Goal: Book appointment/travel/reservation

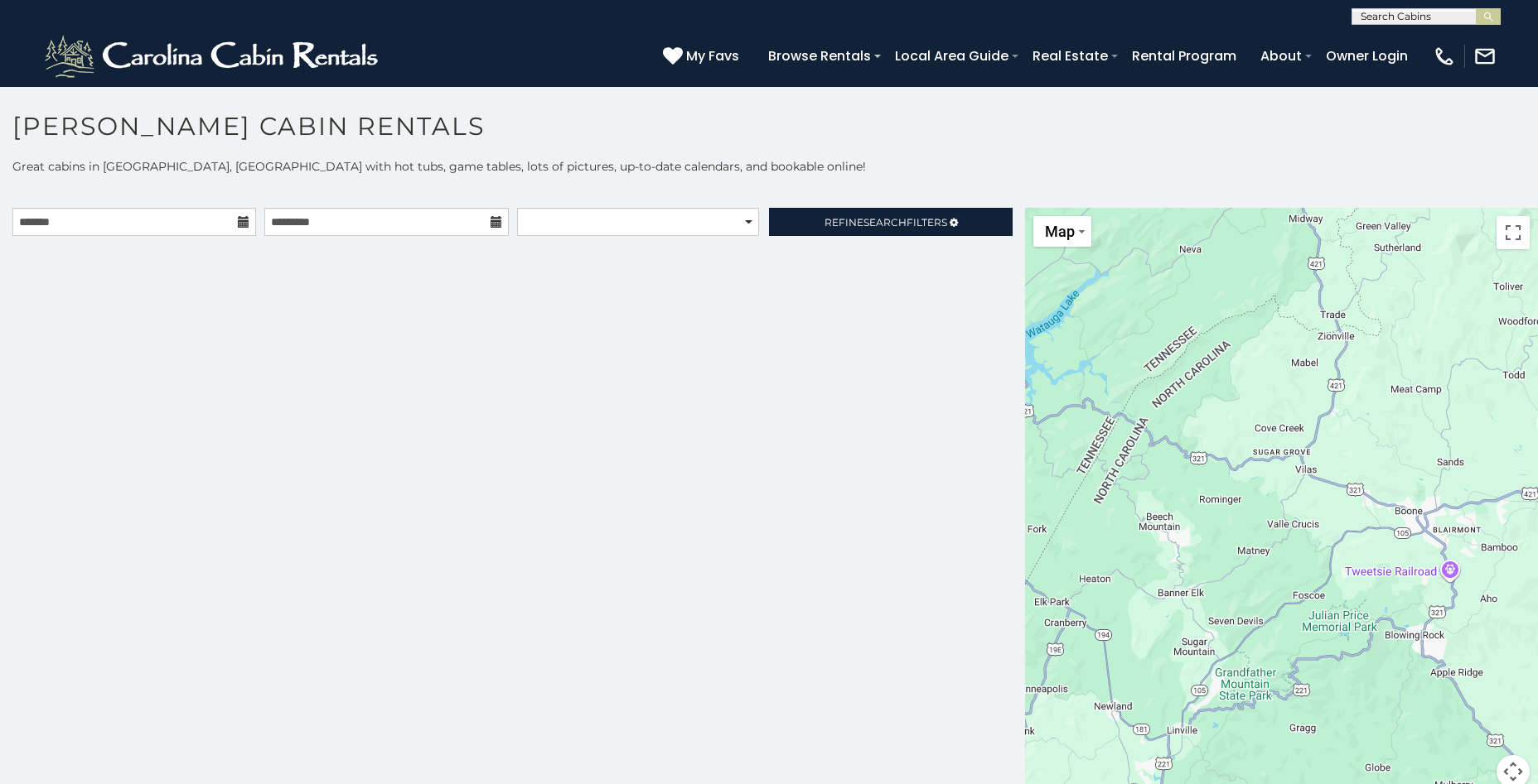
drag, startPoint x: 1188, startPoint y: 428, endPoint x: 995, endPoint y: 495, distance: 204.3
click at [995, 208] on main "**********" at bounding box center [769, 208] width 1538 height 0
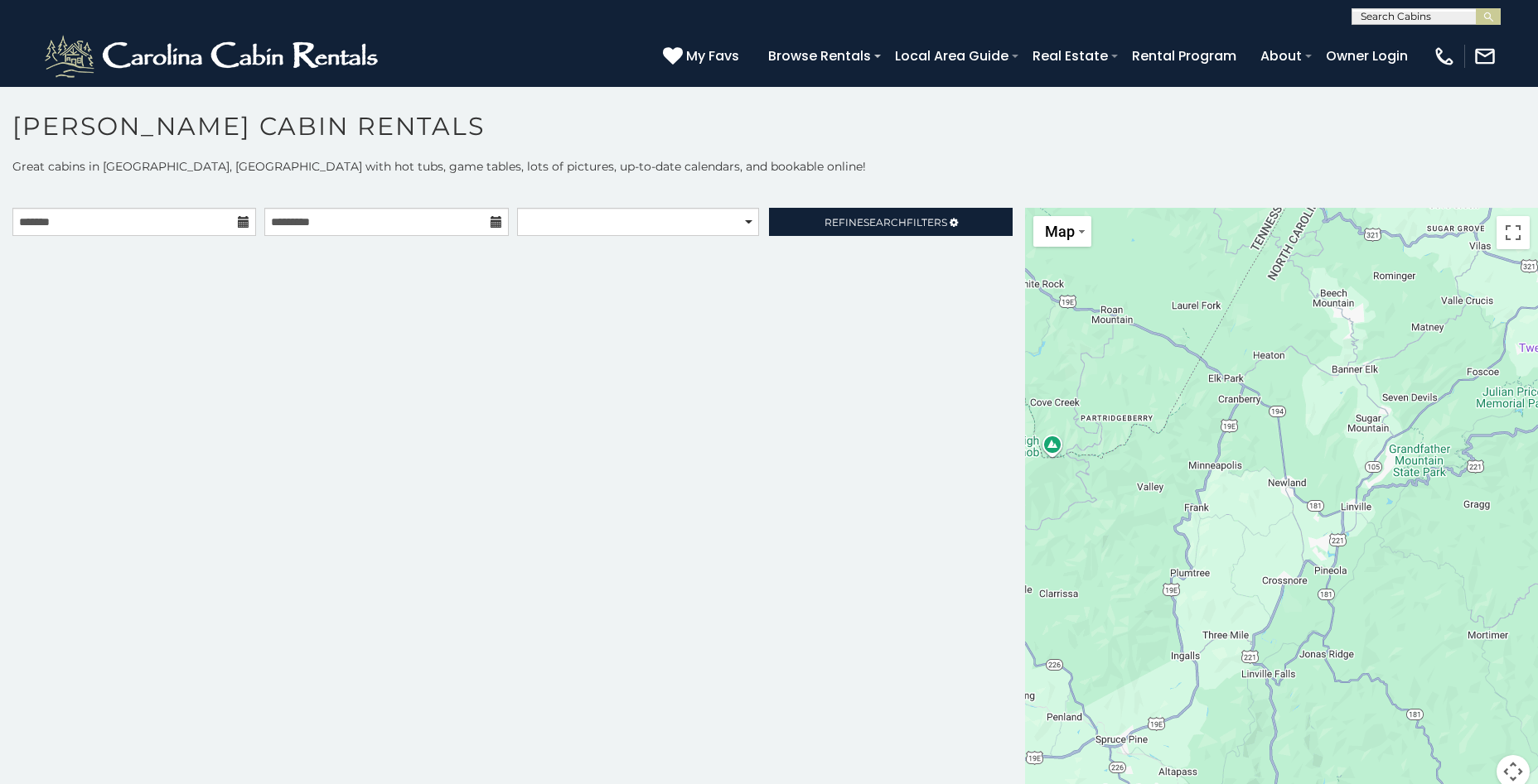
drag, startPoint x: 1405, startPoint y: 574, endPoint x: 1584, endPoint y: 353, distance: 284.4
click at [1537, 353] on html "**********" at bounding box center [769, 396] width 1538 height 793
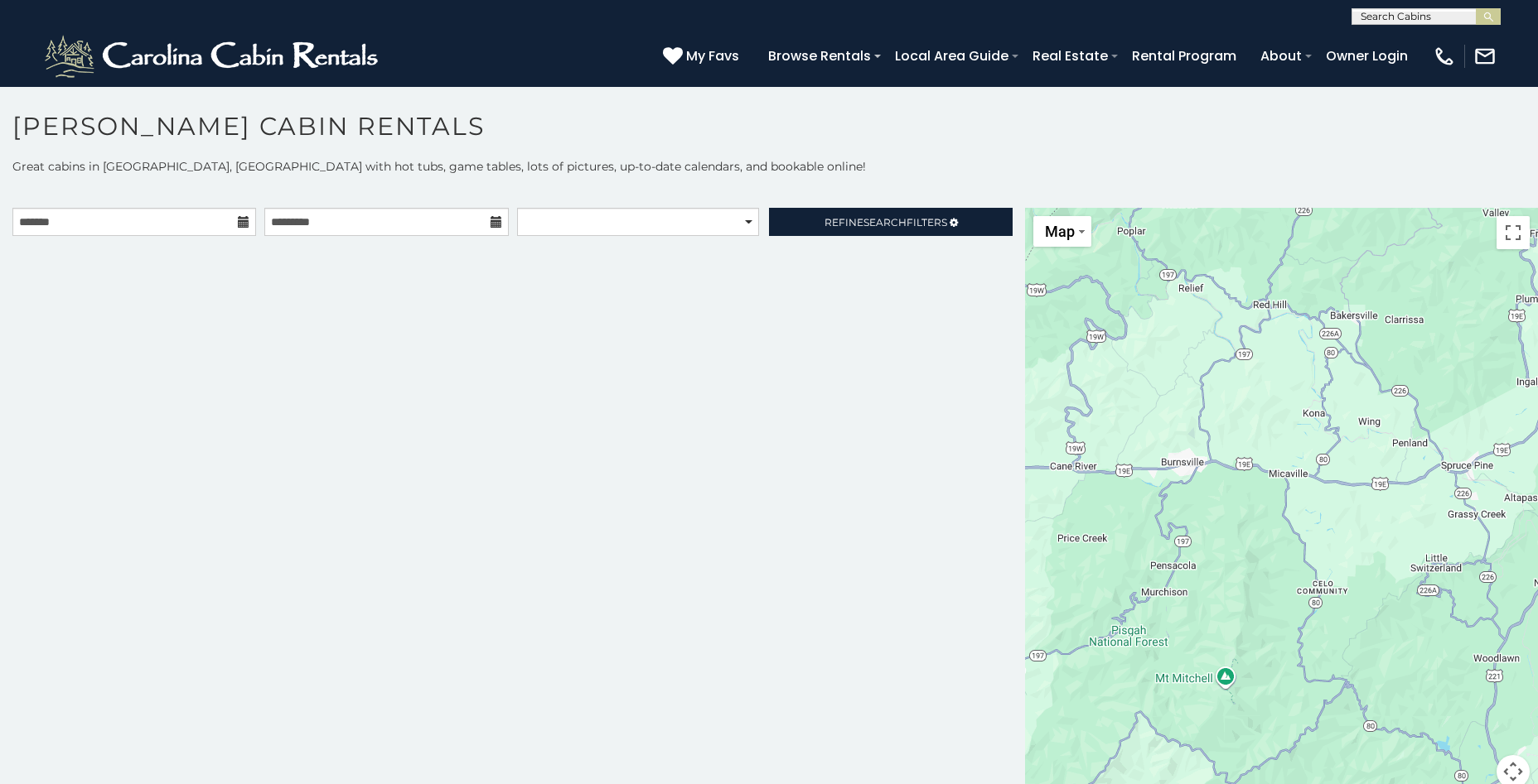
drag, startPoint x: 1237, startPoint y: 684, endPoint x: 1508, endPoint y: 404, distance: 389.7
click at [1537, 409] on html "**********" at bounding box center [769, 396] width 1538 height 793
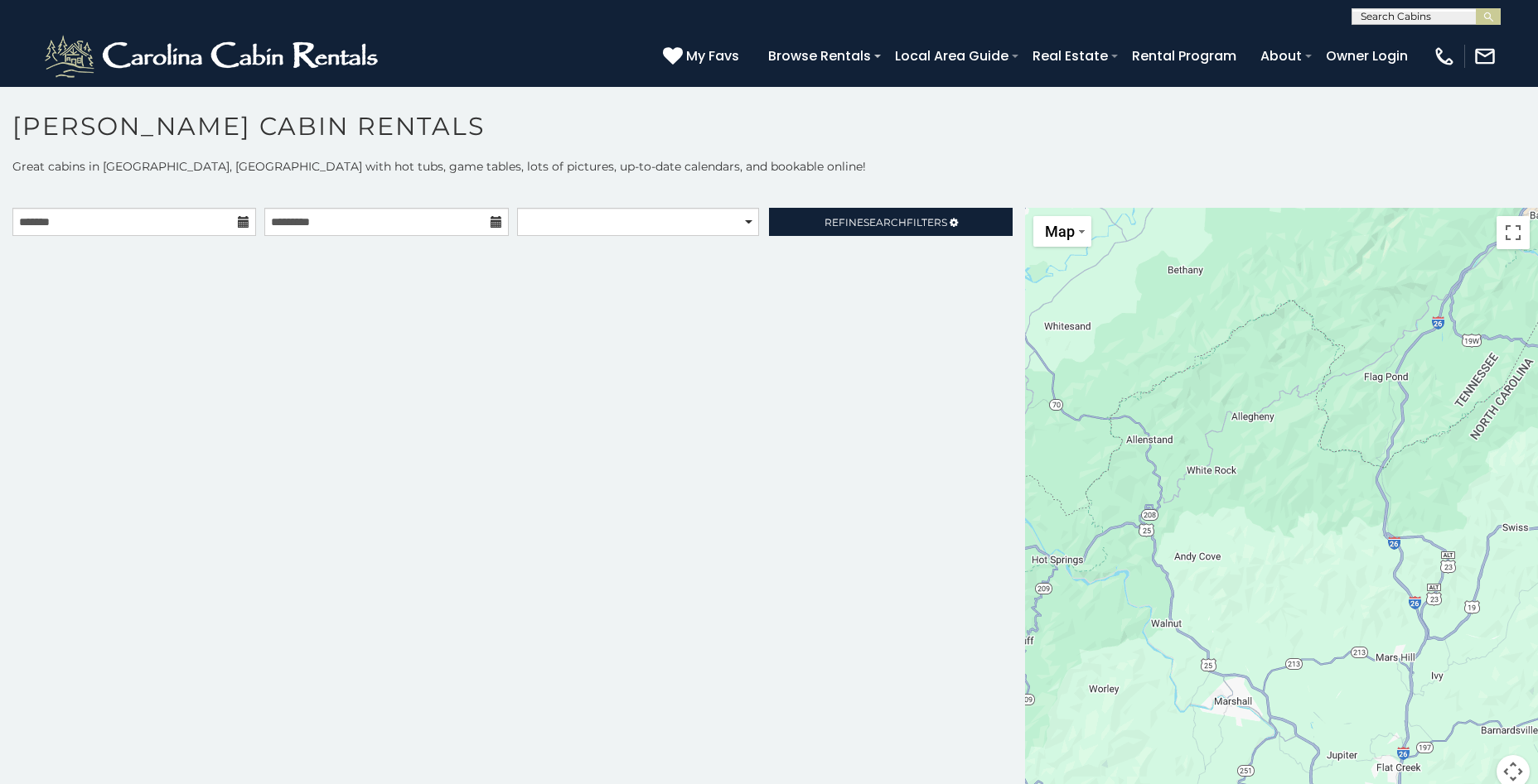
drag, startPoint x: 1053, startPoint y: 513, endPoint x: 1586, endPoint y: 573, distance: 536.4
click at [1537, 573] on html "**********" at bounding box center [769, 396] width 1538 height 793
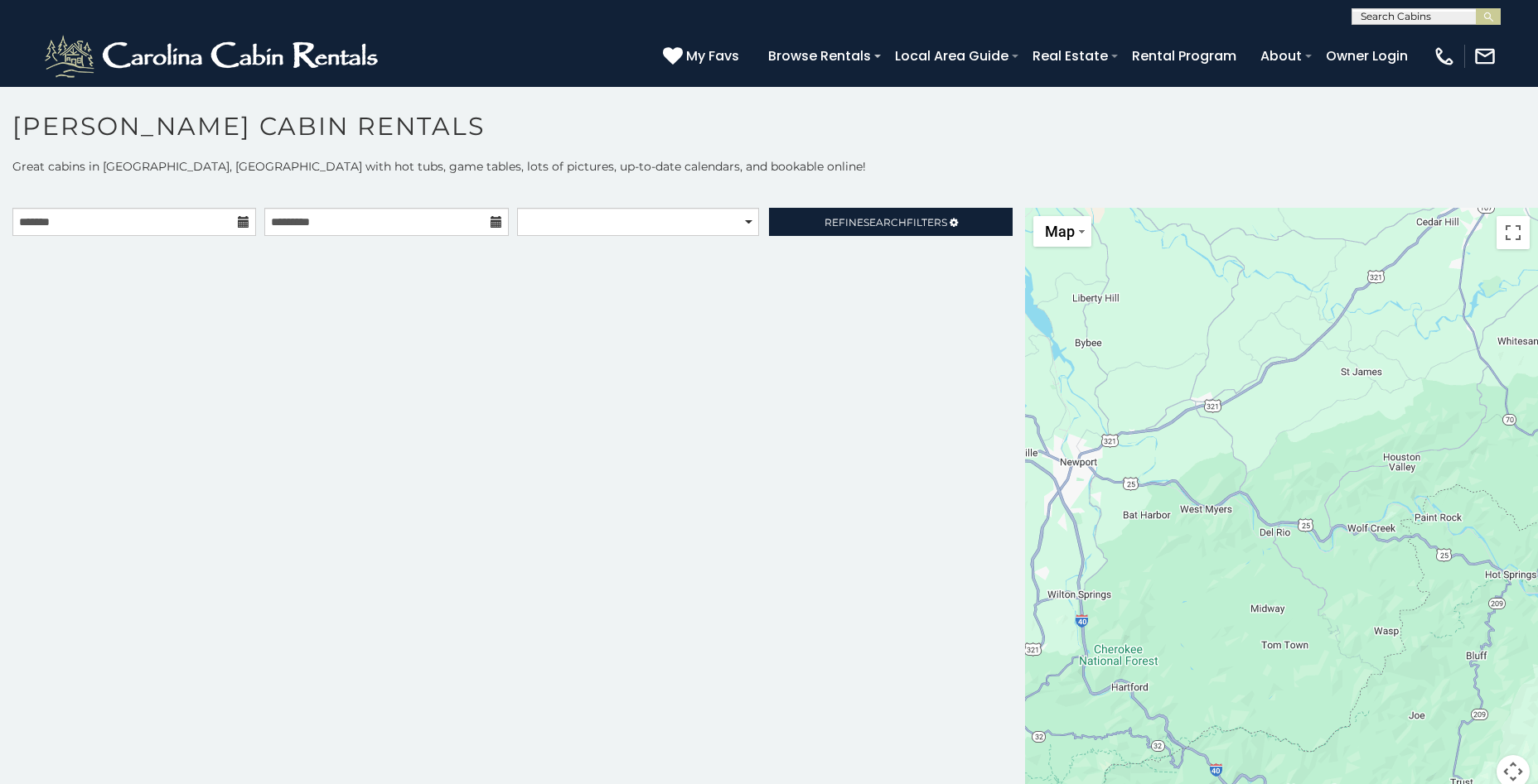
drag, startPoint x: 1190, startPoint y: 597, endPoint x: 1586, endPoint y: 603, distance: 396.0
click at [1537, 603] on html "**********" at bounding box center [769, 396] width 1538 height 793
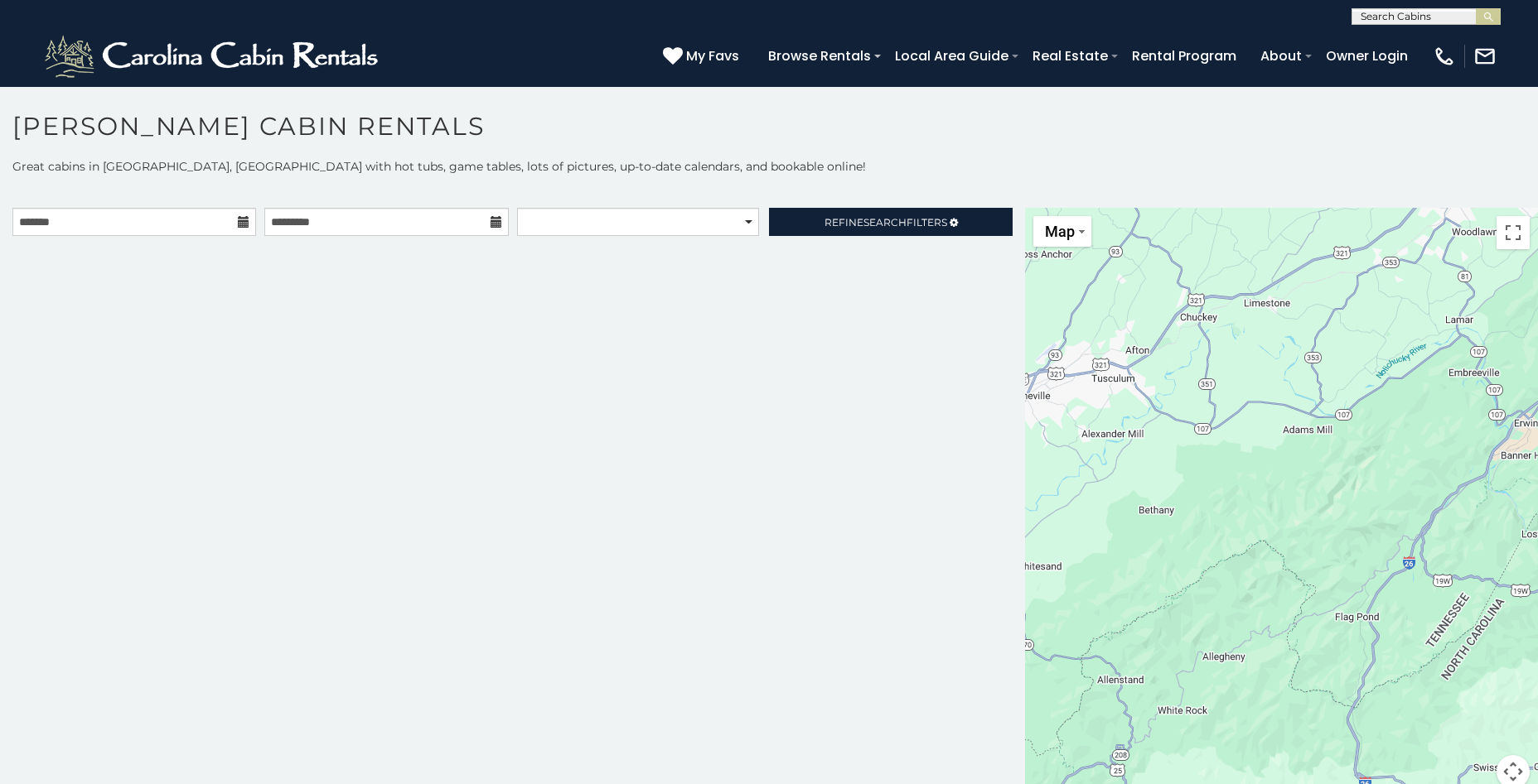
drag, startPoint x: 1494, startPoint y: 447, endPoint x: 1009, endPoint y: 674, distance: 535.5
click at [1009, 208] on main "**********" at bounding box center [769, 208] width 1538 height 0
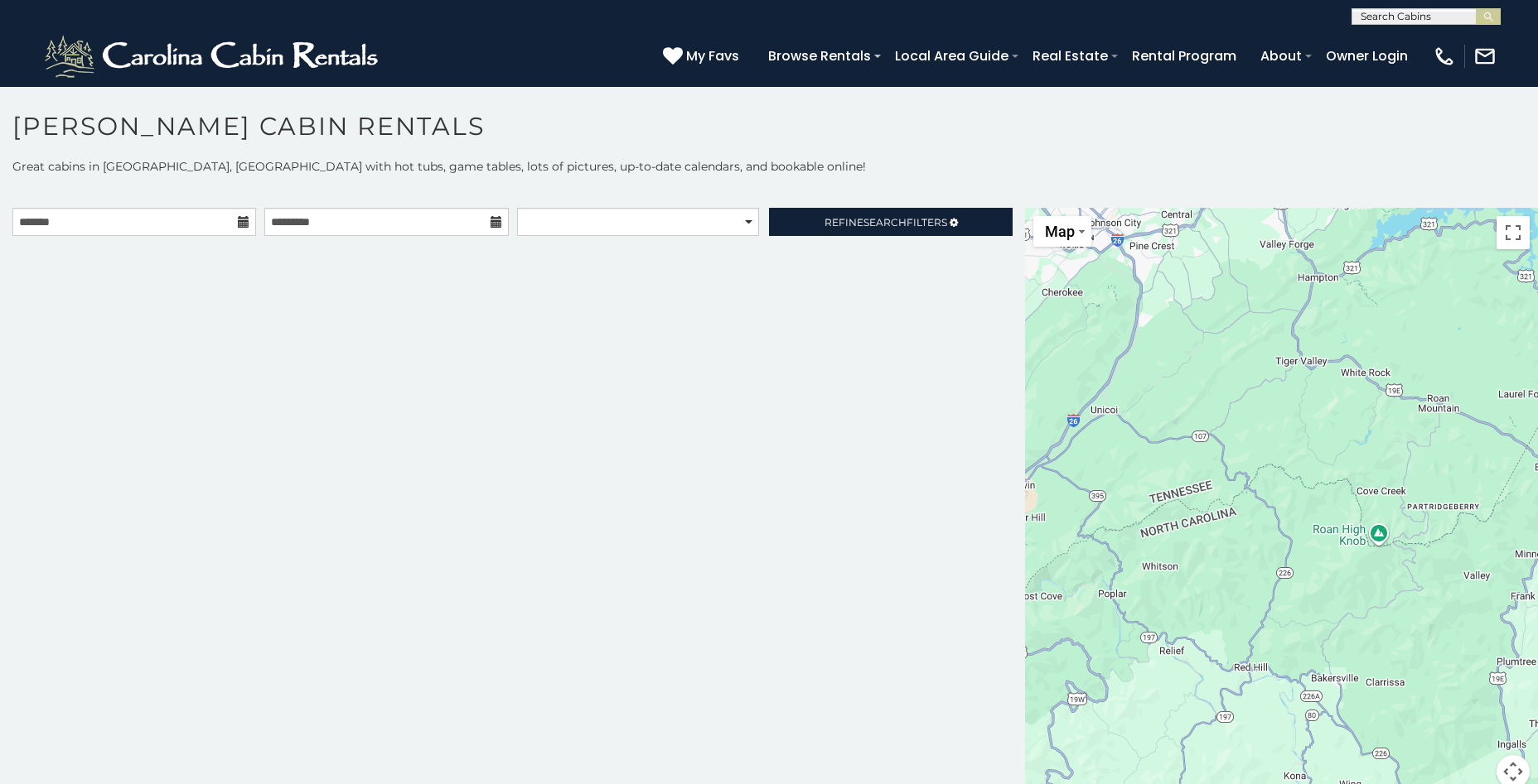
drag, startPoint x: 1455, startPoint y: 586, endPoint x: 951, endPoint y: 652, distance: 508.3
click at [951, 208] on main "**********" at bounding box center [769, 208] width 1538 height 0
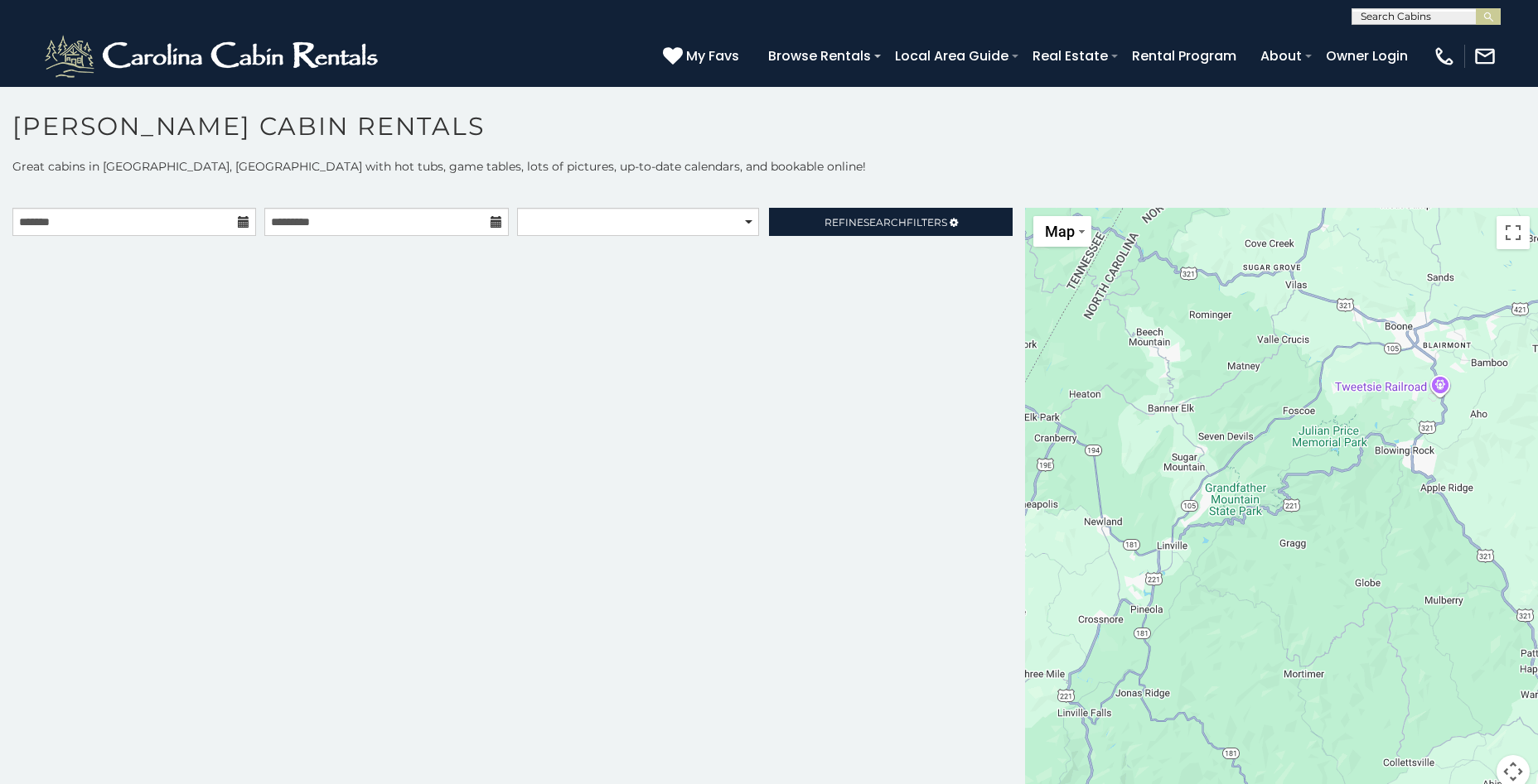
drag, startPoint x: 1440, startPoint y: 560, endPoint x: 934, endPoint y: 517, distance: 507.8
click at [934, 208] on main "**********" at bounding box center [769, 208] width 1538 height 0
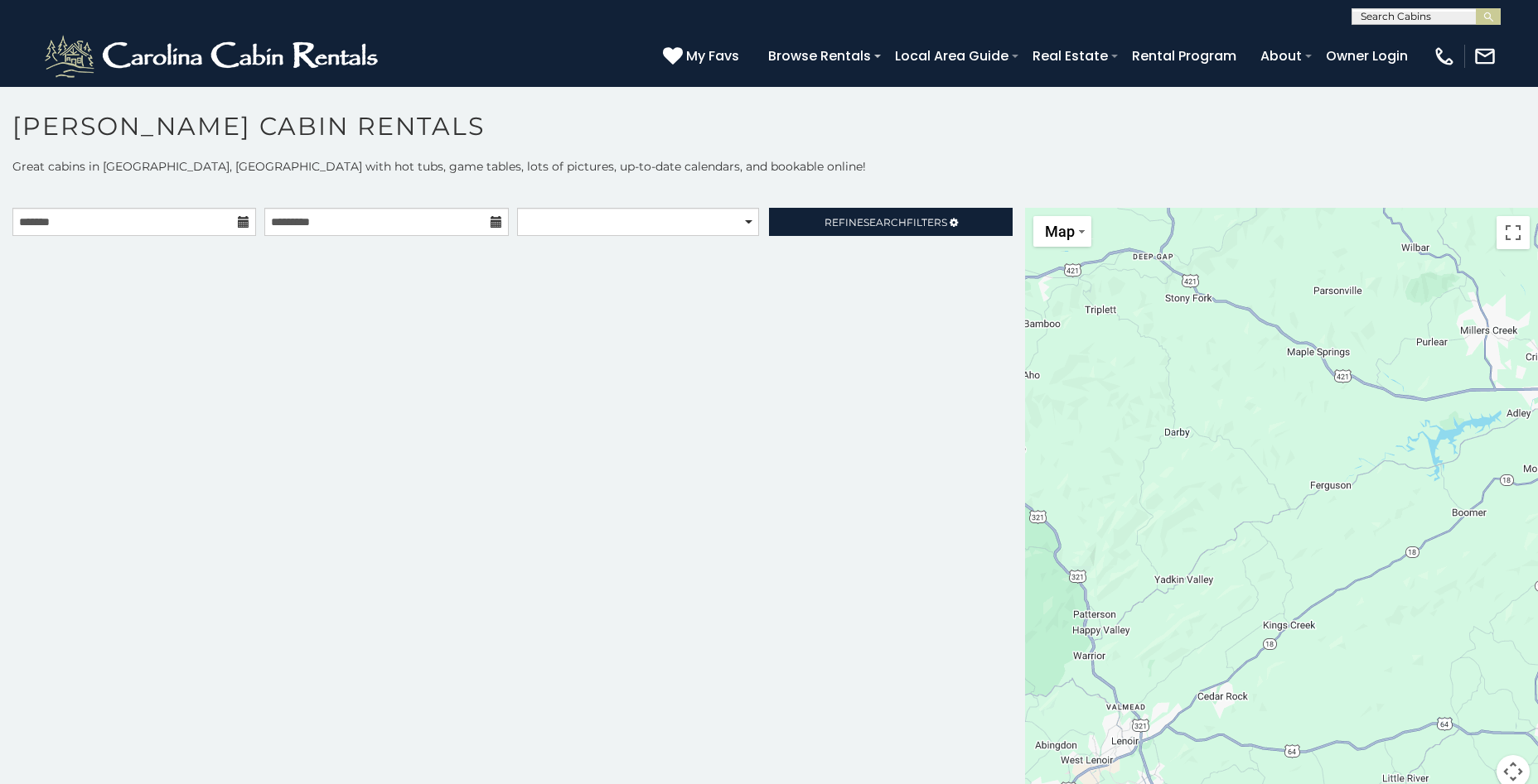
drag, startPoint x: 1422, startPoint y: 534, endPoint x: 964, endPoint y: 496, distance: 459.6
click at [964, 208] on main "**********" at bounding box center [769, 208] width 1538 height 0
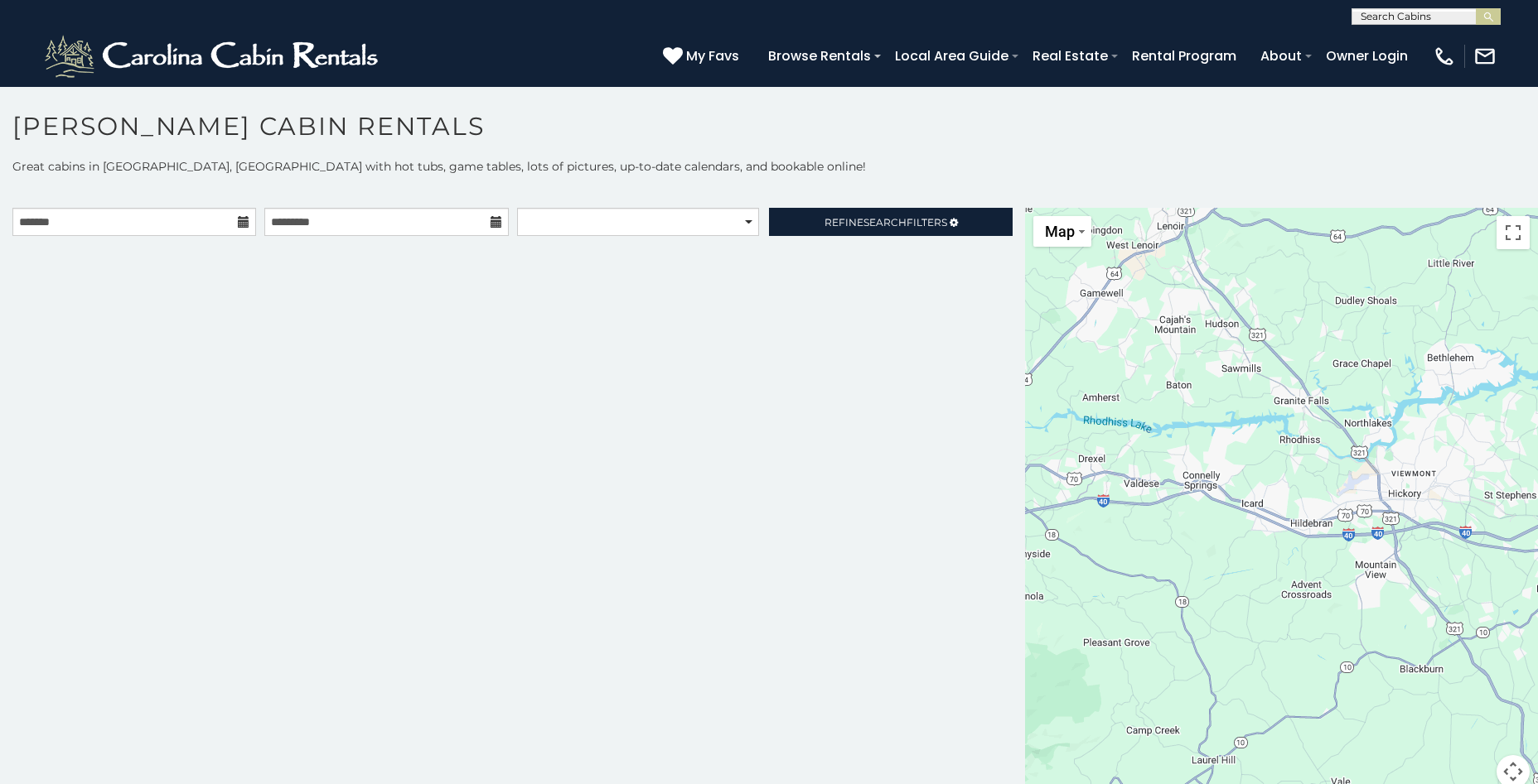
drag, startPoint x: 1157, startPoint y: 638, endPoint x: 1214, endPoint y: 141, distance: 500.3
click at [1211, 129] on div "**********" at bounding box center [769, 452] width 1538 height 682
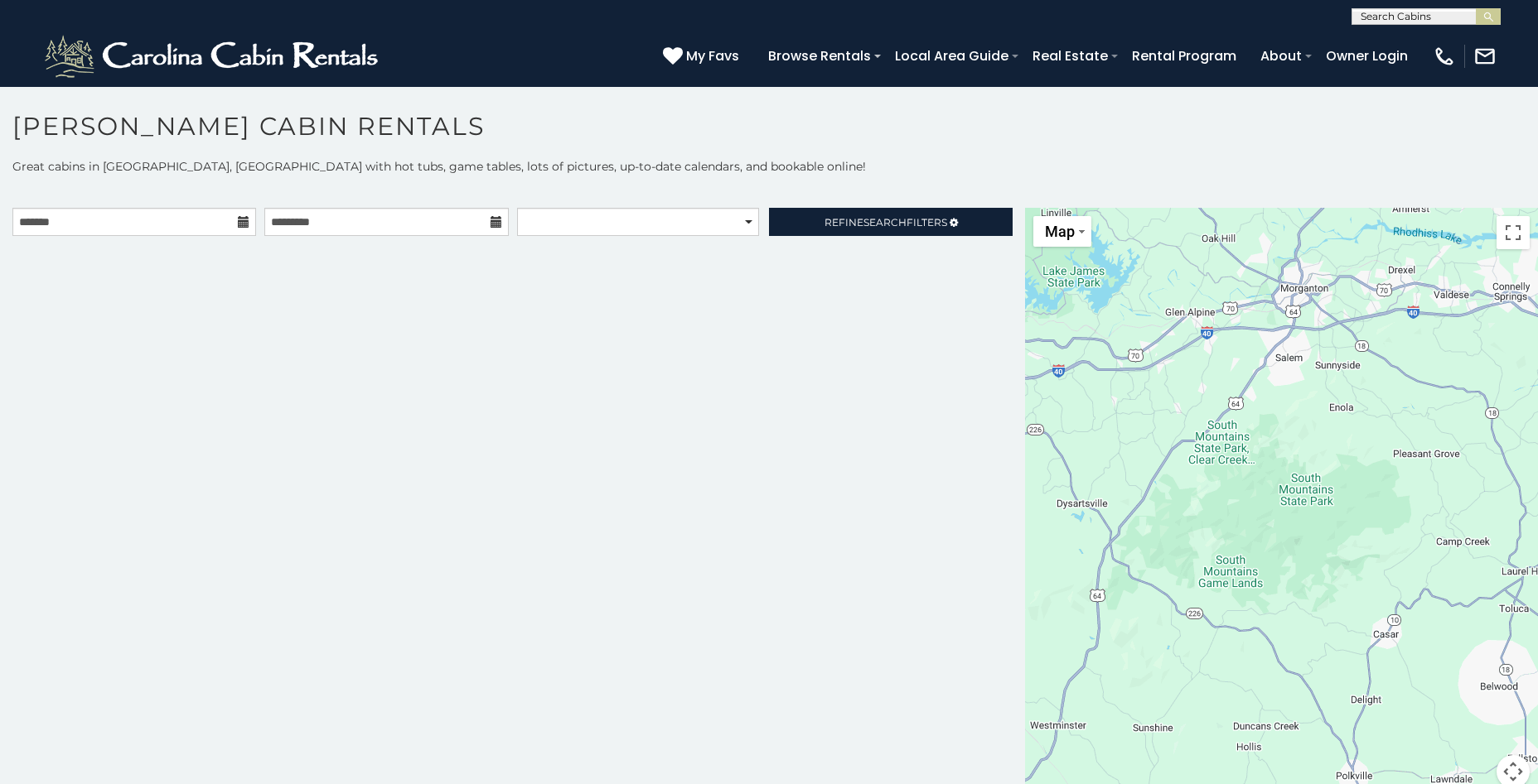
drag, startPoint x: 1188, startPoint y: 524, endPoint x: 1472, endPoint y: 341, distance: 337.9
click at [1499, 336] on div at bounding box center [1281, 508] width 513 height 600
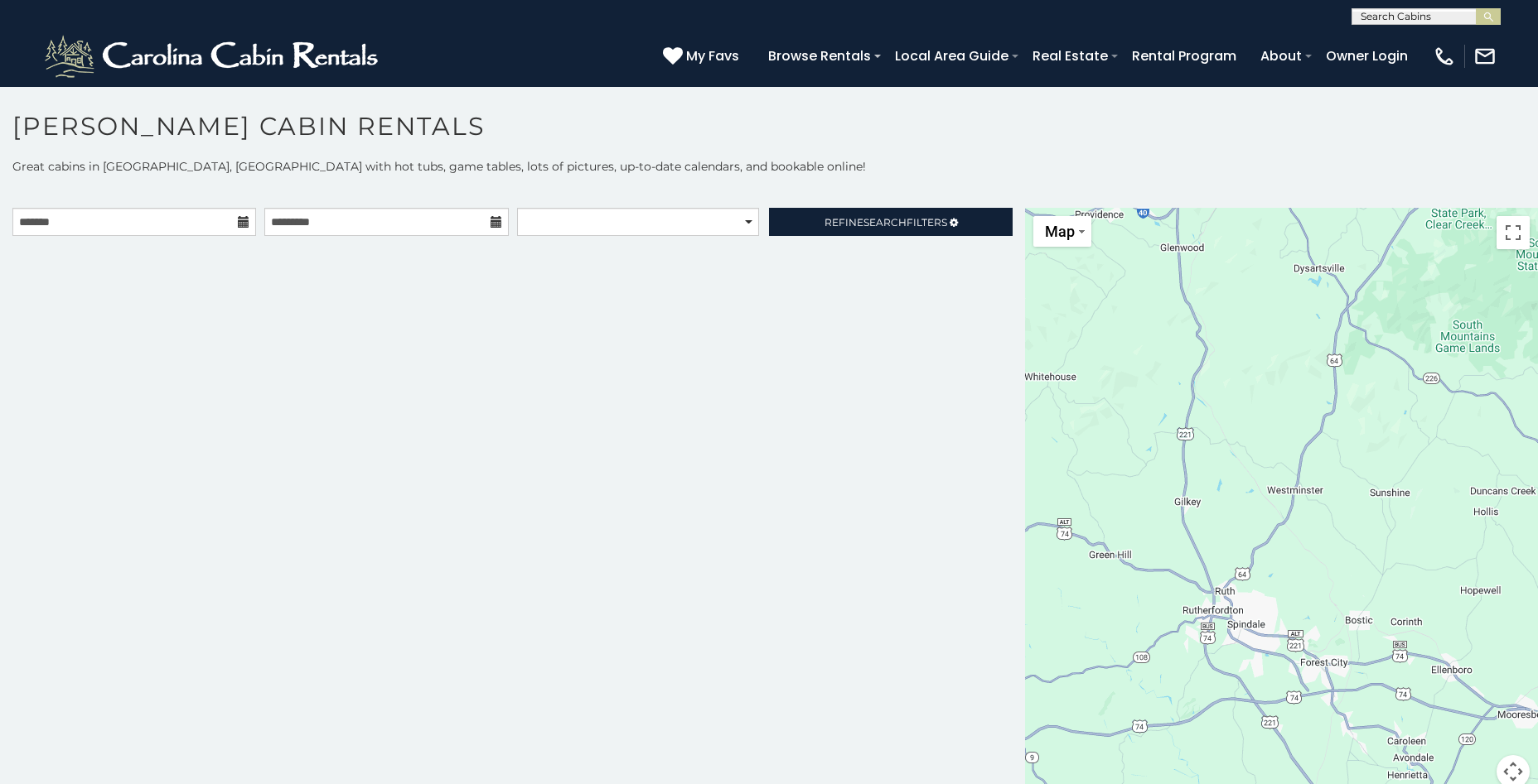
drag, startPoint x: 1186, startPoint y: 603, endPoint x: 1425, endPoint y: 352, distance: 346.6
click at [1425, 367] on div at bounding box center [1281, 508] width 513 height 600
click at [1505, 232] on button "Toggle fullscreen view" at bounding box center [1512, 233] width 33 height 33
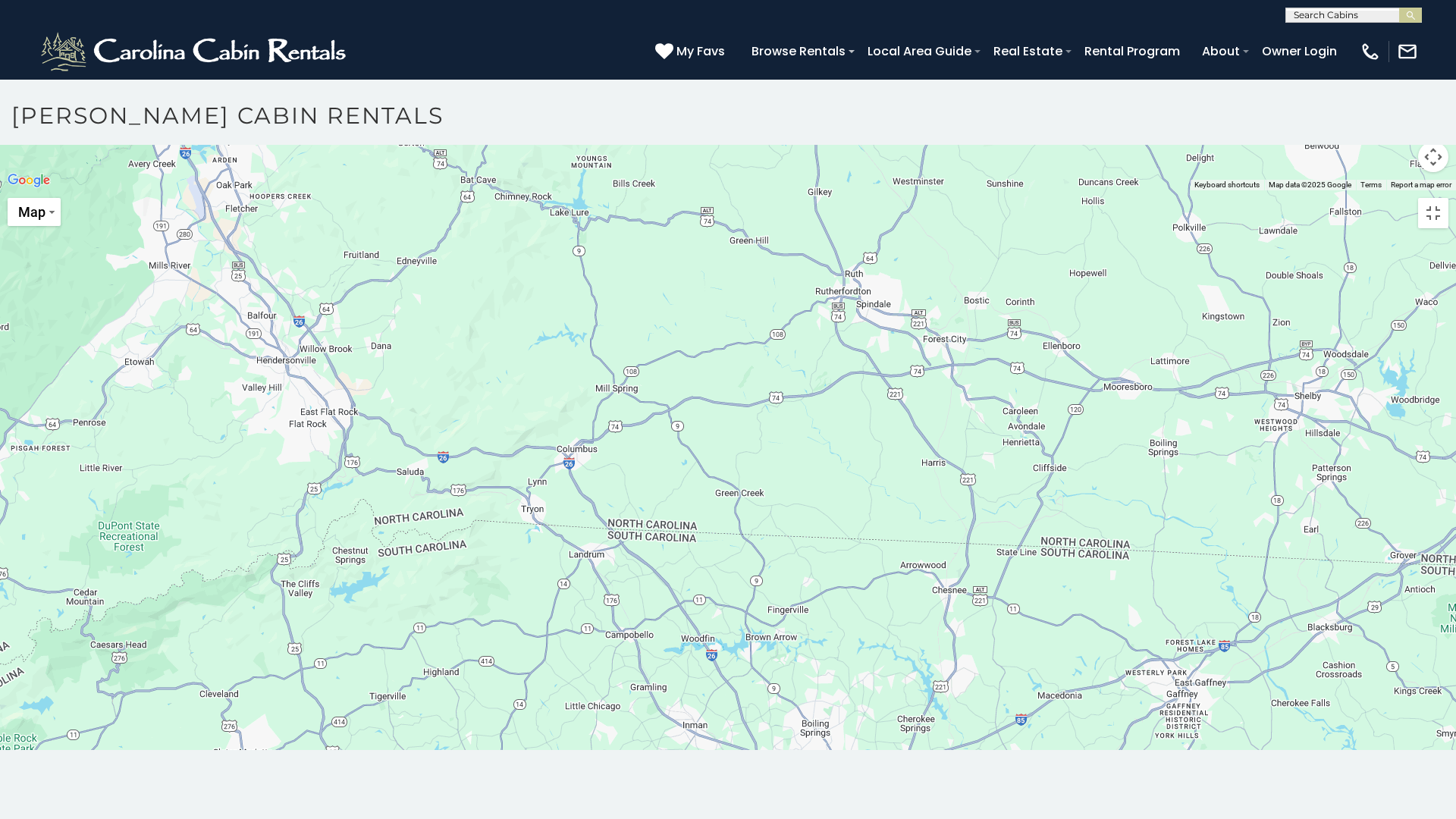
drag, startPoint x: 122, startPoint y: 538, endPoint x: 284, endPoint y: 531, distance: 162.2
click at [301, 190] on div at bounding box center [728, 190] width 1456 height 0
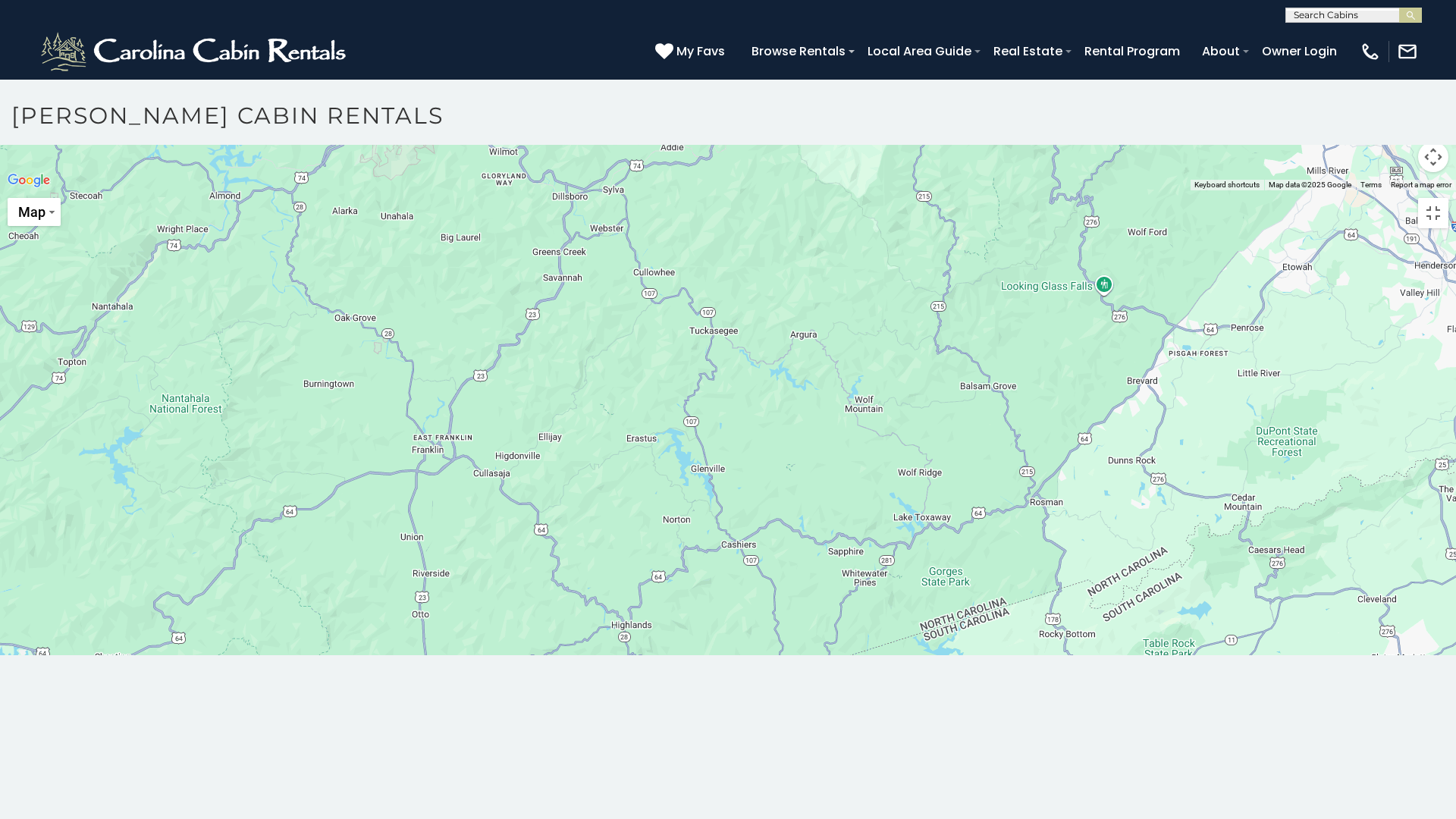
drag, startPoint x: 468, startPoint y: 541, endPoint x: 1399, endPoint y: 516, distance: 931.3
click at [1407, 190] on div at bounding box center [728, 190] width 1456 height 0
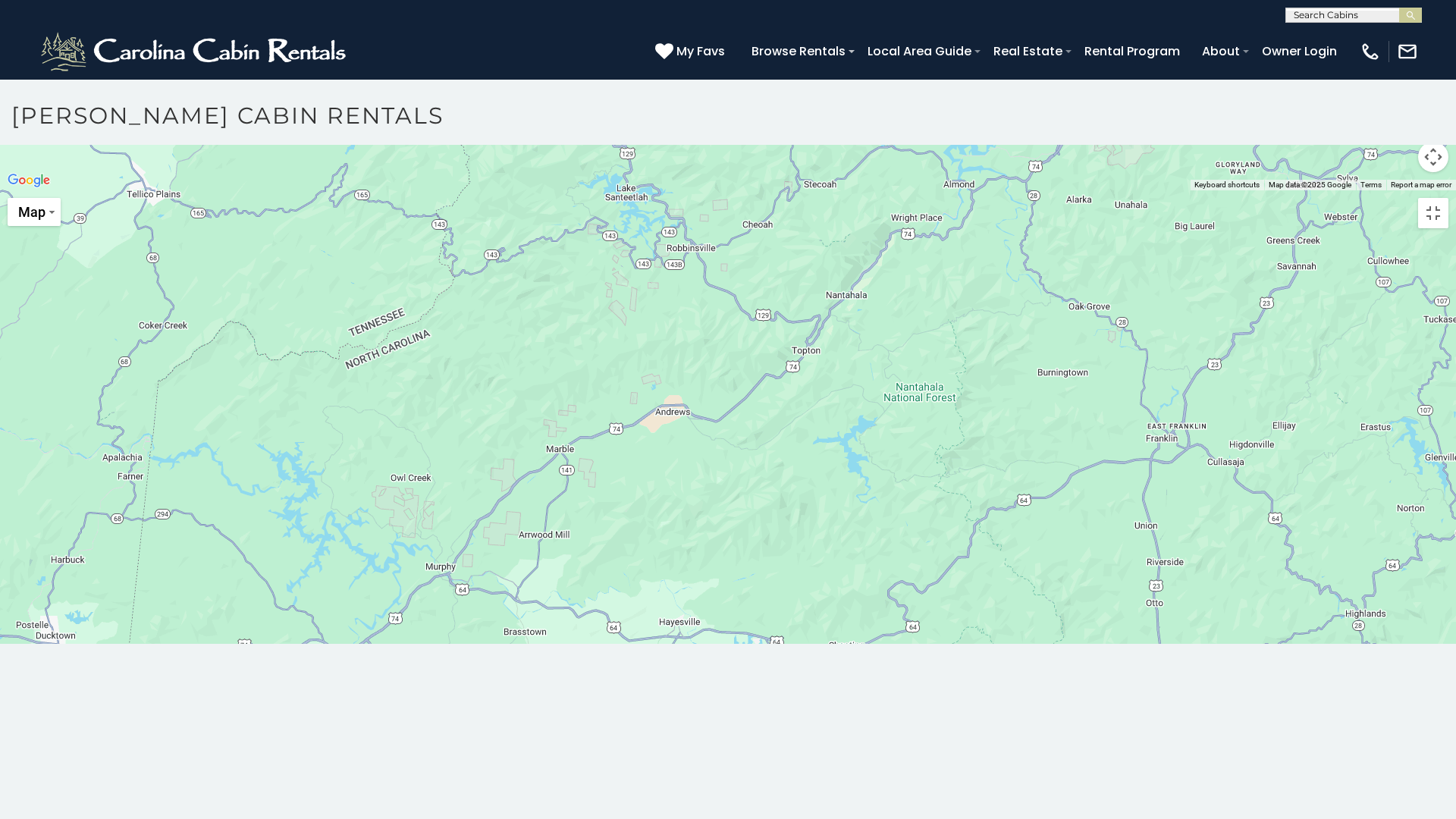
drag, startPoint x: 219, startPoint y: 470, endPoint x: 956, endPoint y: 456, distance: 737.1
click at [956, 190] on div at bounding box center [728, 190] width 1456 height 0
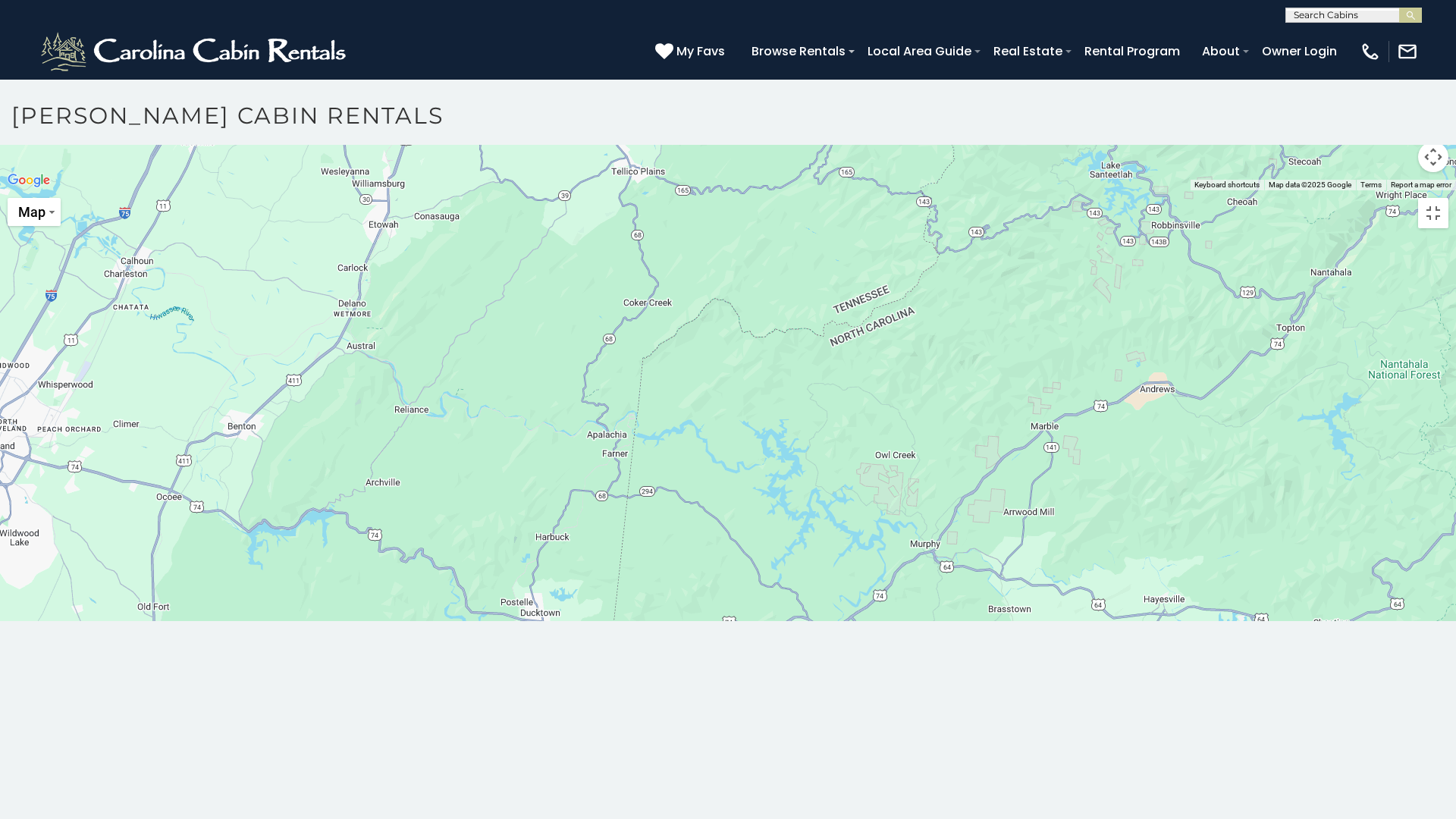
drag, startPoint x: 194, startPoint y: 413, endPoint x: 678, endPoint y: 389, distance: 484.6
click at [678, 190] on div at bounding box center [728, 190] width 1456 height 0
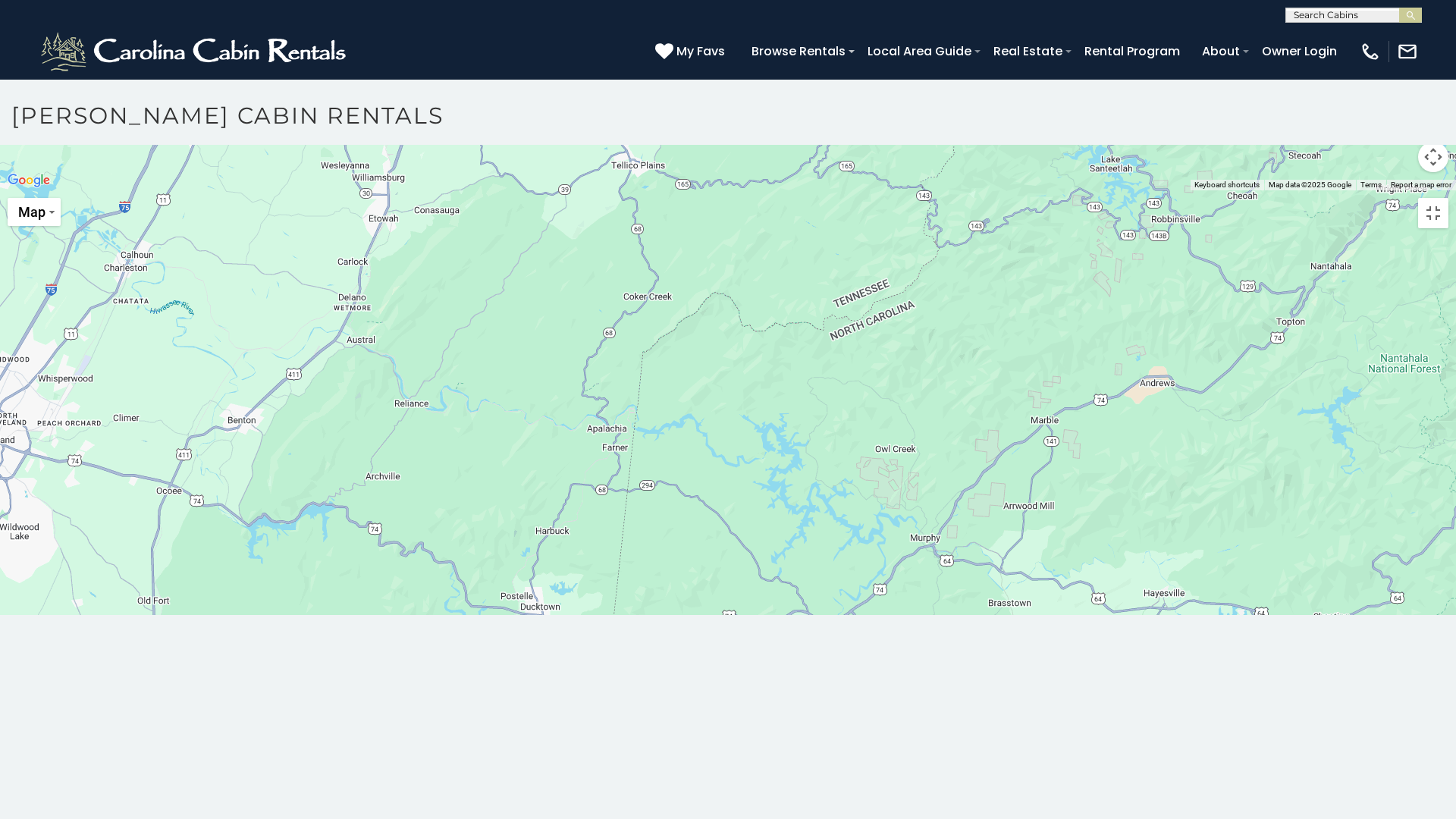
click at [385, 190] on div at bounding box center [728, 190] width 1456 height 0
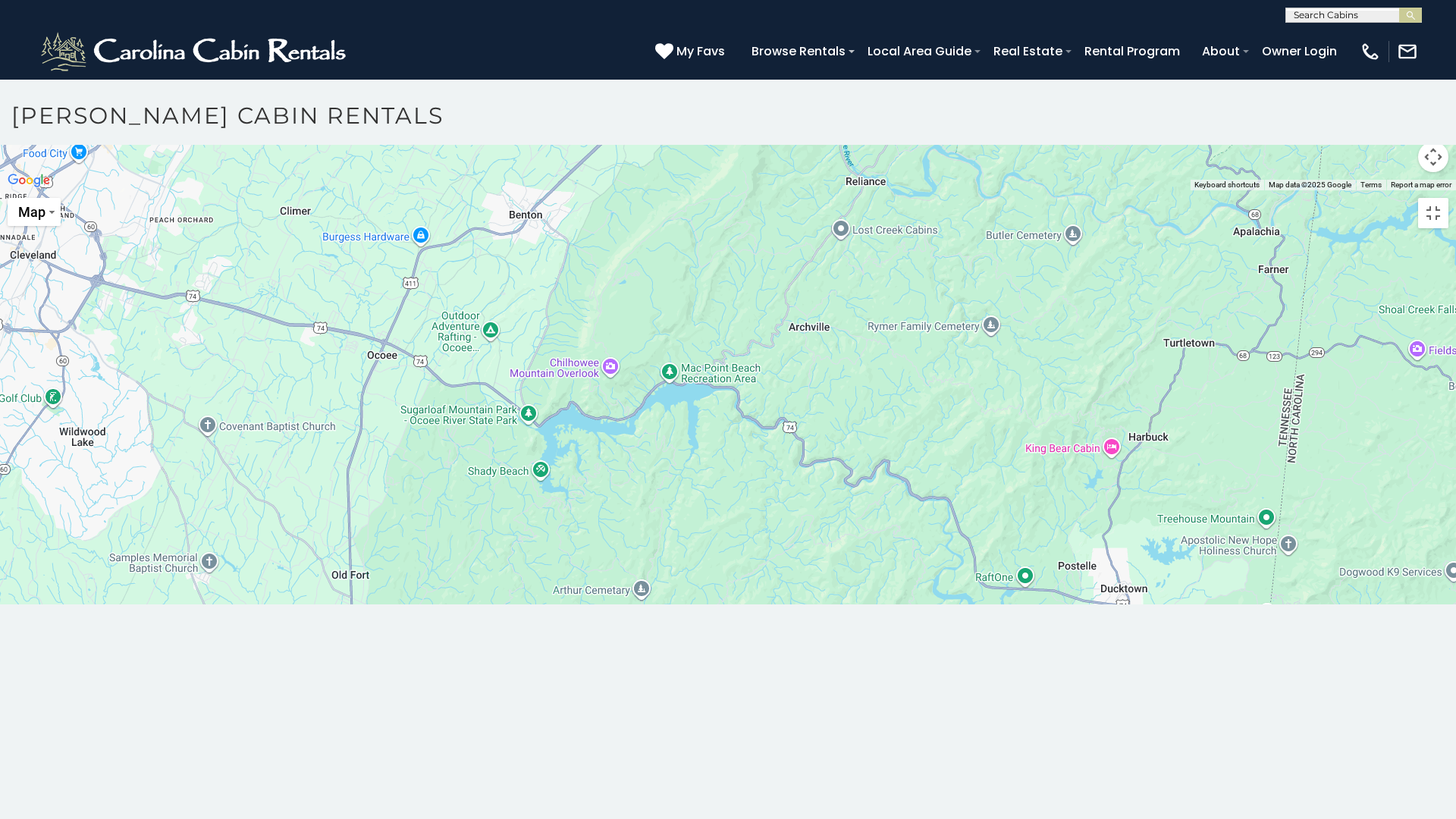
drag, startPoint x: 523, startPoint y: 653, endPoint x: 949, endPoint y: 158, distance: 653.1
click at [949, 190] on div at bounding box center [728, 190] width 1456 height 0
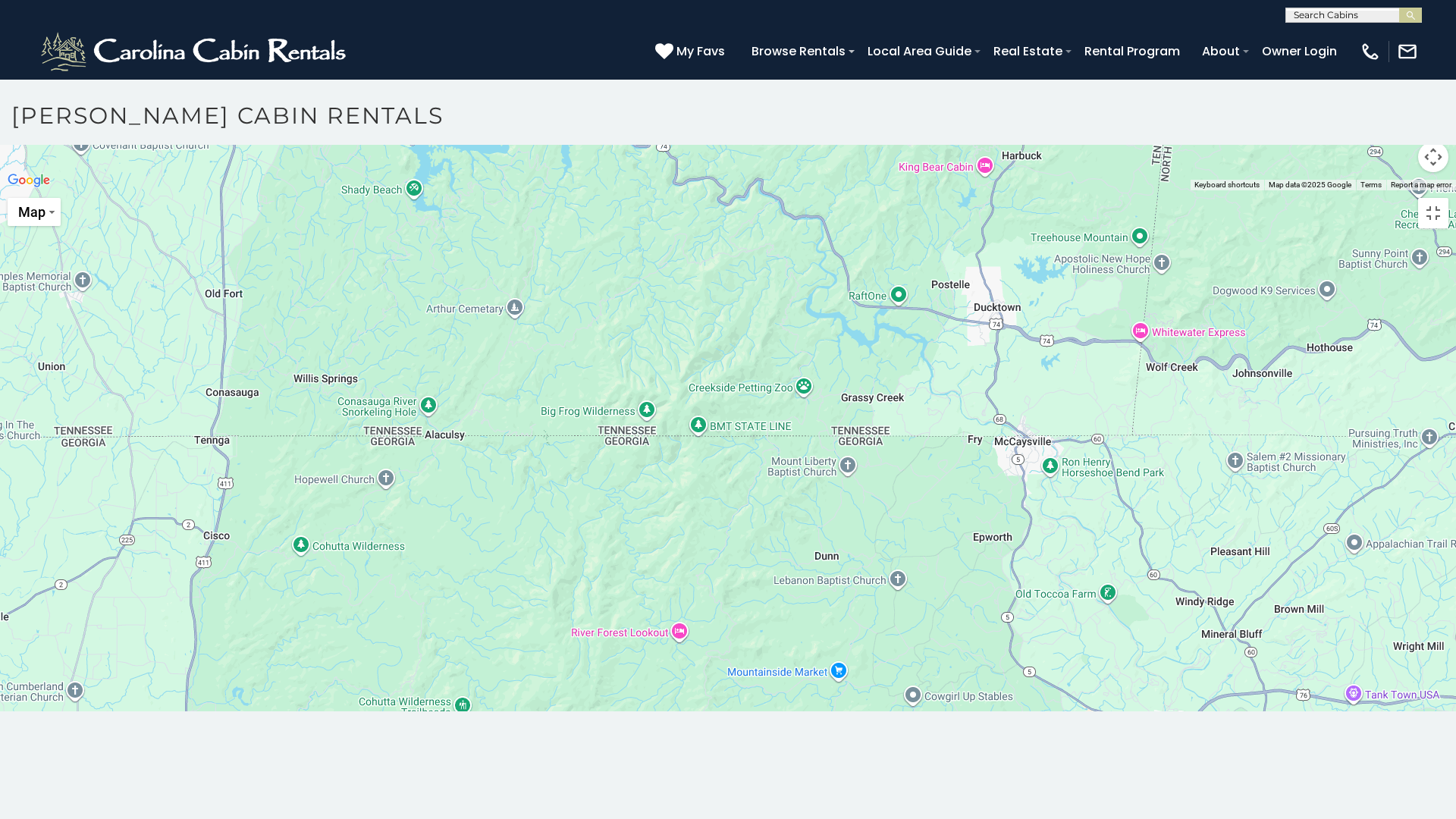
drag, startPoint x: 897, startPoint y: 712, endPoint x: 770, endPoint y: 429, distance: 310.2
click at [770, 190] on div at bounding box center [728, 190] width 1456 height 0
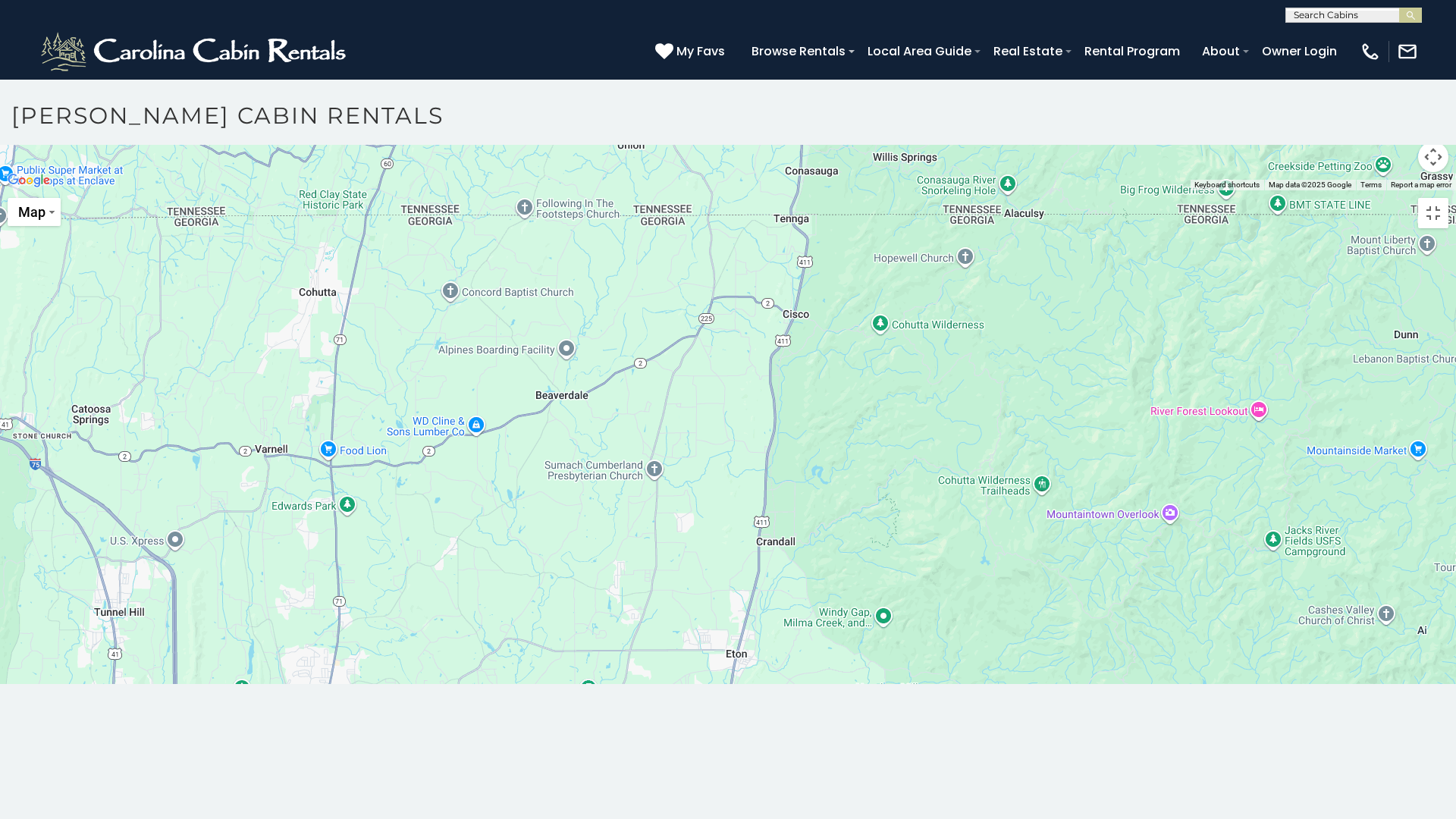
drag, startPoint x: 229, startPoint y: 346, endPoint x: 803, endPoint y: 131, distance: 612.9
click at [811, 190] on div at bounding box center [728, 190] width 1456 height 0
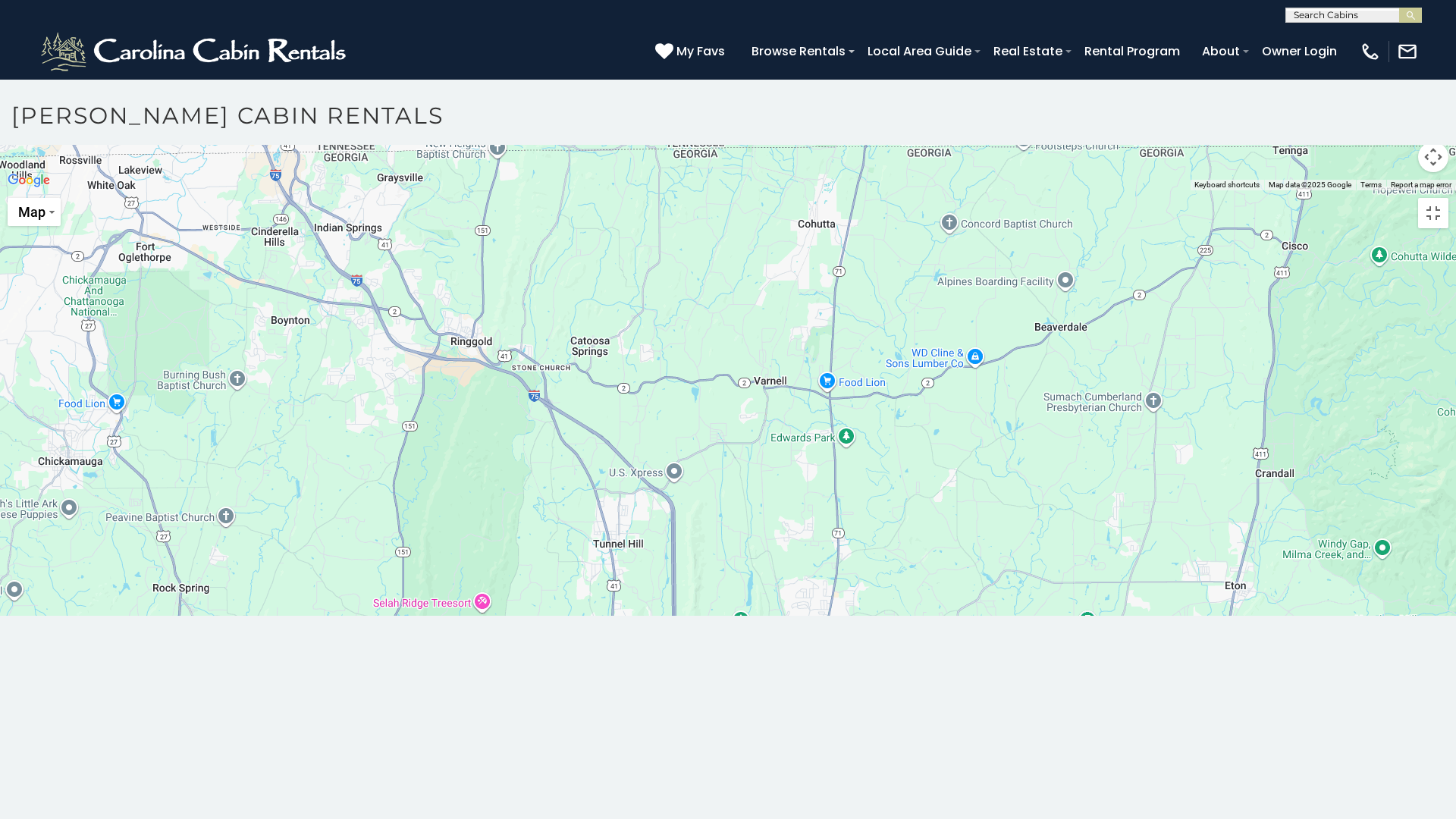
drag, startPoint x: 176, startPoint y: 267, endPoint x: 679, endPoint y: 198, distance: 507.7
click at [679, 190] on div at bounding box center [728, 190] width 1456 height 0
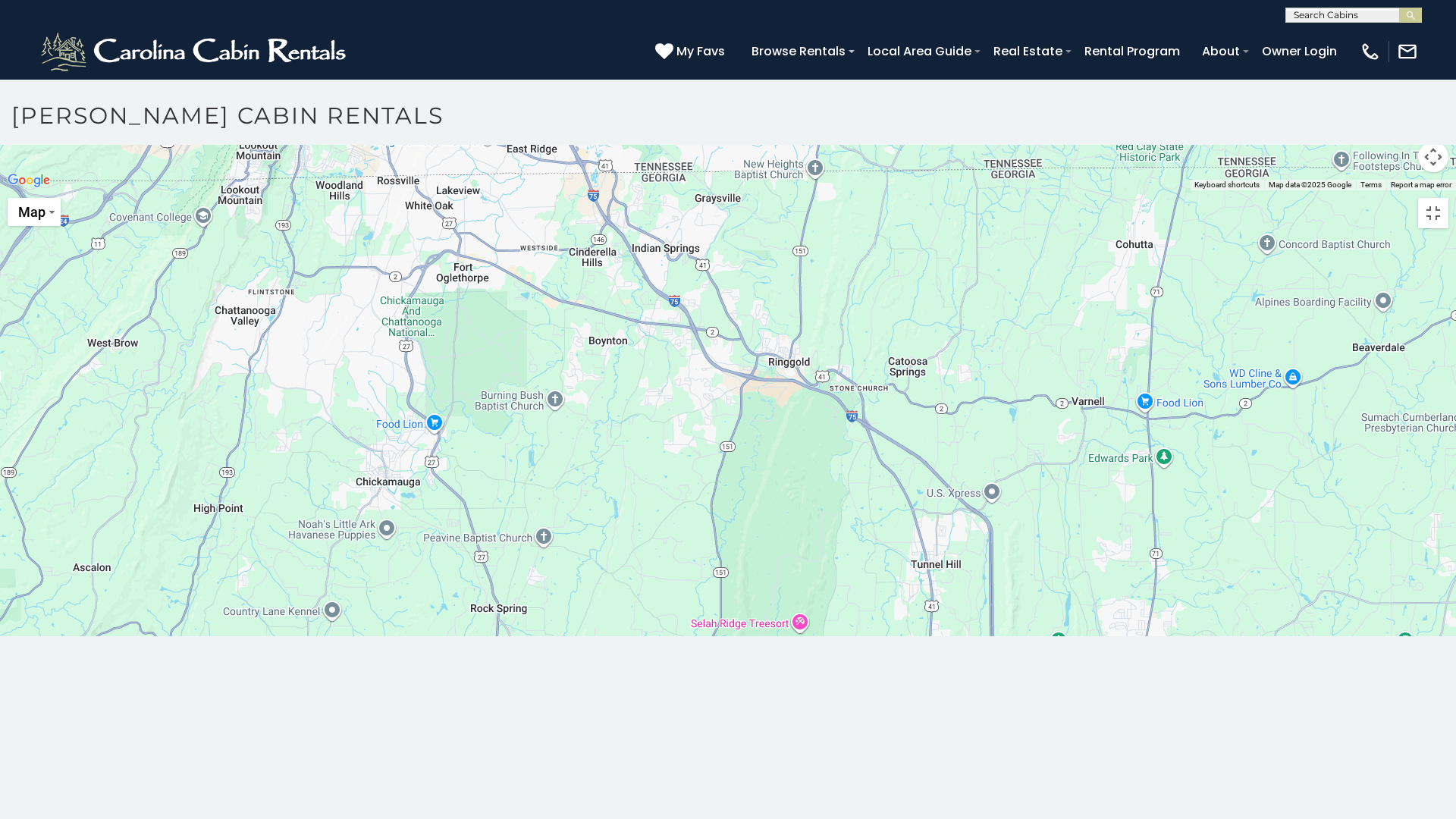
drag, startPoint x: 204, startPoint y: 310, endPoint x: 524, endPoint y: 329, distance: 320.6
click at [524, 190] on div at bounding box center [728, 190] width 1456 height 0
click at [831, 190] on div at bounding box center [728, 190] width 1456 height 0
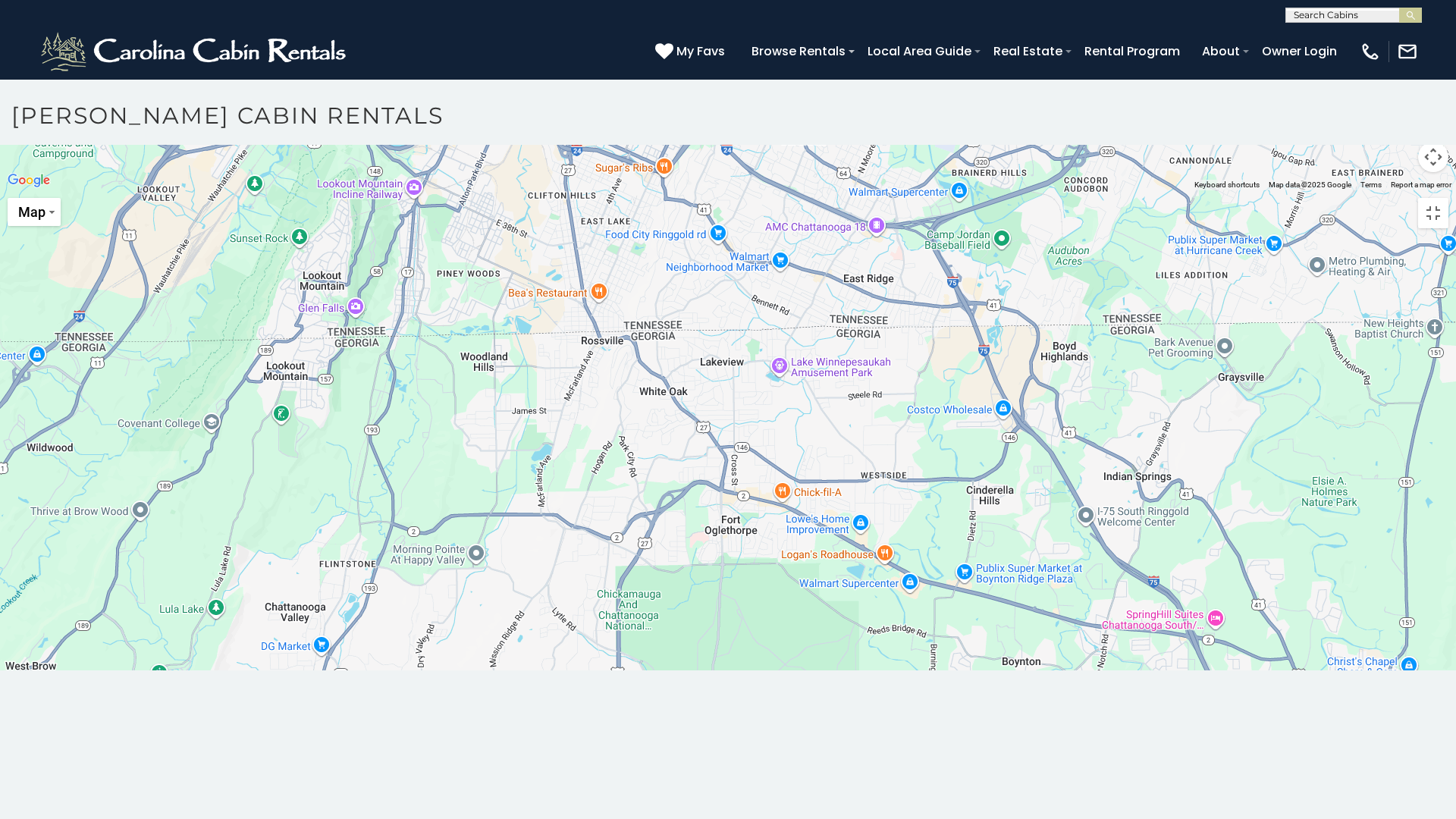
drag, startPoint x: 133, startPoint y: 263, endPoint x: 770, endPoint y: 284, distance: 637.3
click at [770, 190] on div at bounding box center [728, 190] width 1456 height 0
click at [890, 190] on div at bounding box center [728, 190] width 1456 height 0
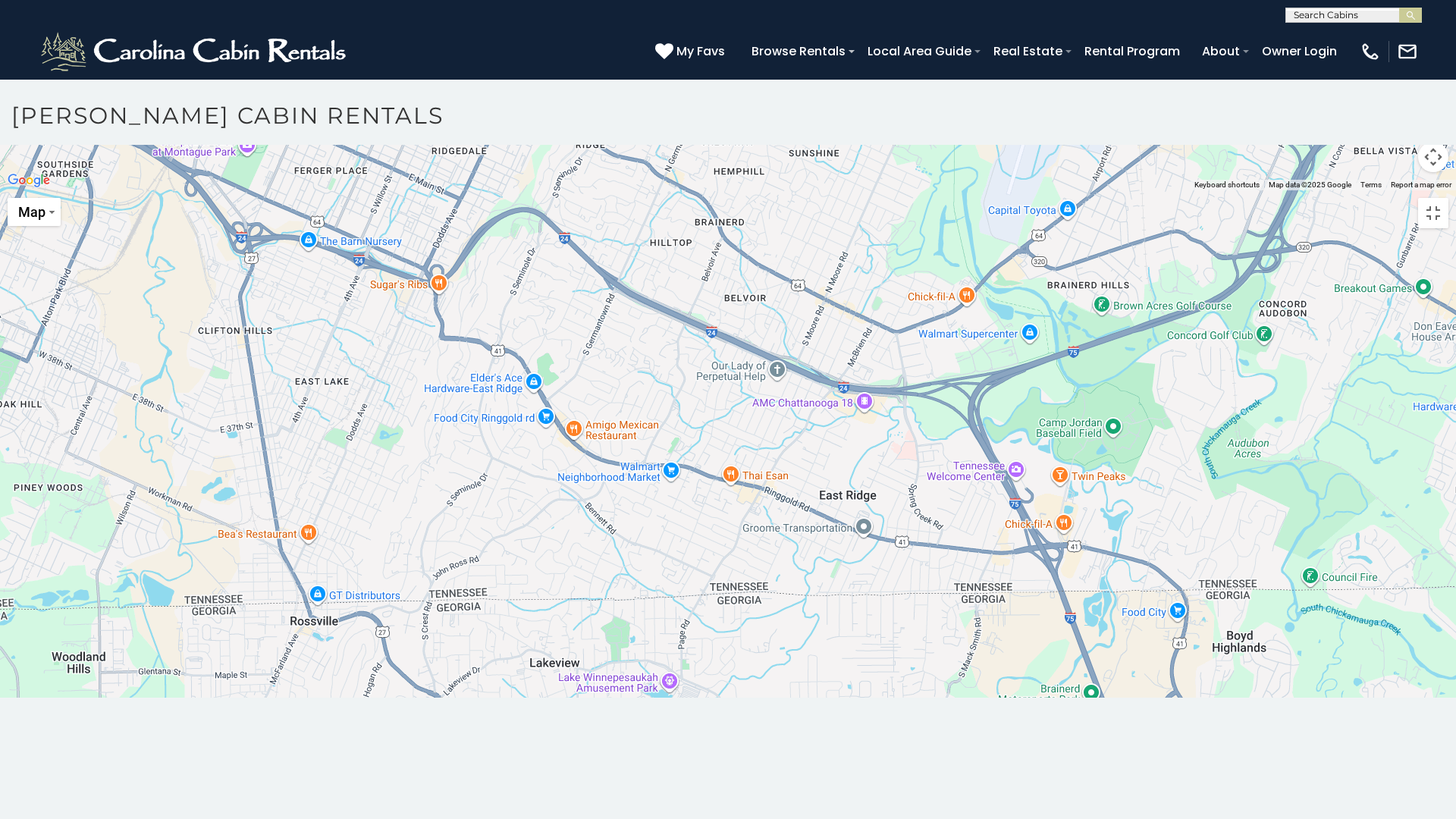
click at [936, 190] on div at bounding box center [728, 190] width 1456 height 0
click at [937, 190] on div at bounding box center [728, 190] width 1456 height 0
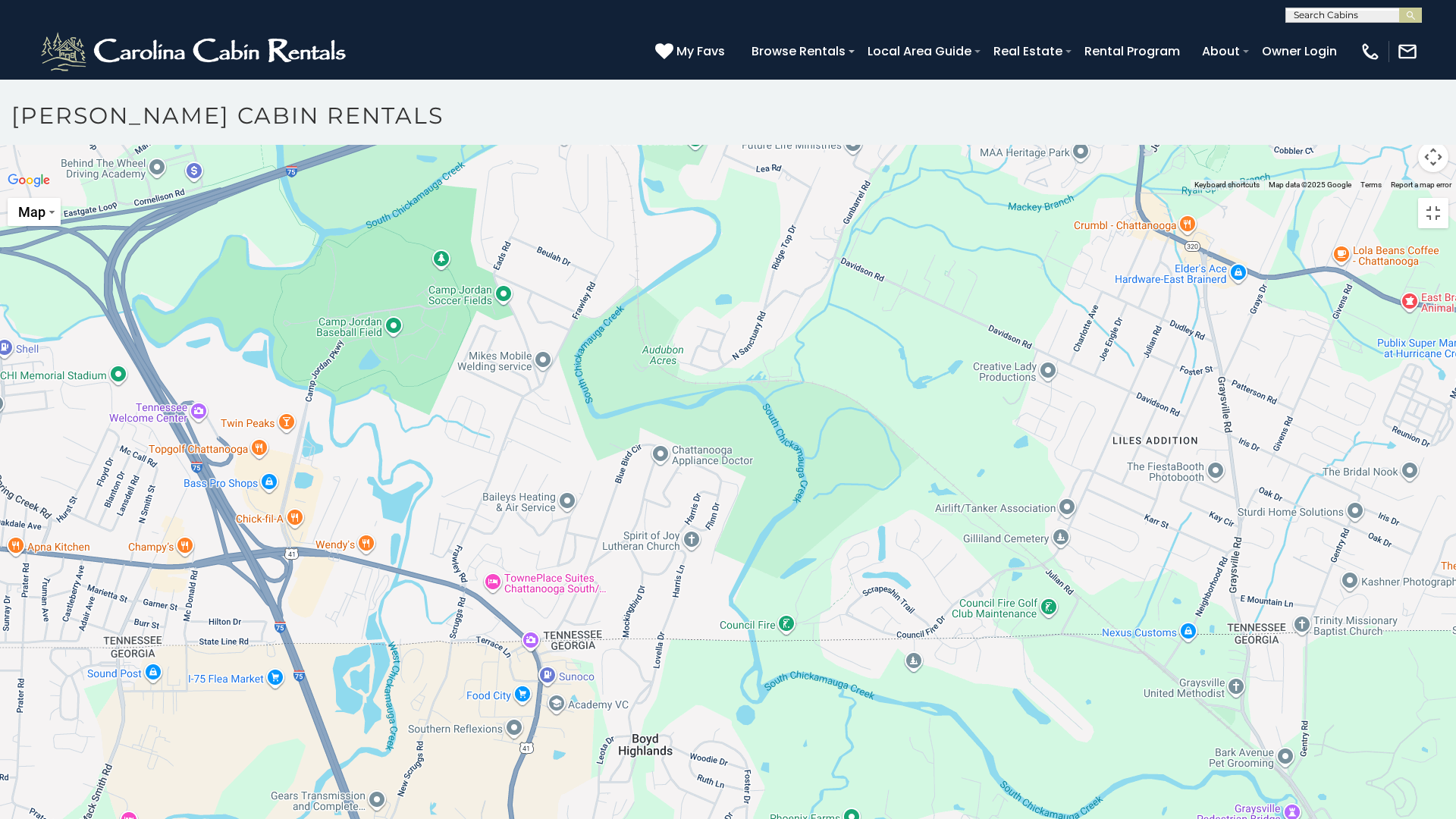
drag, startPoint x: 757, startPoint y: 699, endPoint x: -138, endPoint y: 189, distance: 1030.1
click at [0, 189] on html "**********" at bounding box center [728, 414] width 1456 height 828
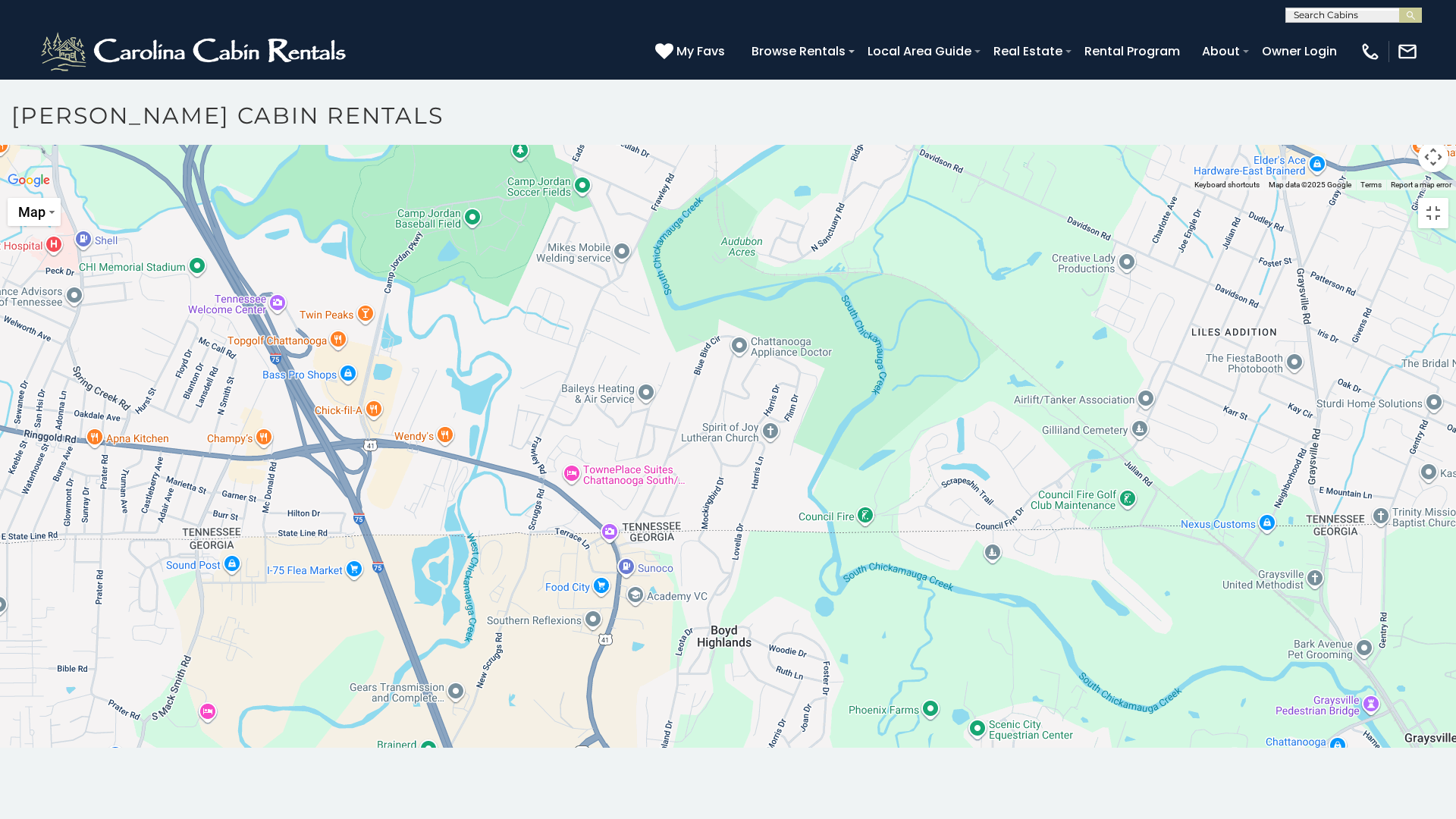
drag, startPoint x: 655, startPoint y: 106, endPoint x: 734, endPoint y: 0, distance: 132.2
click at [734, 190] on div at bounding box center [728, 190] width 1456 height 0
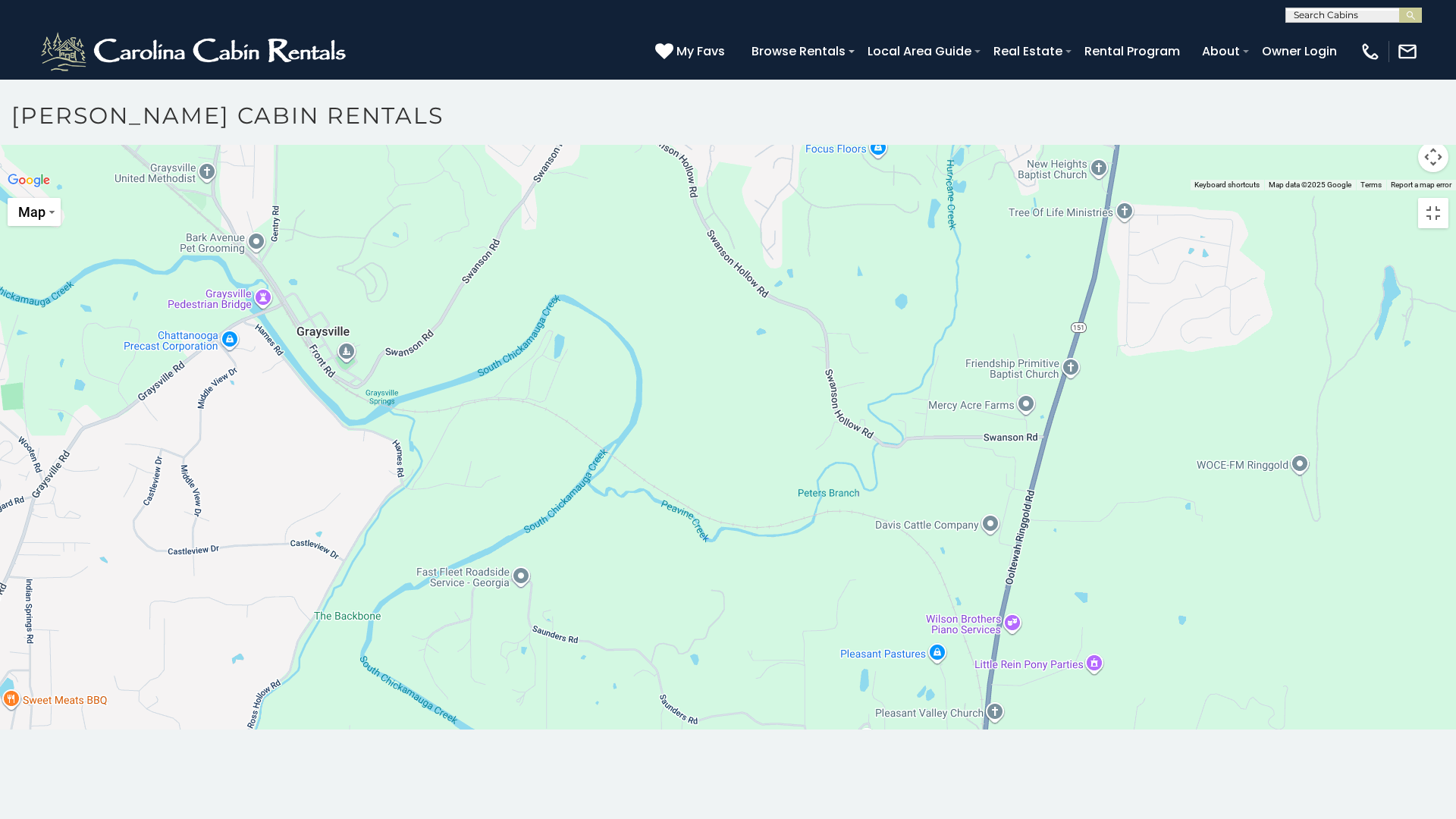
drag, startPoint x: 1225, startPoint y: 734, endPoint x: 118, endPoint y: 332, distance: 1177.7
click at [118, 190] on div at bounding box center [728, 190] width 1456 height 0
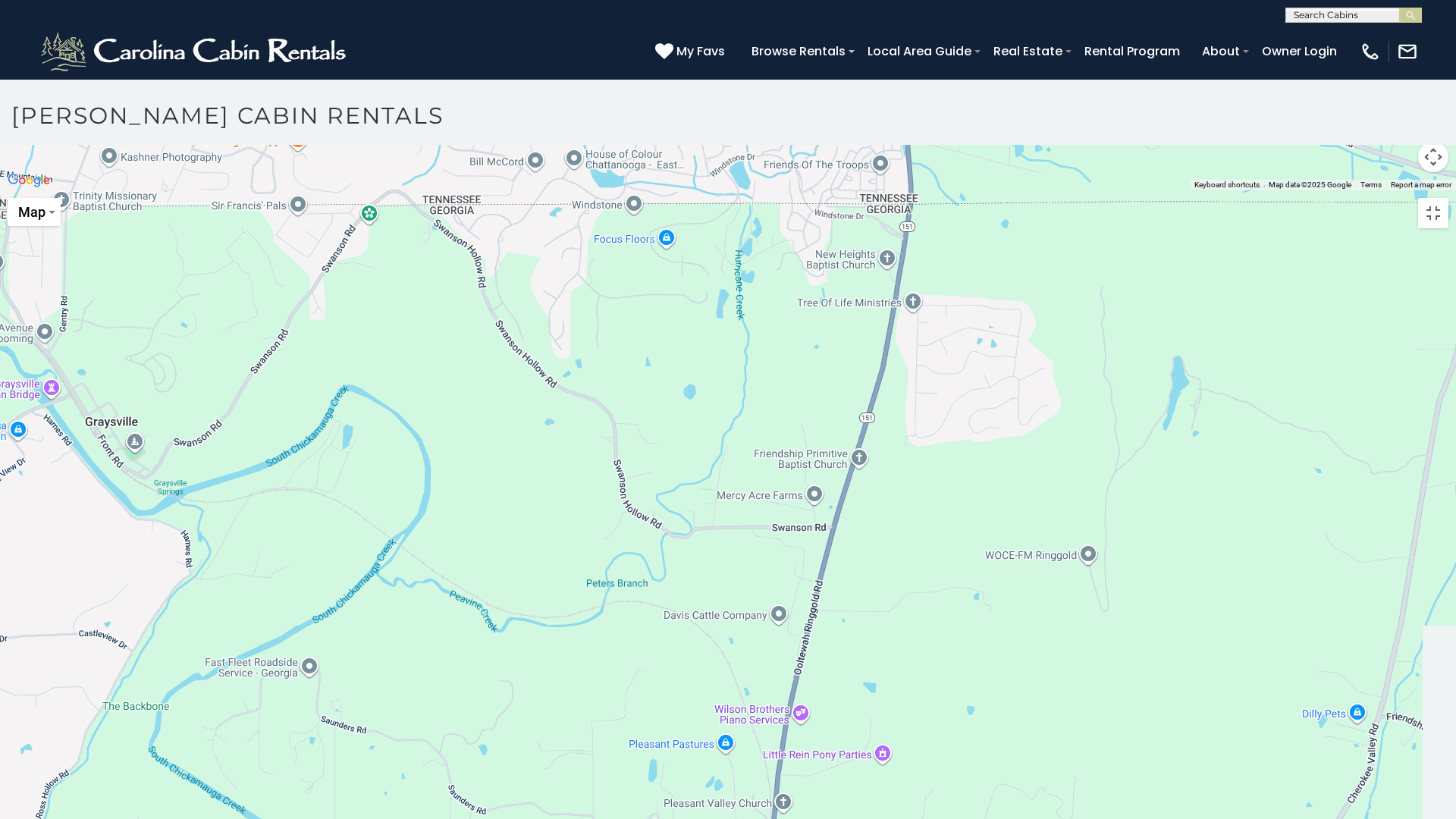
drag, startPoint x: 872, startPoint y: 169, endPoint x: 654, endPoint y: 262, distance: 237.0
click at [657, 190] on div at bounding box center [728, 190] width 1456 height 0
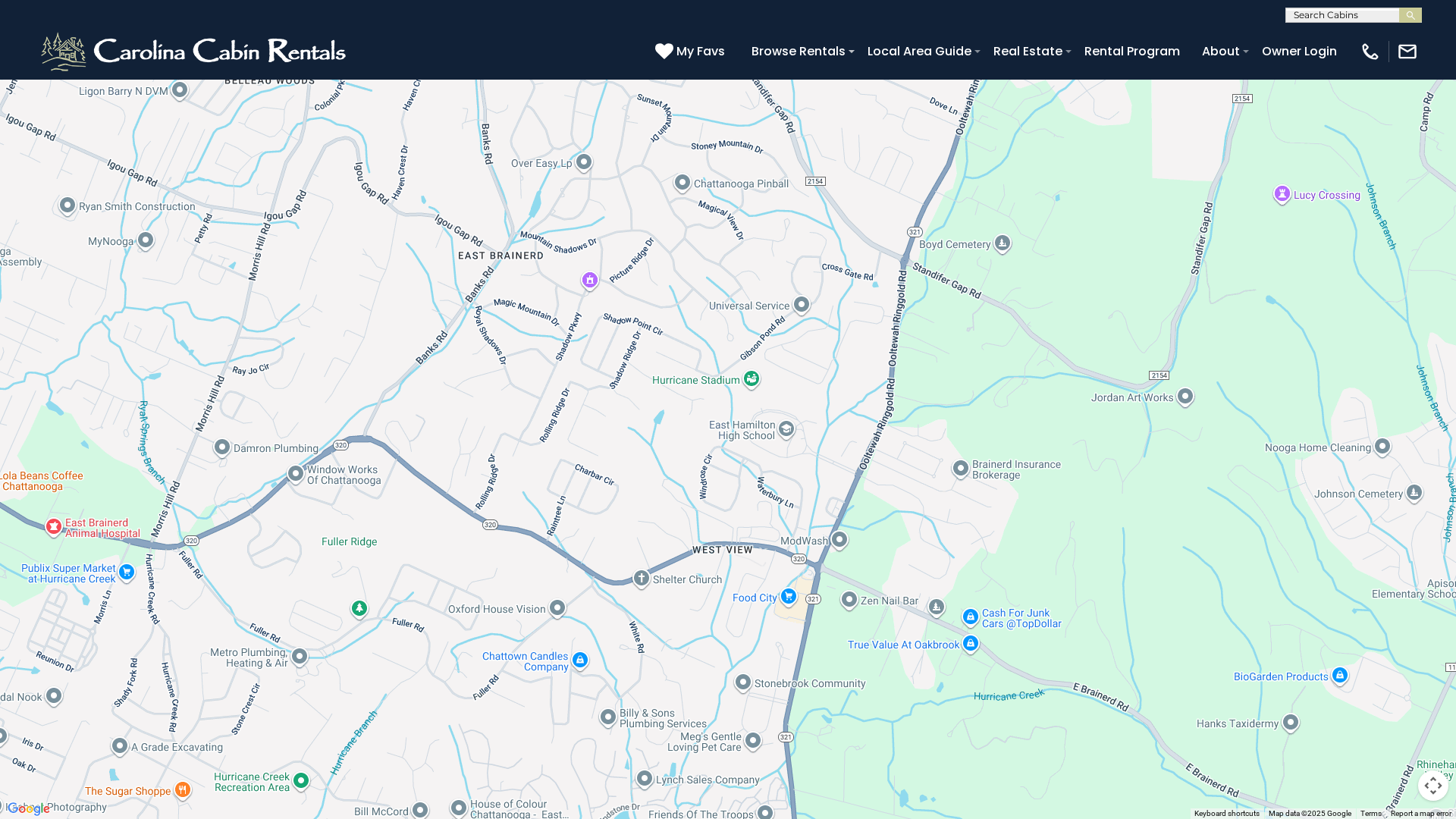
drag, startPoint x: 719, startPoint y: 386, endPoint x: 612, endPoint y: 814, distance: 441.2
click at [612, 717] on div at bounding box center [728, 409] width 1456 height 819
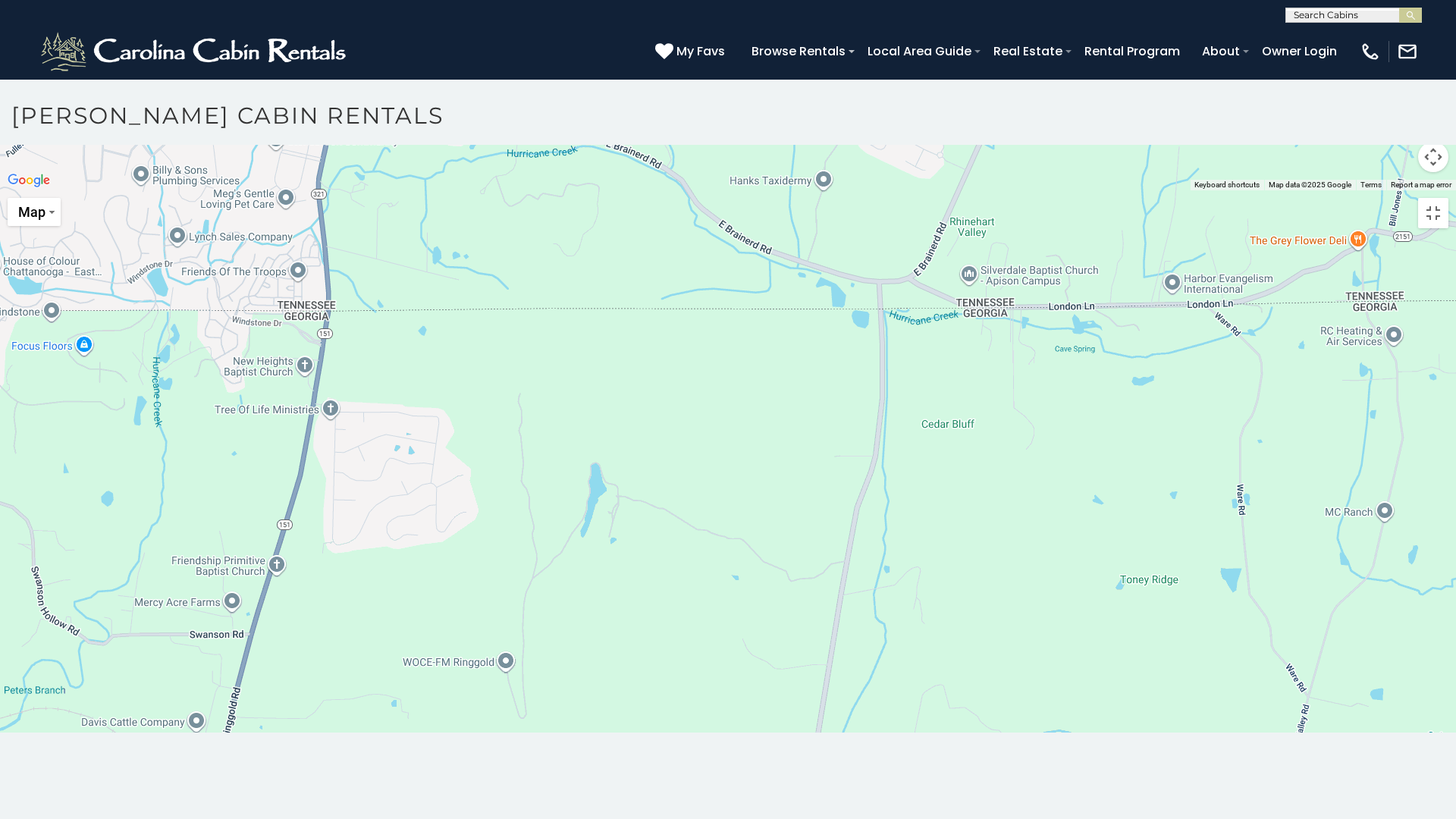
drag, startPoint x: 1179, startPoint y: 463, endPoint x: 715, endPoint y: 143, distance: 563.6
click at [715, 190] on div at bounding box center [728, 190] width 1456 height 0
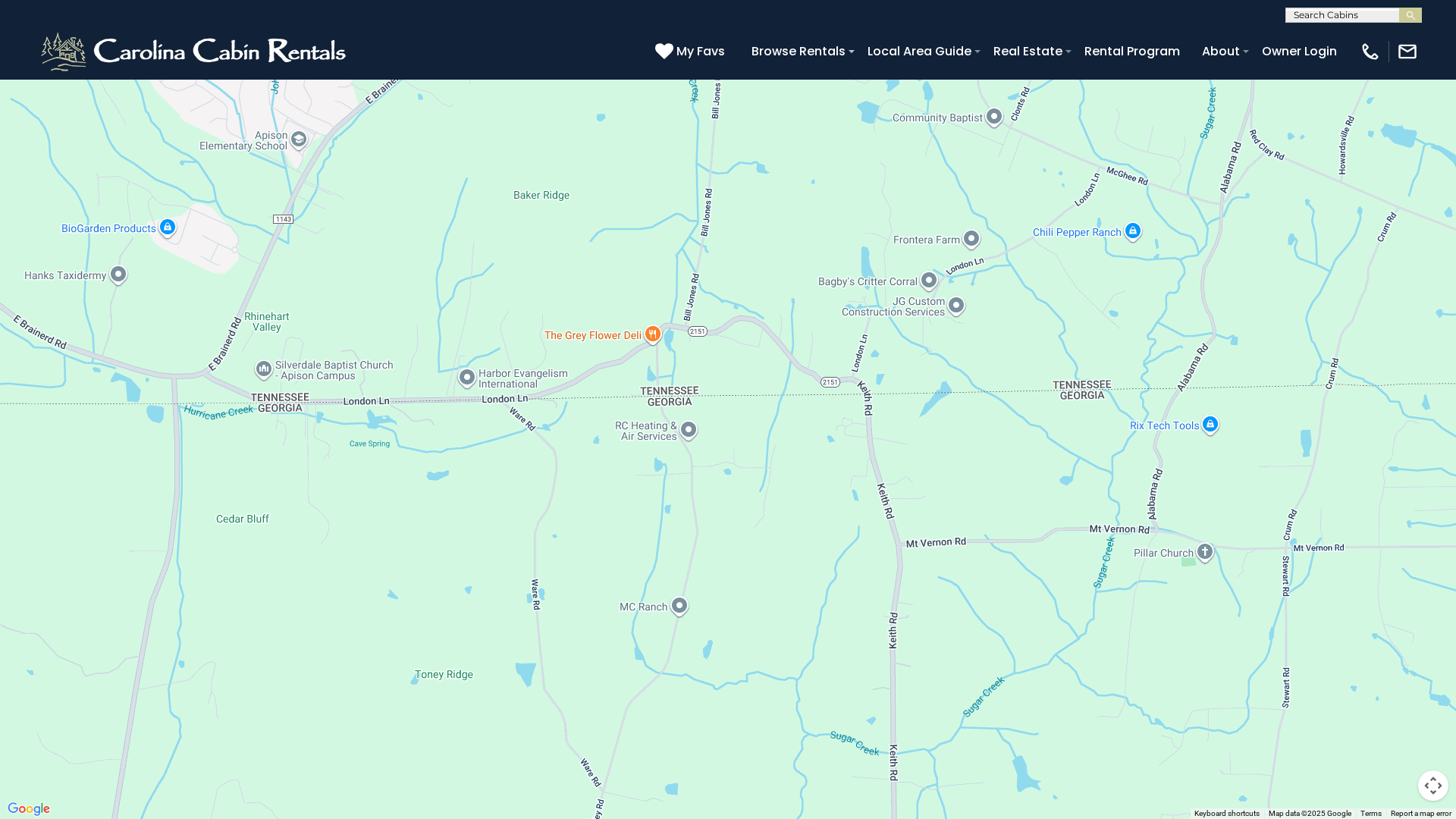
drag, startPoint x: 1270, startPoint y: 417, endPoint x: 562, endPoint y: 291, distance: 719.1
click at [562, 292] on div at bounding box center [728, 409] width 1456 height 819
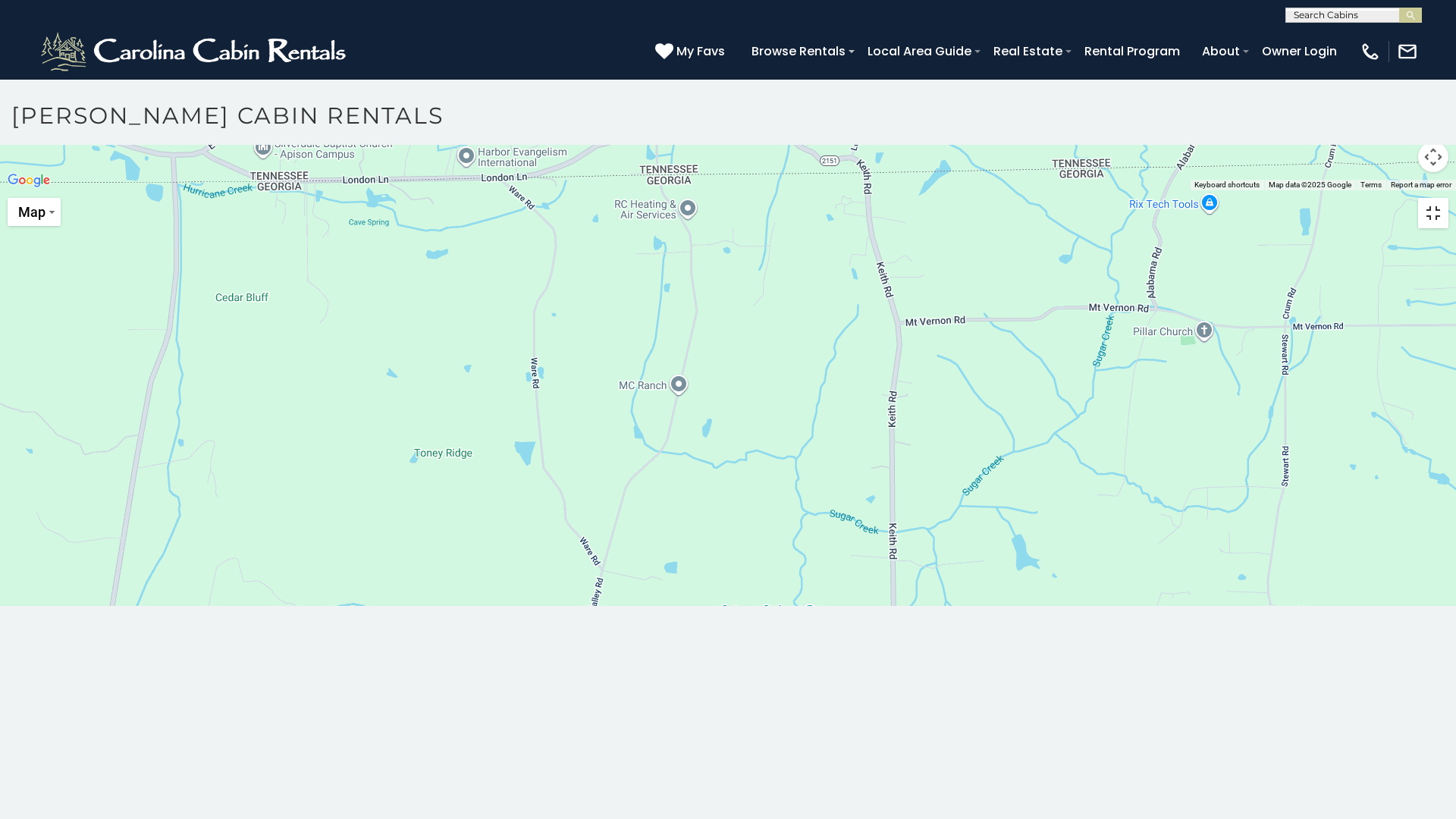
click at [1407, 198] on button "Toggle fullscreen view" at bounding box center [1432, 213] width 31 height 31
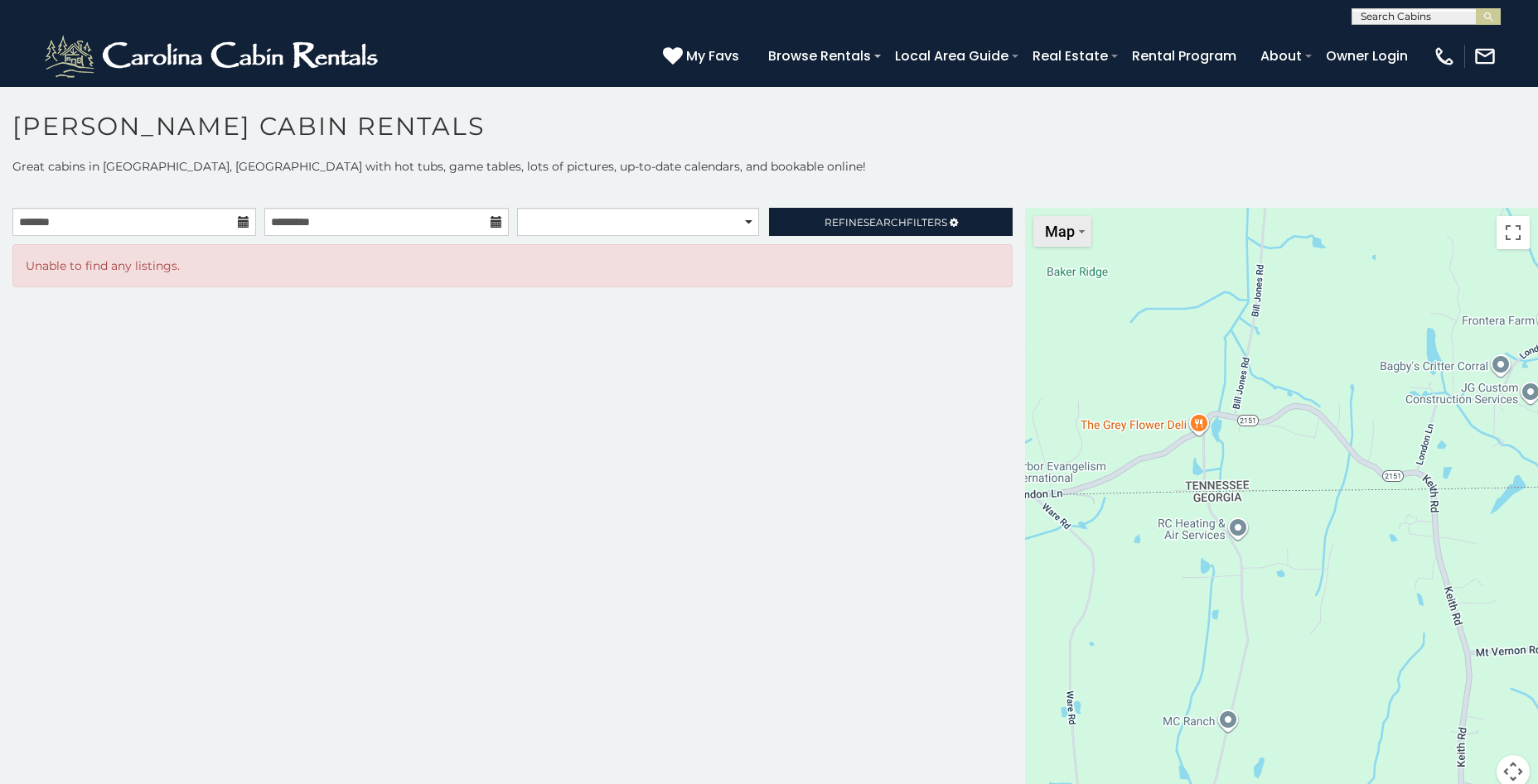
click at [1079, 230] on img "Change map style" at bounding box center [1082, 232] width 6 height 3
click at [777, 405] on div "**********" at bounding box center [512, 508] width 1025 height 600
drag, startPoint x: 1505, startPoint y: 228, endPoint x: 1510, endPoint y: 298, distance: 70.2
click at [1505, 229] on button "Toggle fullscreen view" at bounding box center [1512, 233] width 33 height 33
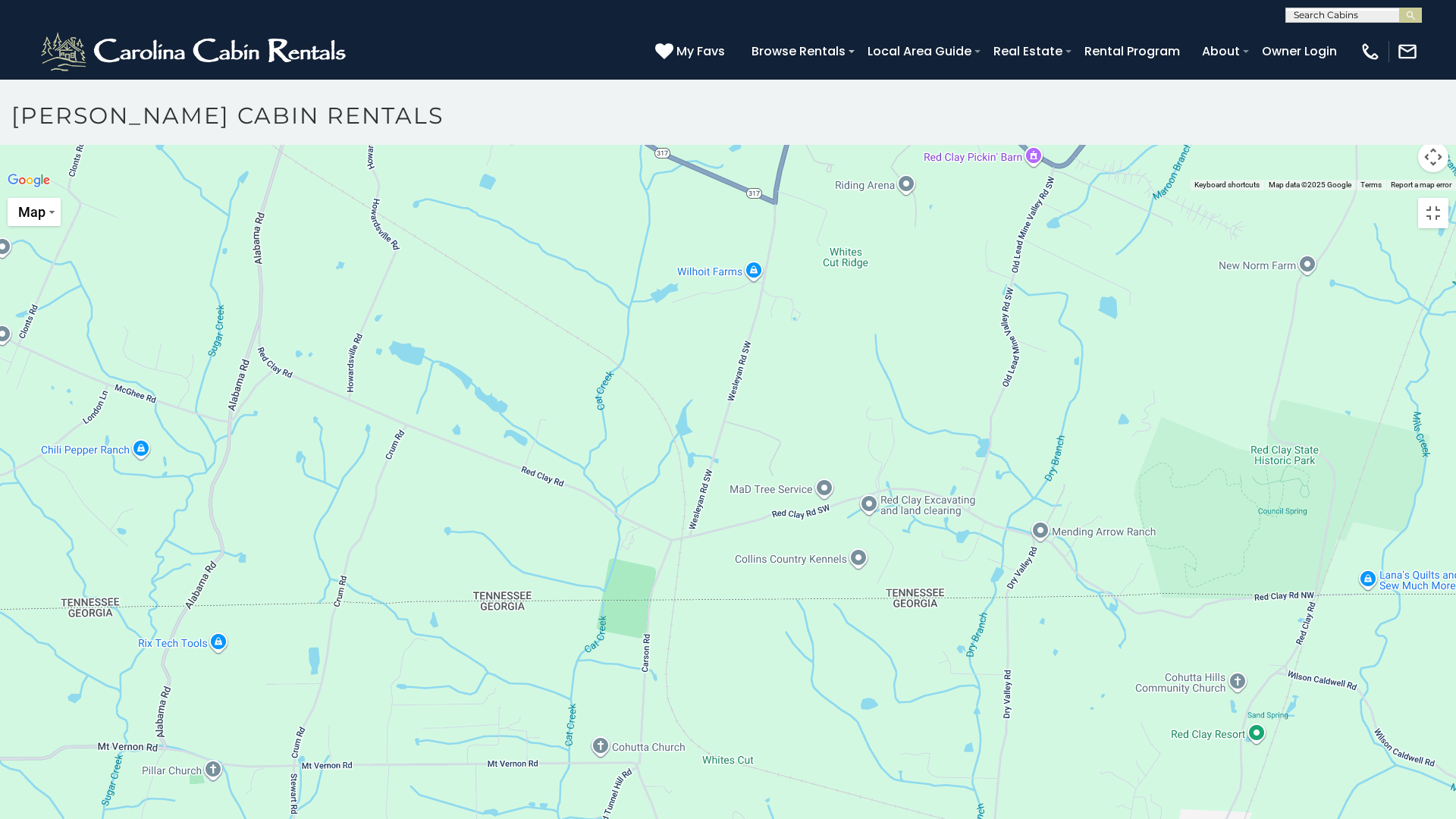
drag, startPoint x: 1289, startPoint y: 379, endPoint x: 281, endPoint y: 810, distance: 1096.3
click at [286, 190] on div at bounding box center [728, 190] width 1456 height 0
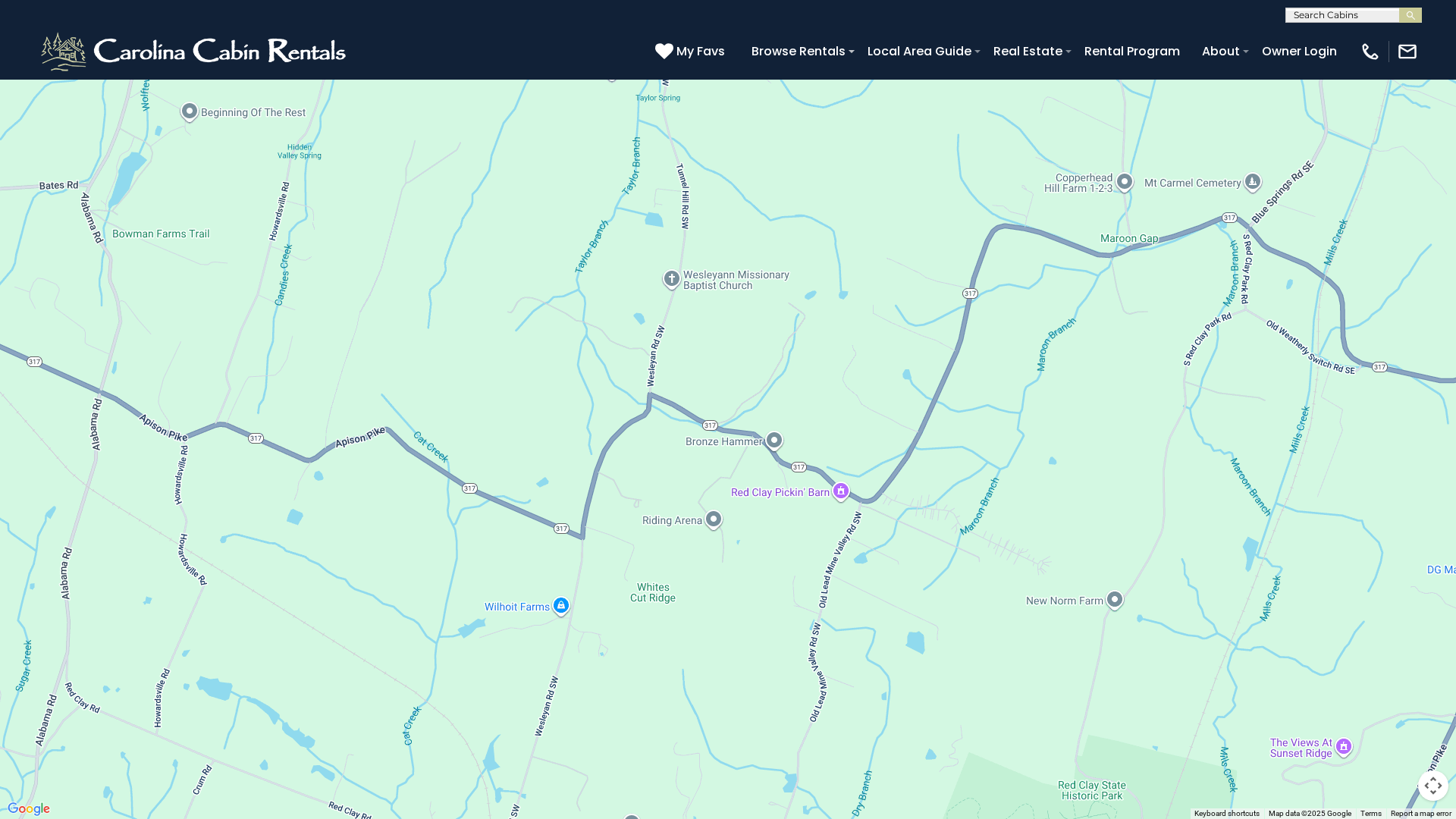
drag, startPoint x: 414, startPoint y: 203, endPoint x: 230, endPoint y: 330, distance: 223.6
click at [221, 328] on div at bounding box center [728, 409] width 1456 height 819
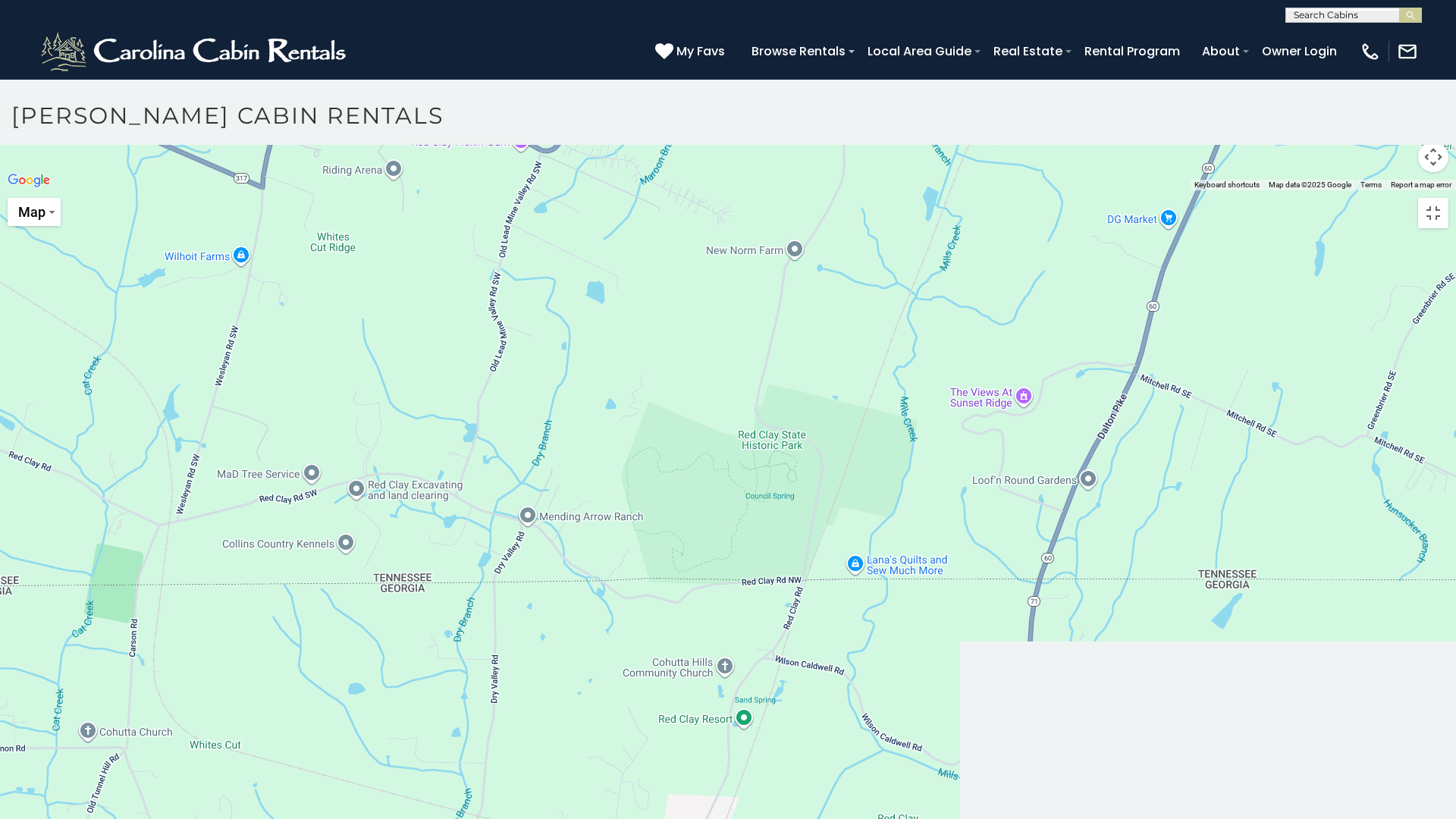
drag, startPoint x: 934, startPoint y: 476, endPoint x: 618, endPoint y: 348, distance: 340.9
click at [620, 190] on div at bounding box center [728, 190] width 1456 height 0
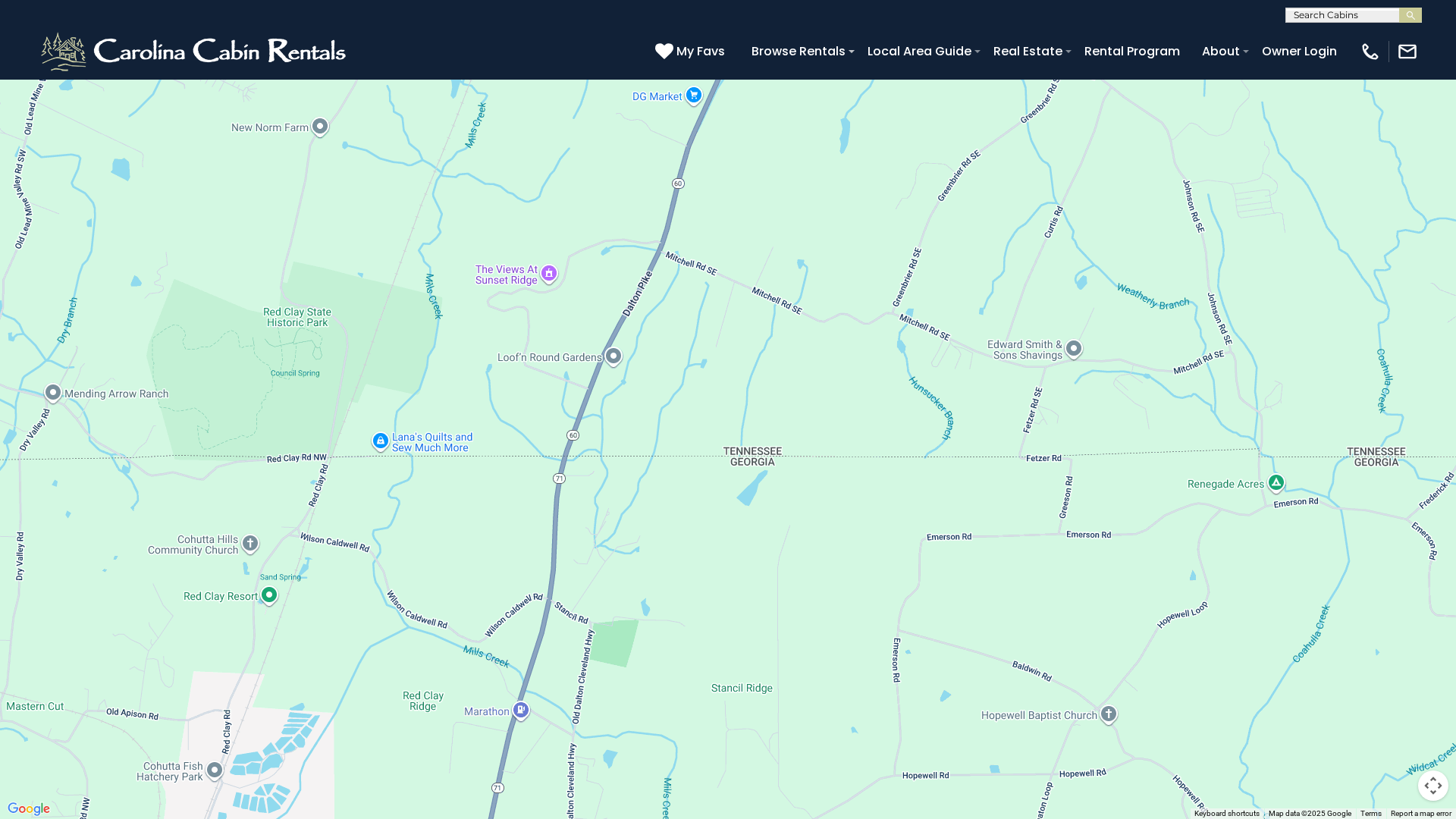
drag, startPoint x: 1023, startPoint y: 332, endPoint x: 636, endPoint y: 12, distance: 502.2
click at [626, 0] on div at bounding box center [728, 409] width 1456 height 819
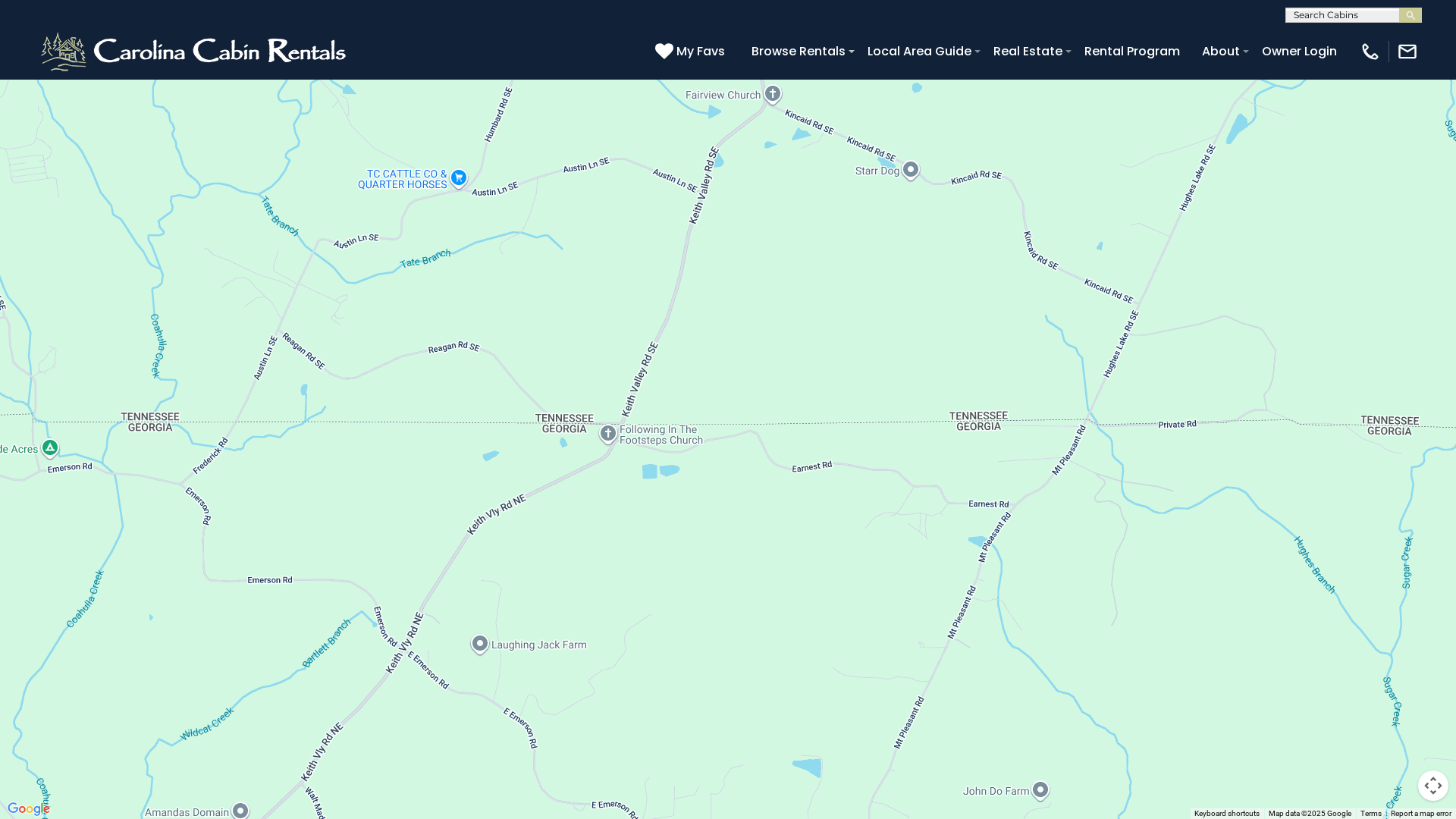
drag, startPoint x: 1233, startPoint y: 381, endPoint x: 123, endPoint y: 357, distance: 1110.3
click at [123, 357] on div at bounding box center [728, 409] width 1456 height 819
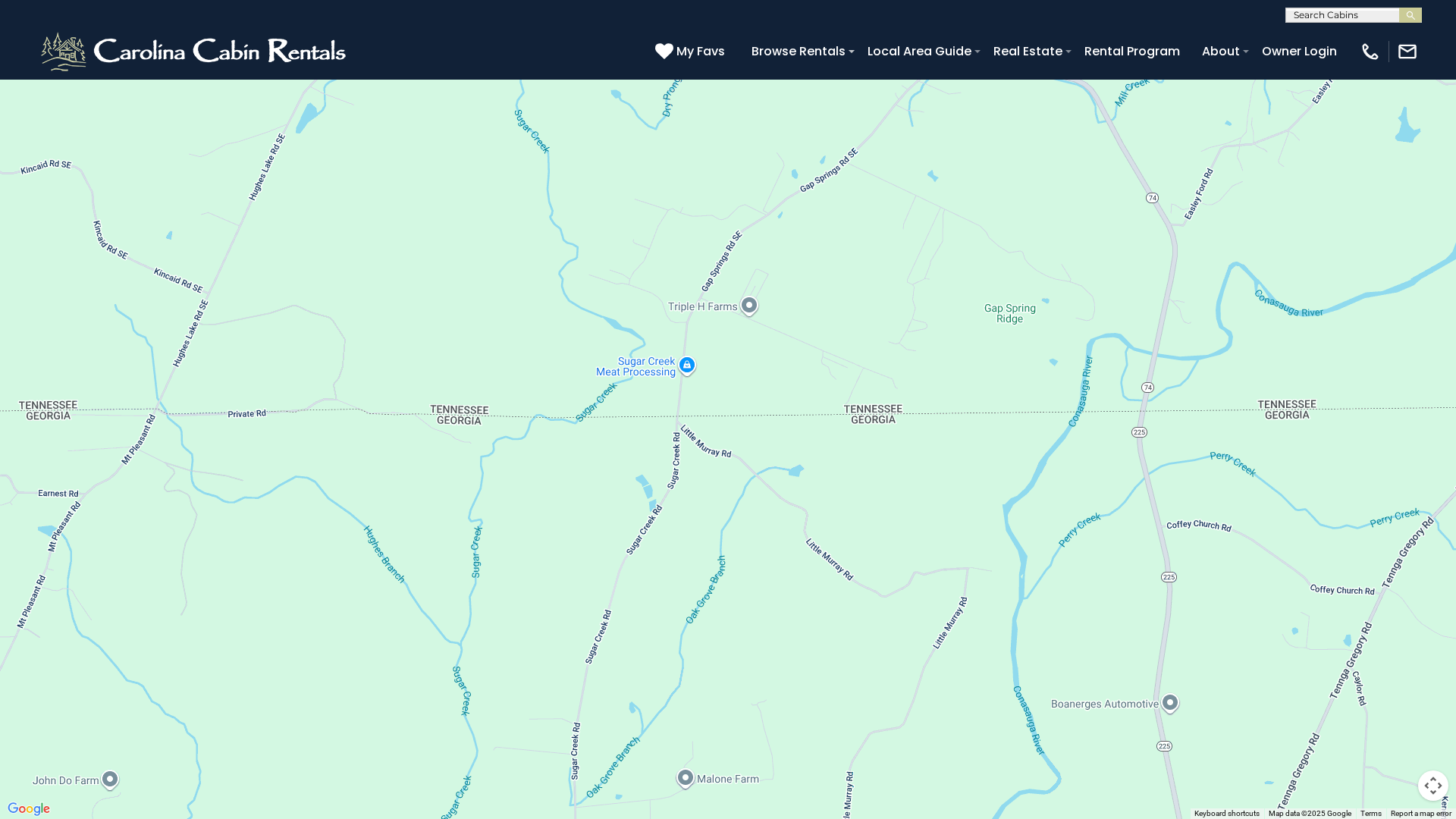
drag, startPoint x: 1288, startPoint y: 422, endPoint x: 332, endPoint y: 405, distance: 956.2
click at [332, 405] on div at bounding box center [728, 409] width 1456 height 819
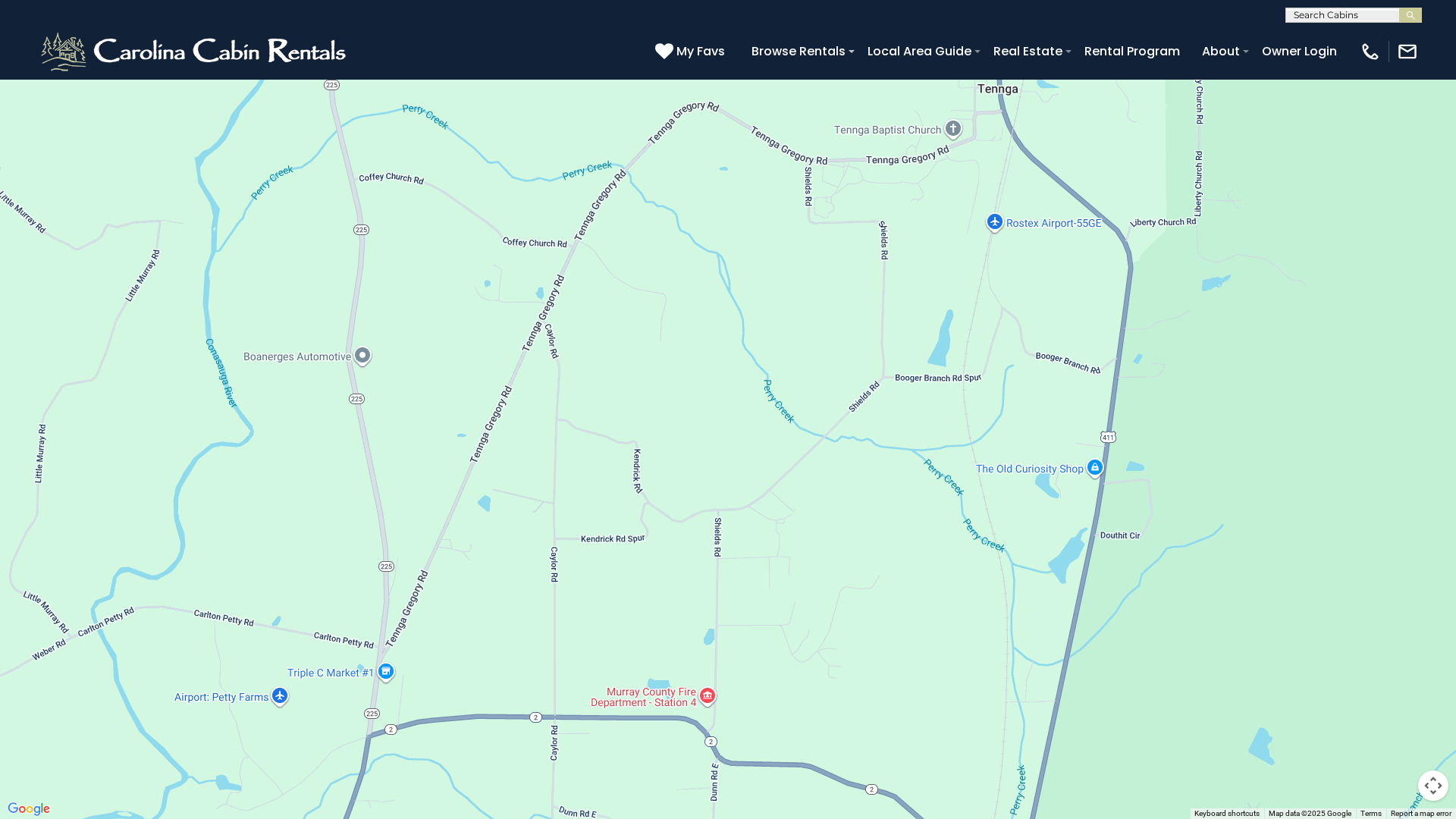
drag, startPoint x: 921, startPoint y: 689, endPoint x: 125, endPoint y: 337, distance: 870.4
click at [117, 338] on div at bounding box center [728, 409] width 1456 height 819
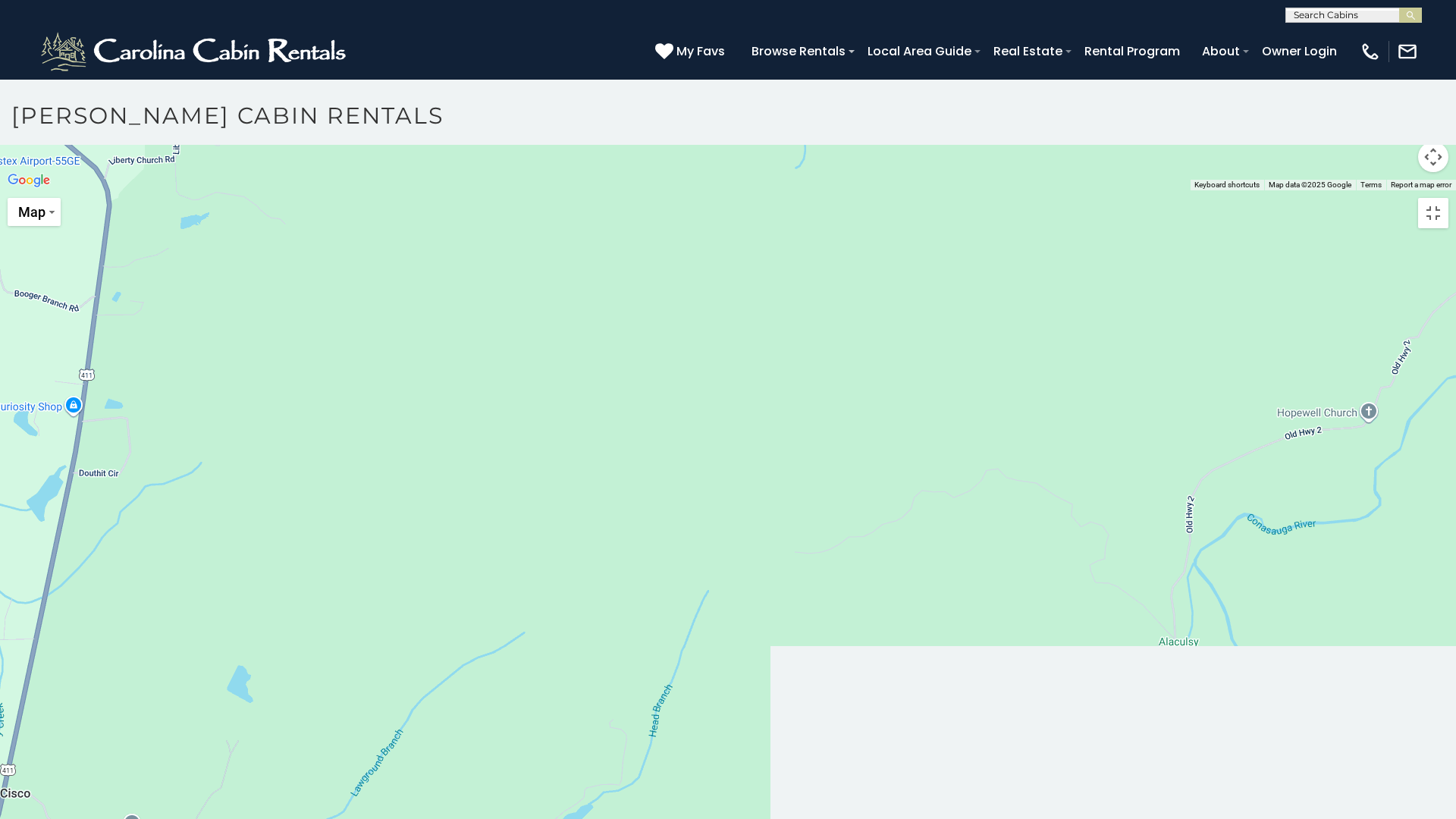
drag, startPoint x: 972, startPoint y: 333, endPoint x: -47, endPoint y: 498, distance: 1032.3
click at [0, 498] on html "**********" at bounding box center [728, 414] width 1456 height 828
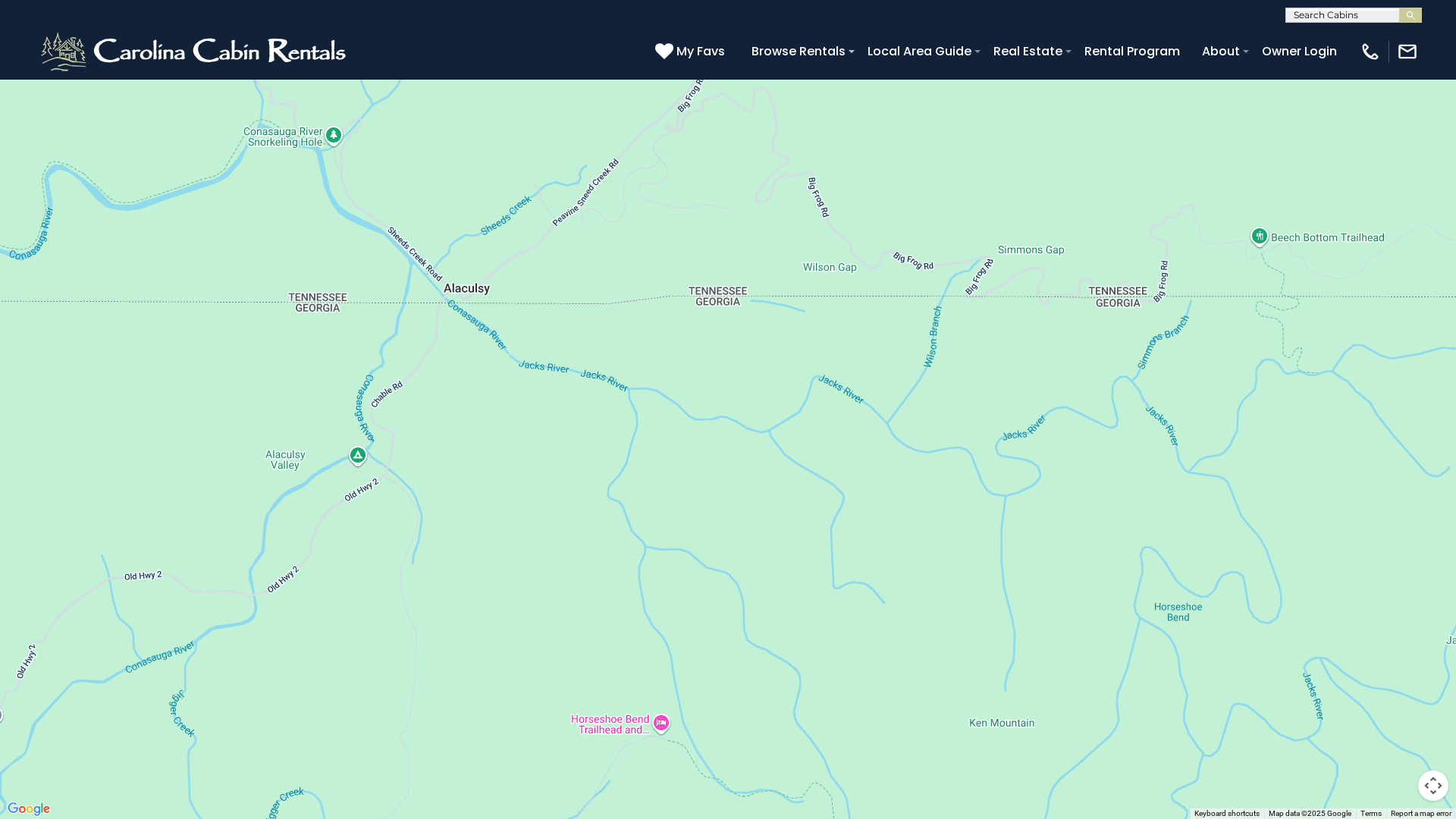
drag, startPoint x: 1333, startPoint y: 408, endPoint x: -56, endPoint y: 485, distance: 1391.1
click at [0, 485] on html "**********" at bounding box center [728, 414] width 1456 height 828
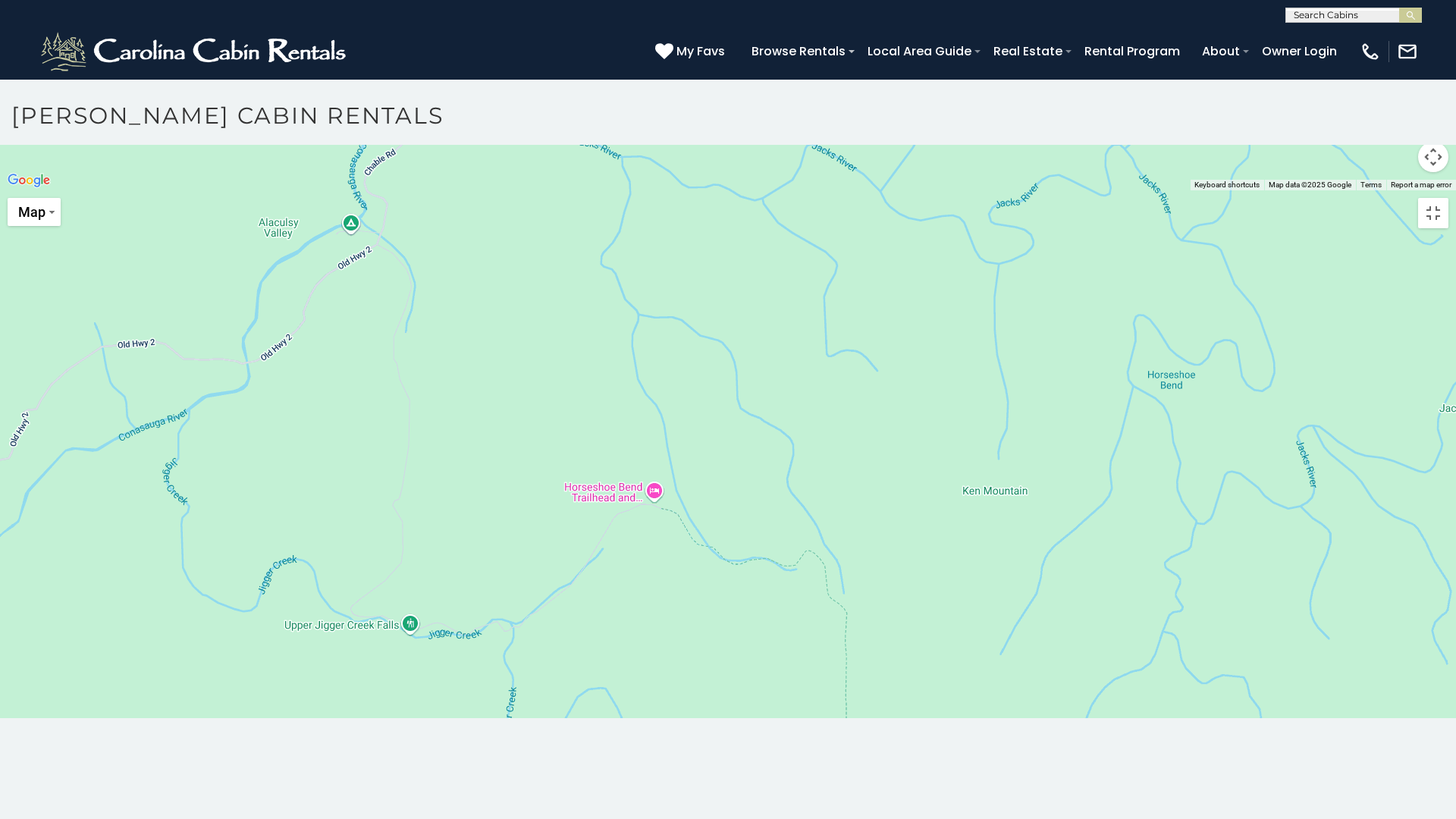
click at [697, 190] on div at bounding box center [728, 190] width 1456 height 0
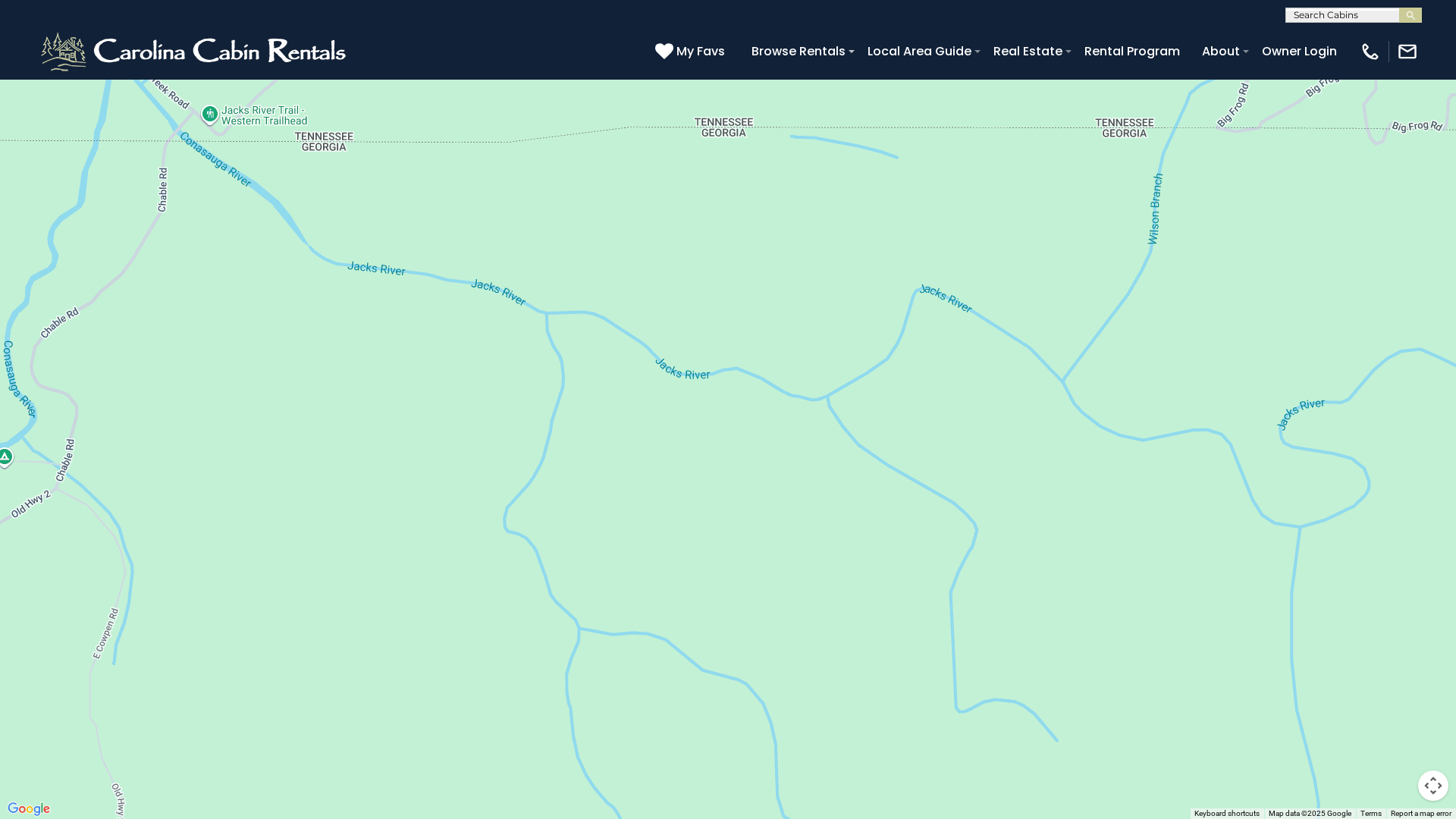
click at [689, 435] on div at bounding box center [728, 409] width 1456 height 819
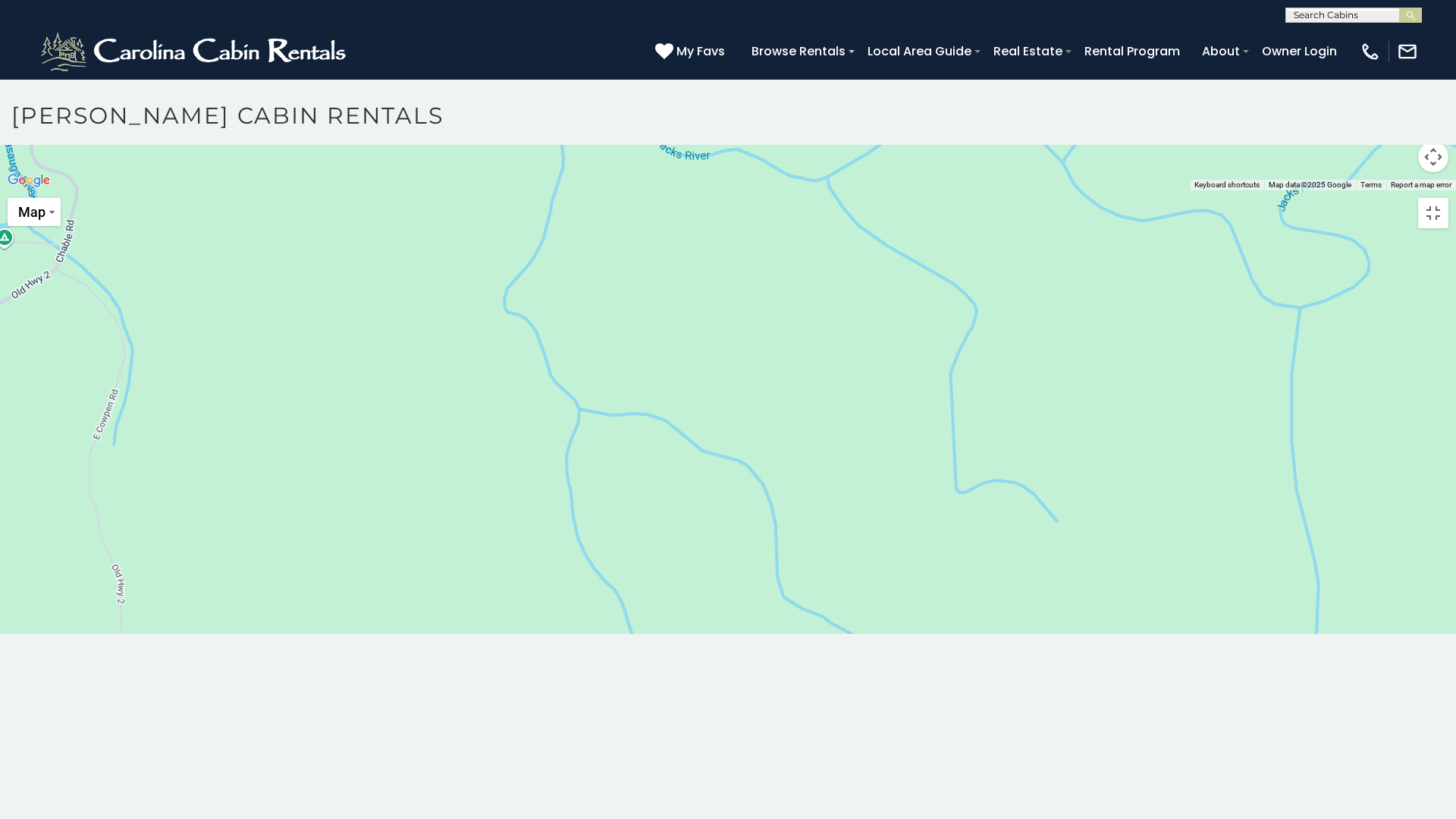
click at [689, 190] on div at bounding box center [728, 190] width 1456 height 0
click at [690, 190] on div at bounding box center [728, 190] width 1456 height 0
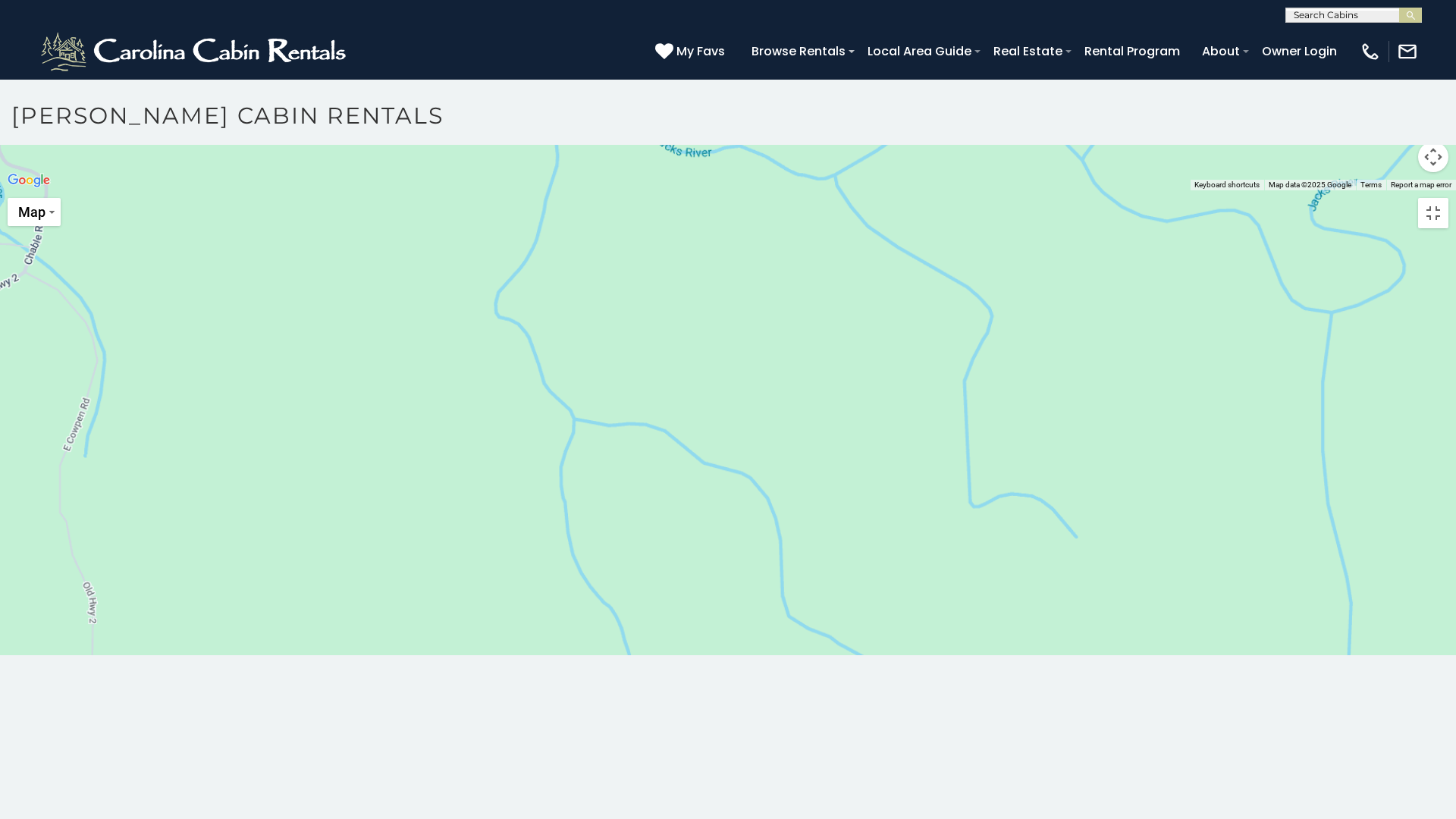
click at [690, 190] on div at bounding box center [728, 190] width 1456 height 0
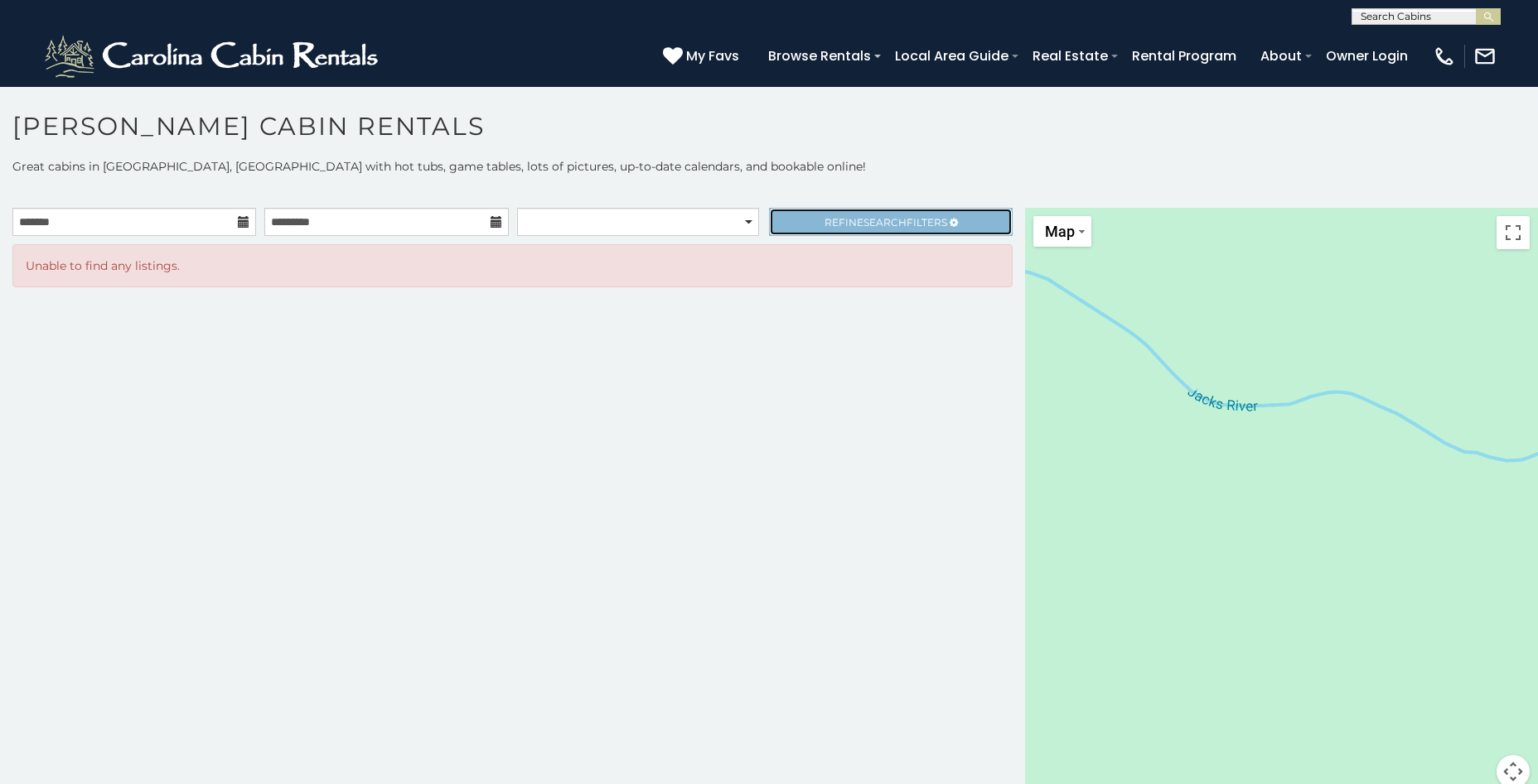
click at [952, 221] on icon at bounding box center [954, 223] width 9 height 10
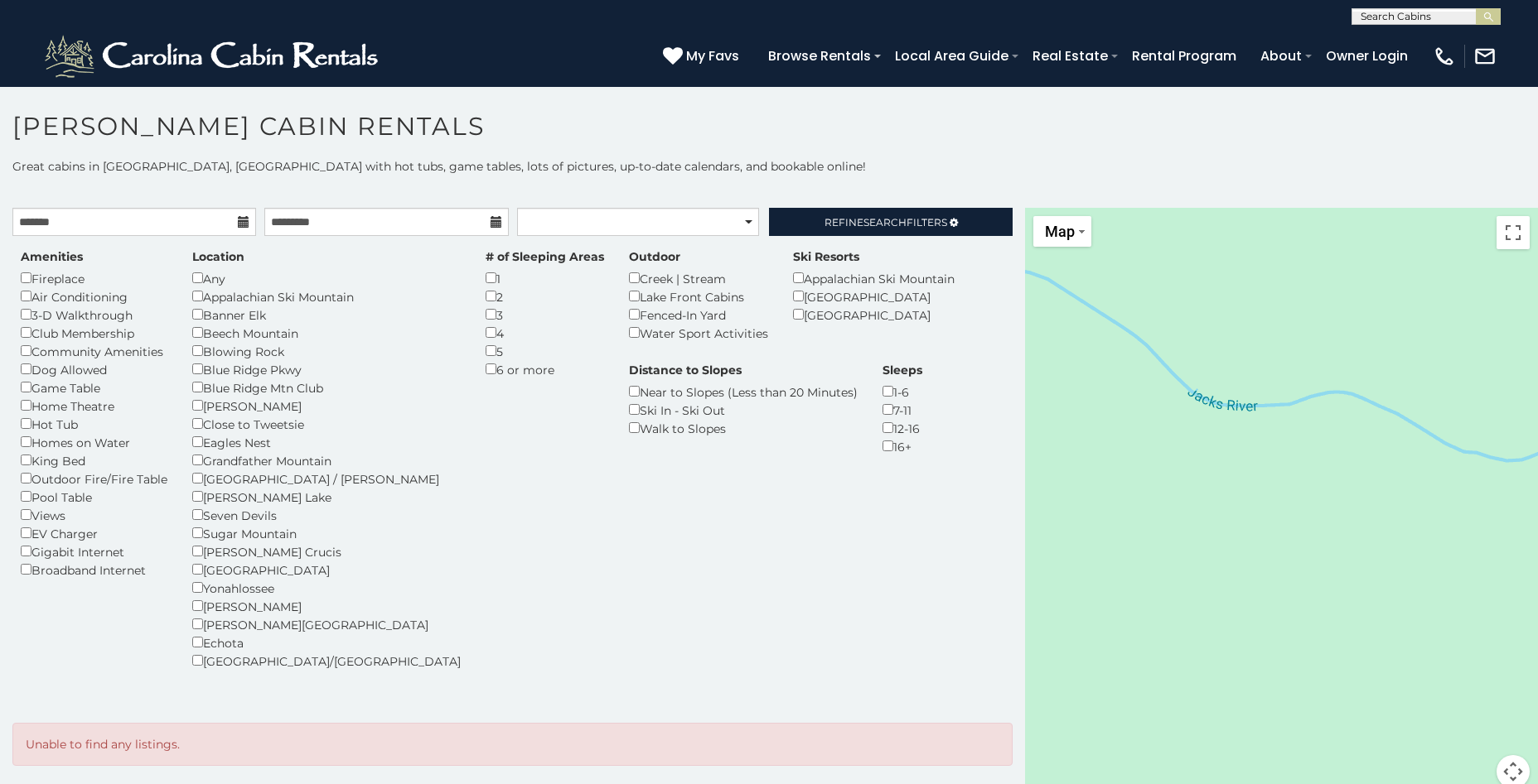
click at [241, 220] on icon at bounding box center [244, 223] width 12 height 12
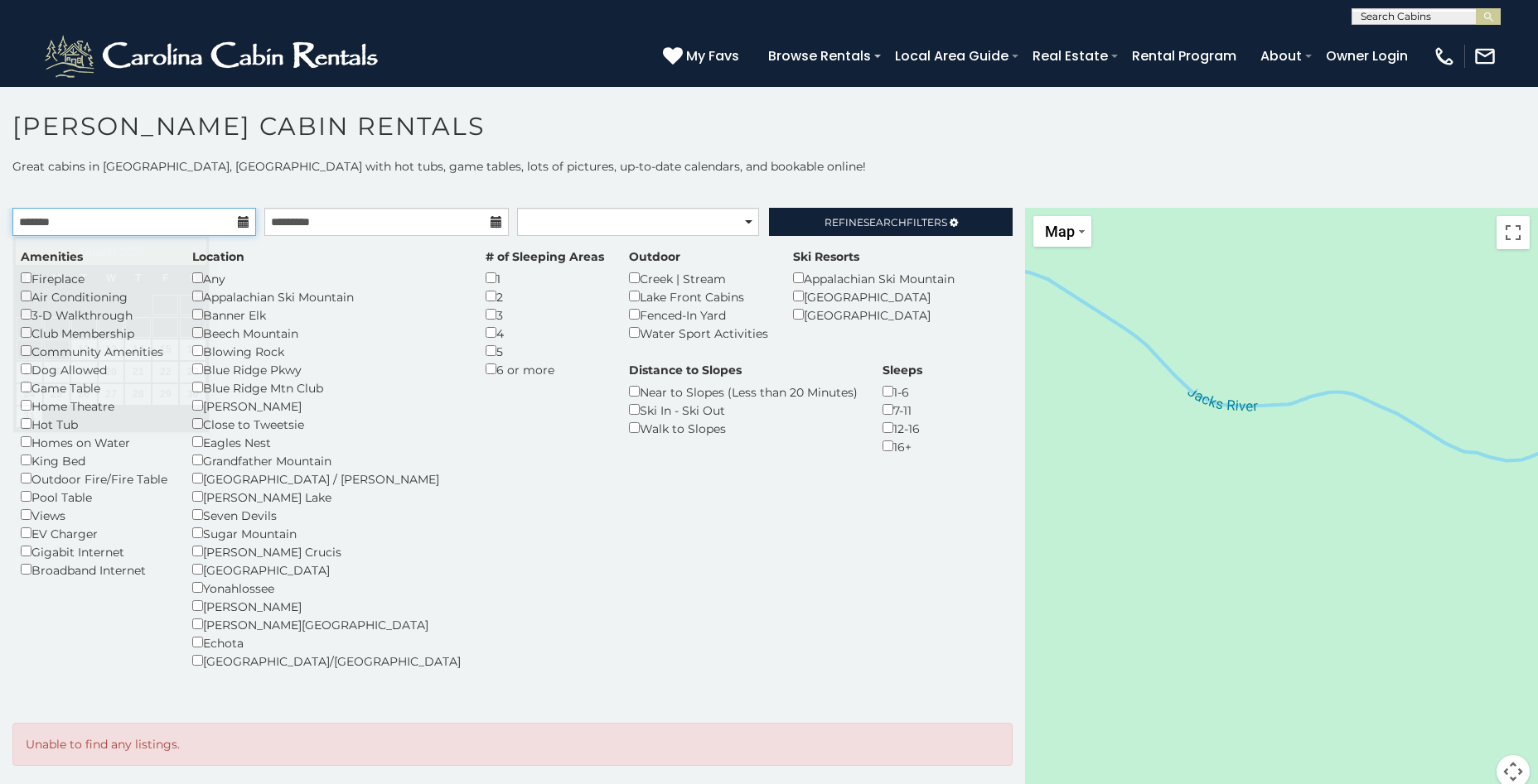
click at [69, 217] on input "text" at bounding box center [134, 222] width 243 height 28
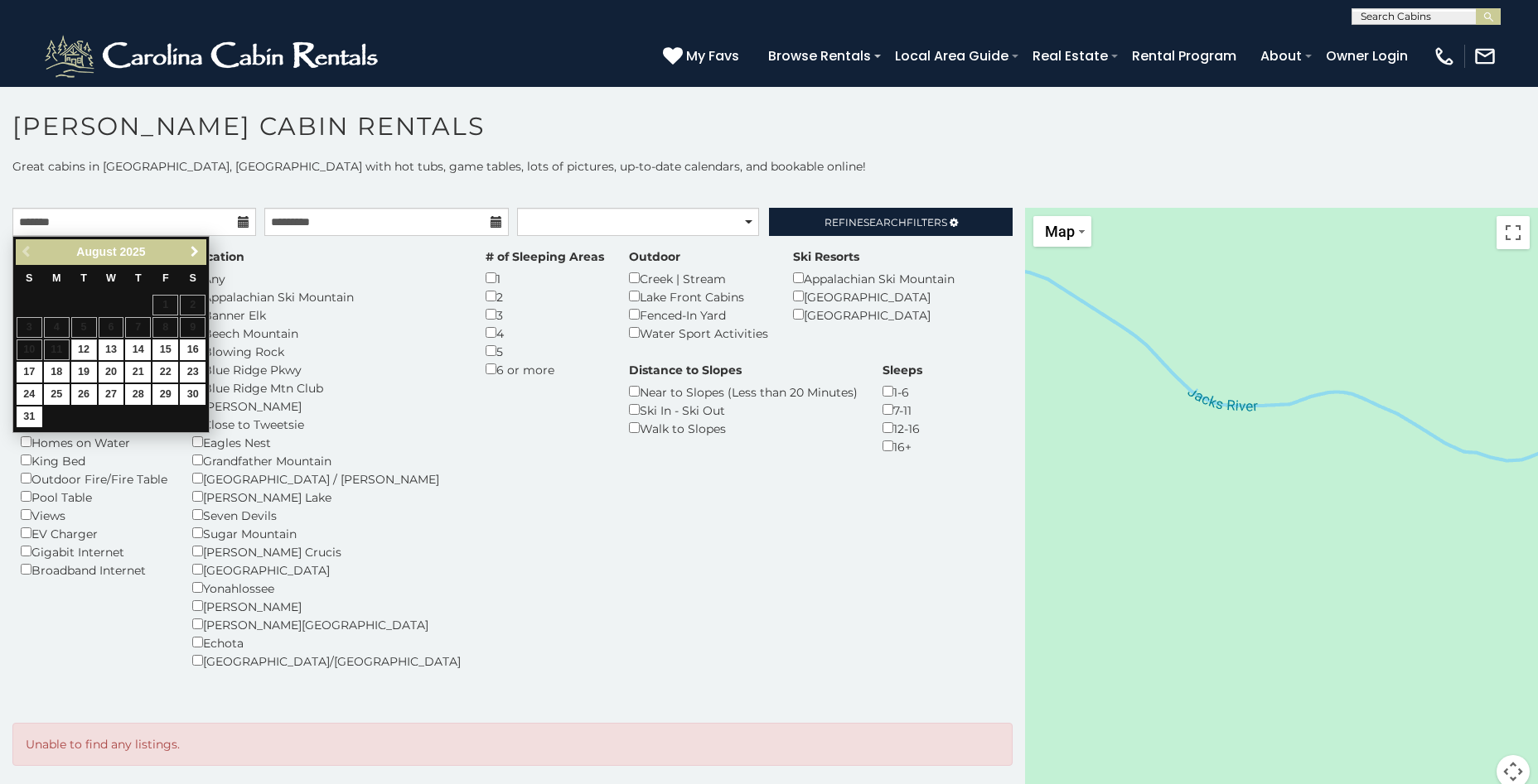
click at [190, 247] on span "Next" at bounding box center [194, 251] width 13 height 13
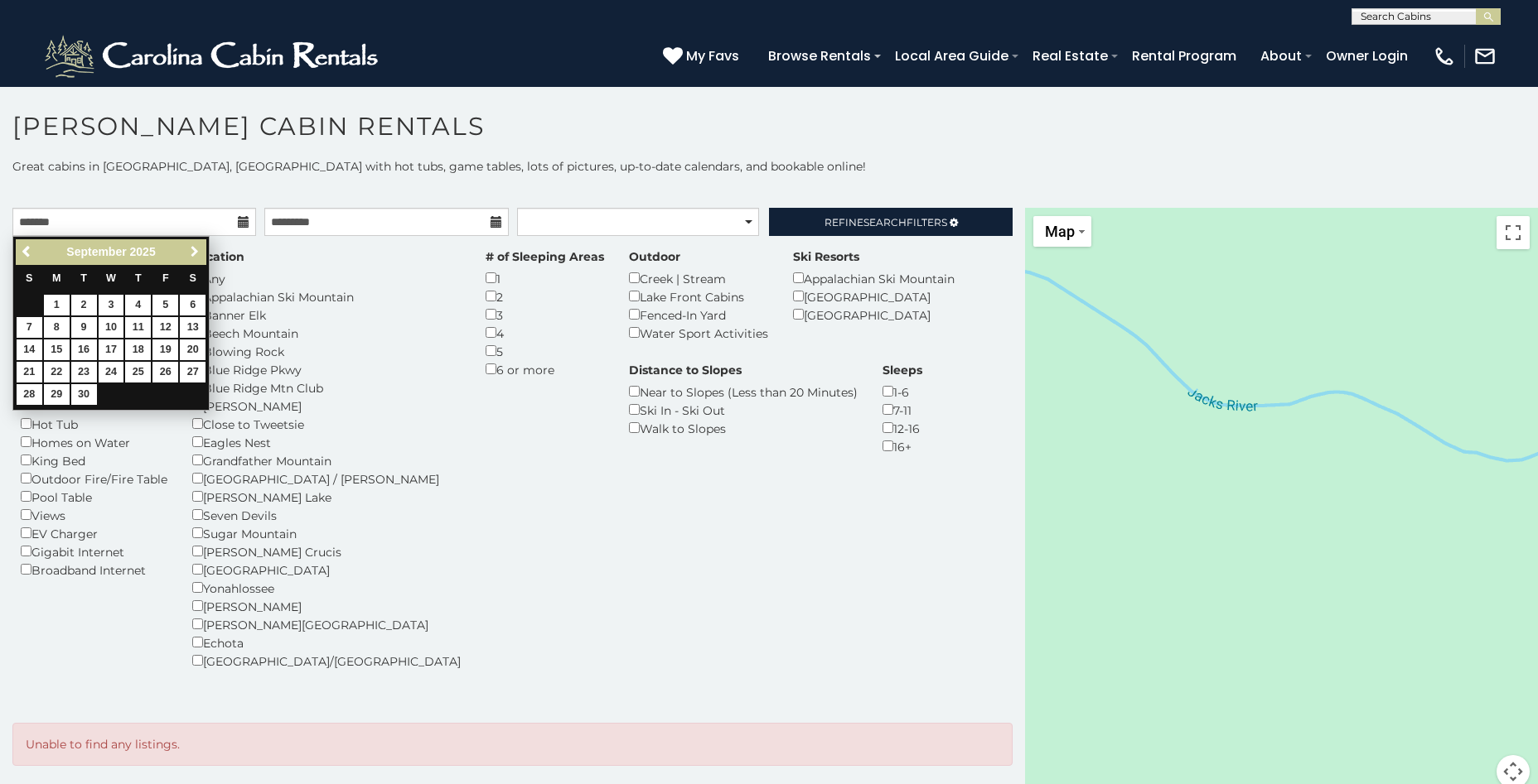
click at [189, 247] on span "Next" at bounding box center [194, 251] width 13 height 13
click at [138, 301] on link "2" at bounding box center [138, 305] width 26 height 21
type input "**********"
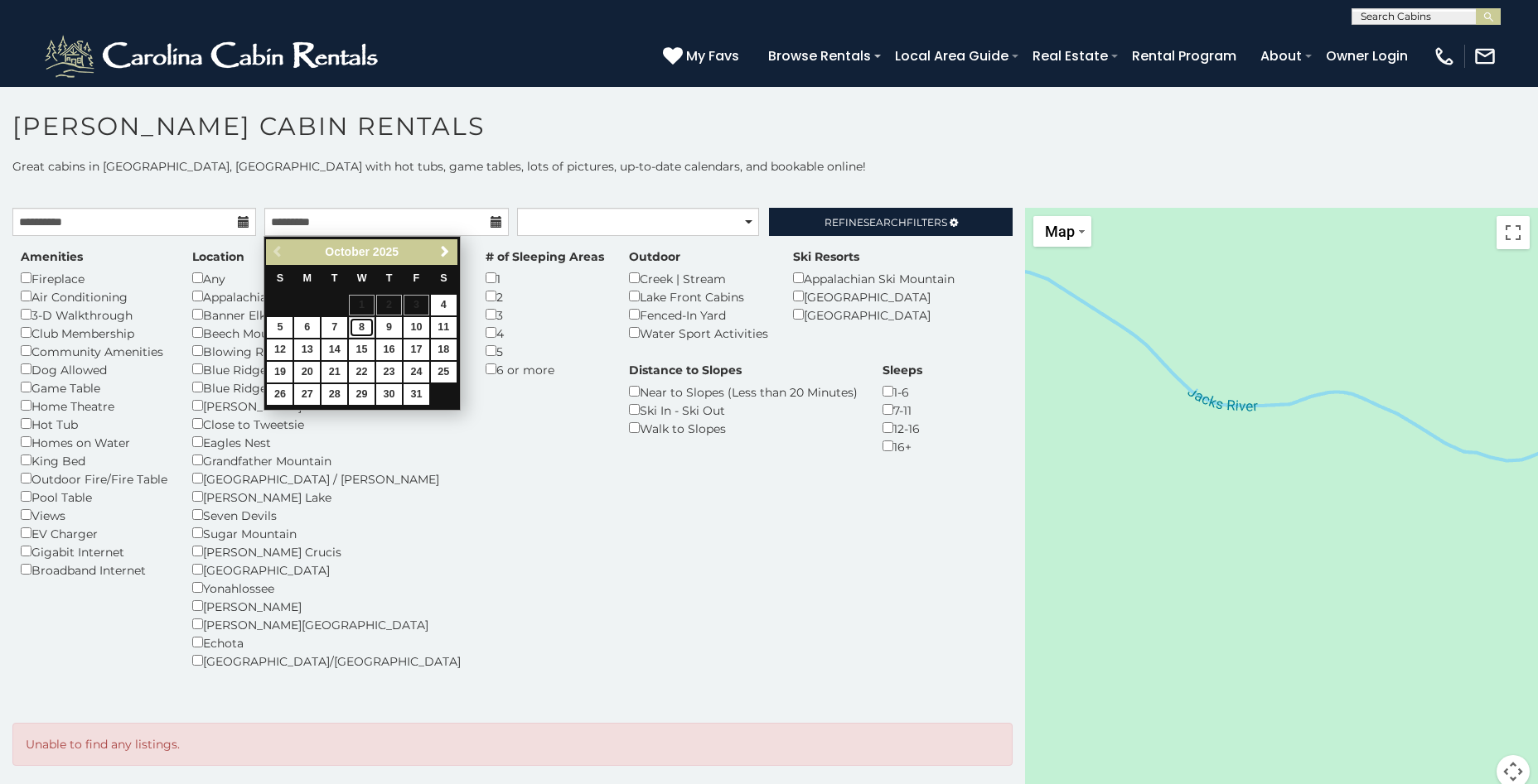
click at [366, 327] on link "8" at bounding box center [361, 328] width 26 height 21
type input "**********"
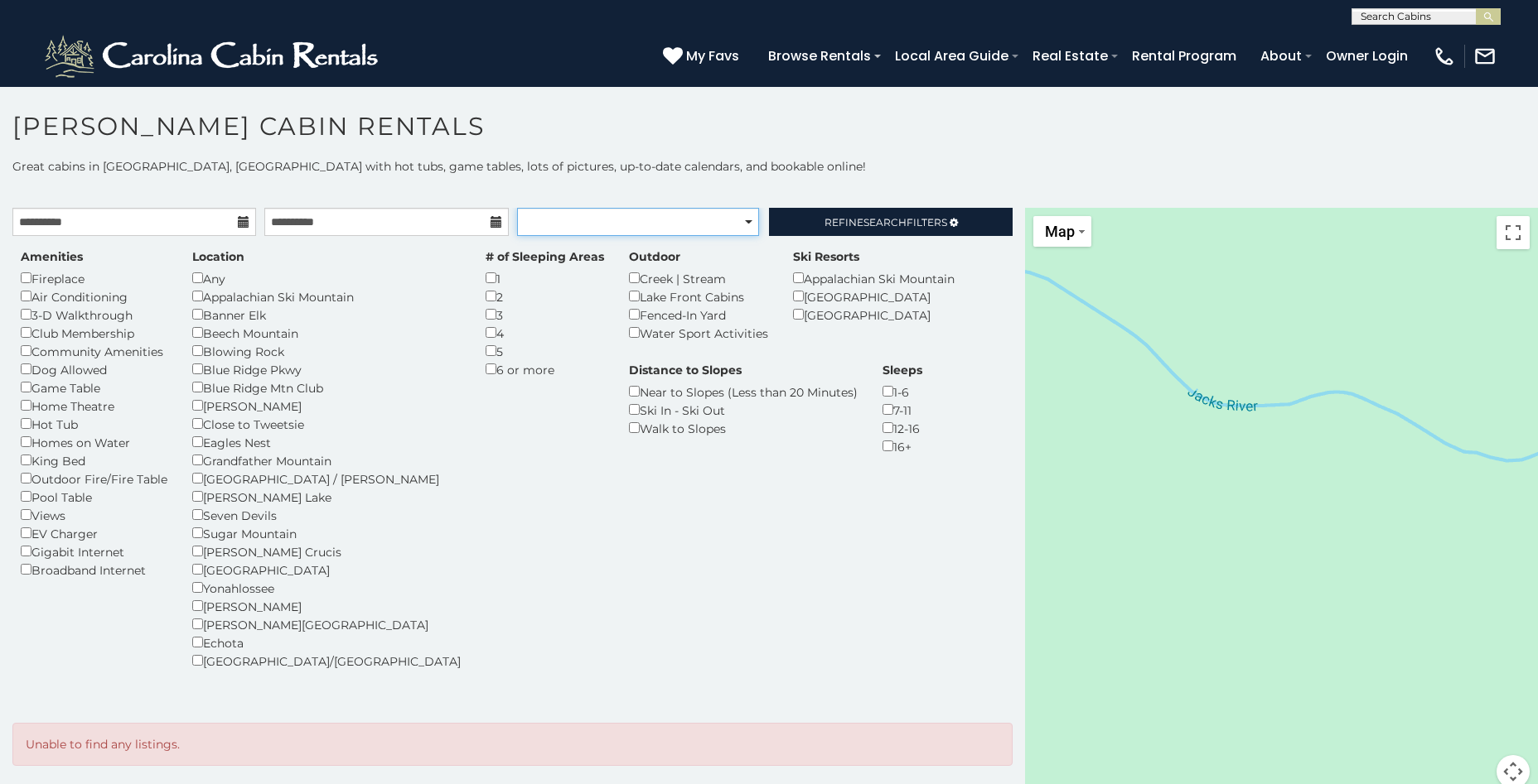
click at [746, 220] on select "**********" at bounding box center [638, 222] width 242 height 28
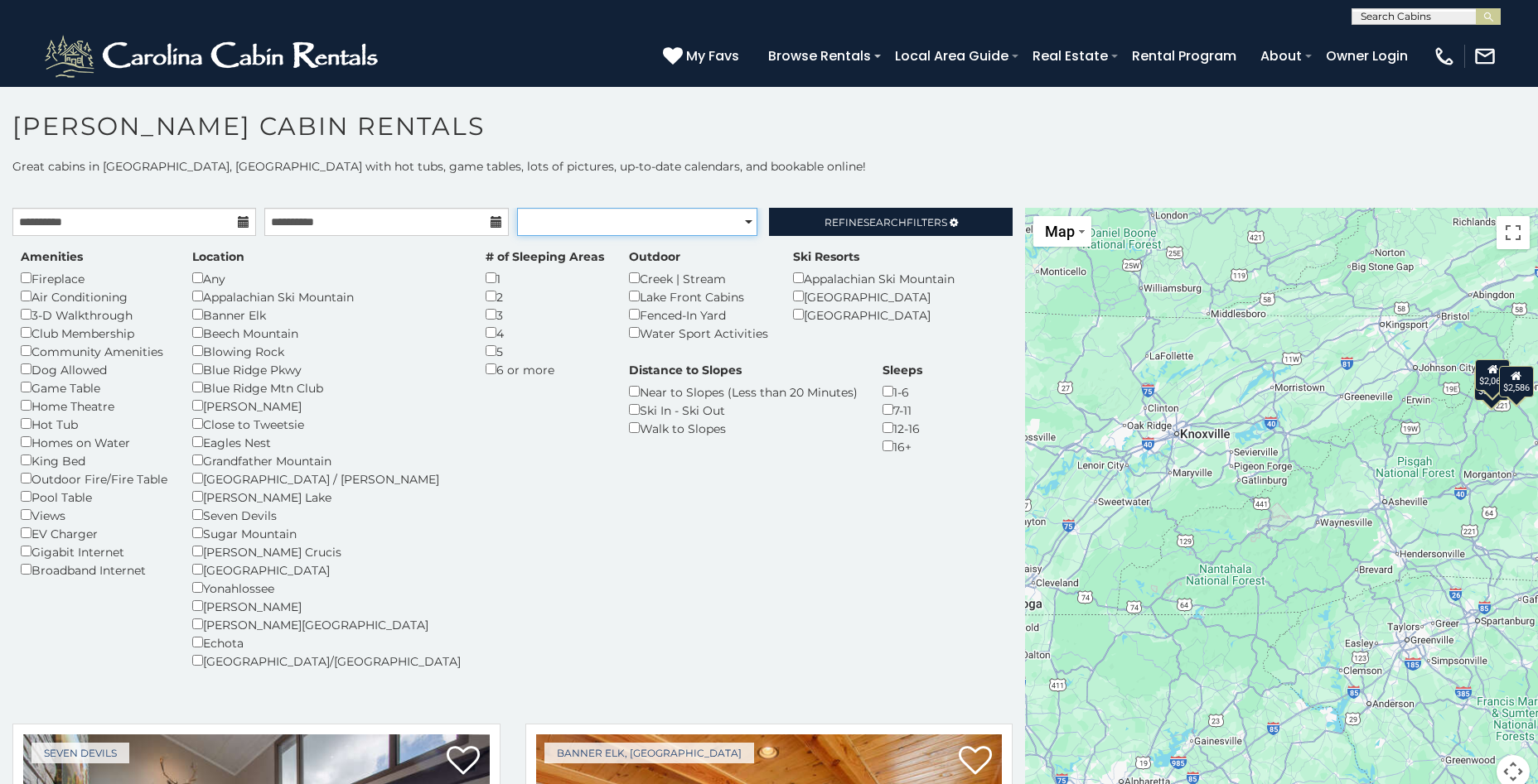
select select "*****"
click at [517, 208] on select "**********" at bounding box center [637, 222] width 241 height 28
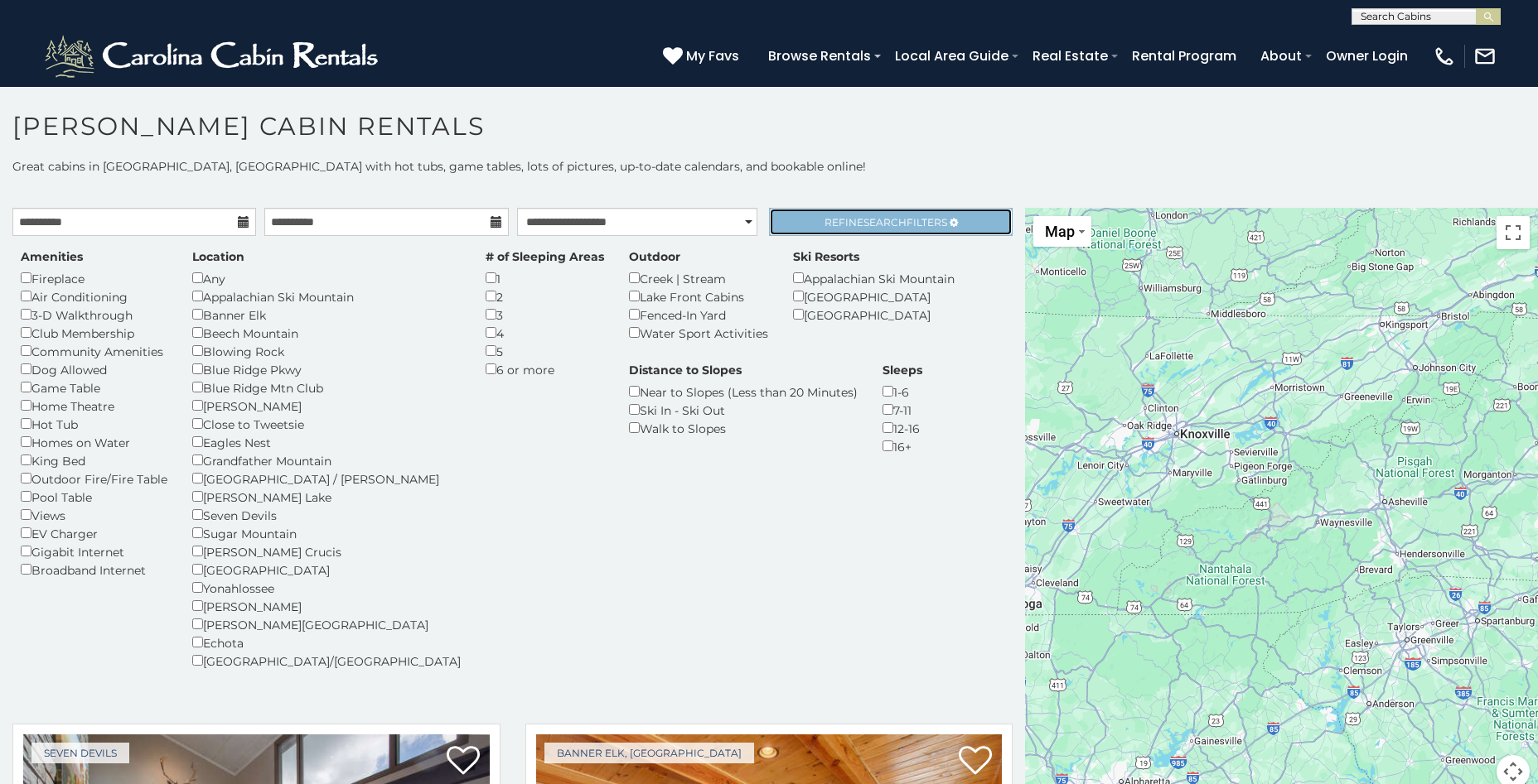
click at [897, 217] on span "Refine Search Filters" at bounding box center [885, 223] width 122 height 13
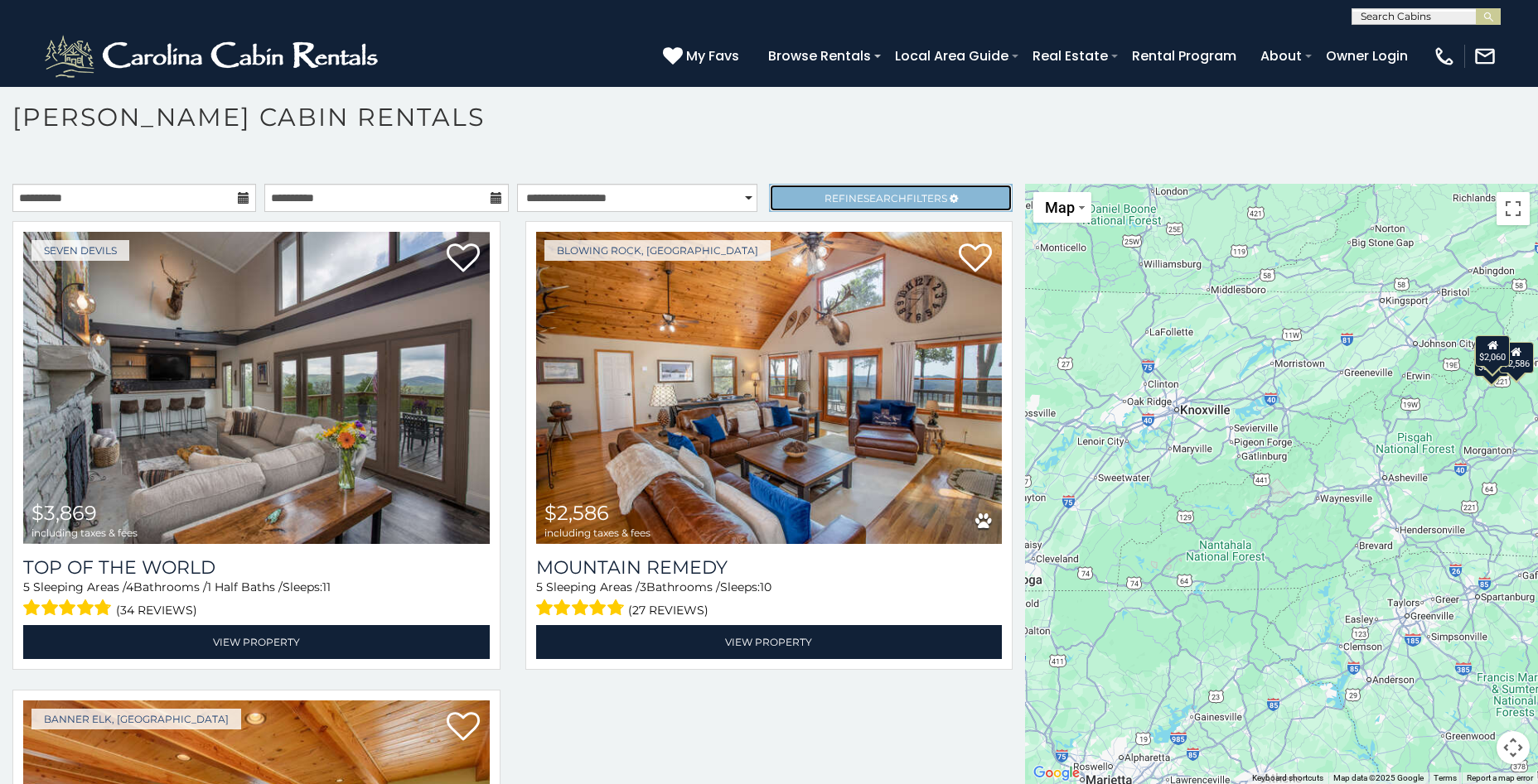
click at [863, 193] on span "Search" at bounding box center [885, 198] width 43 height 13
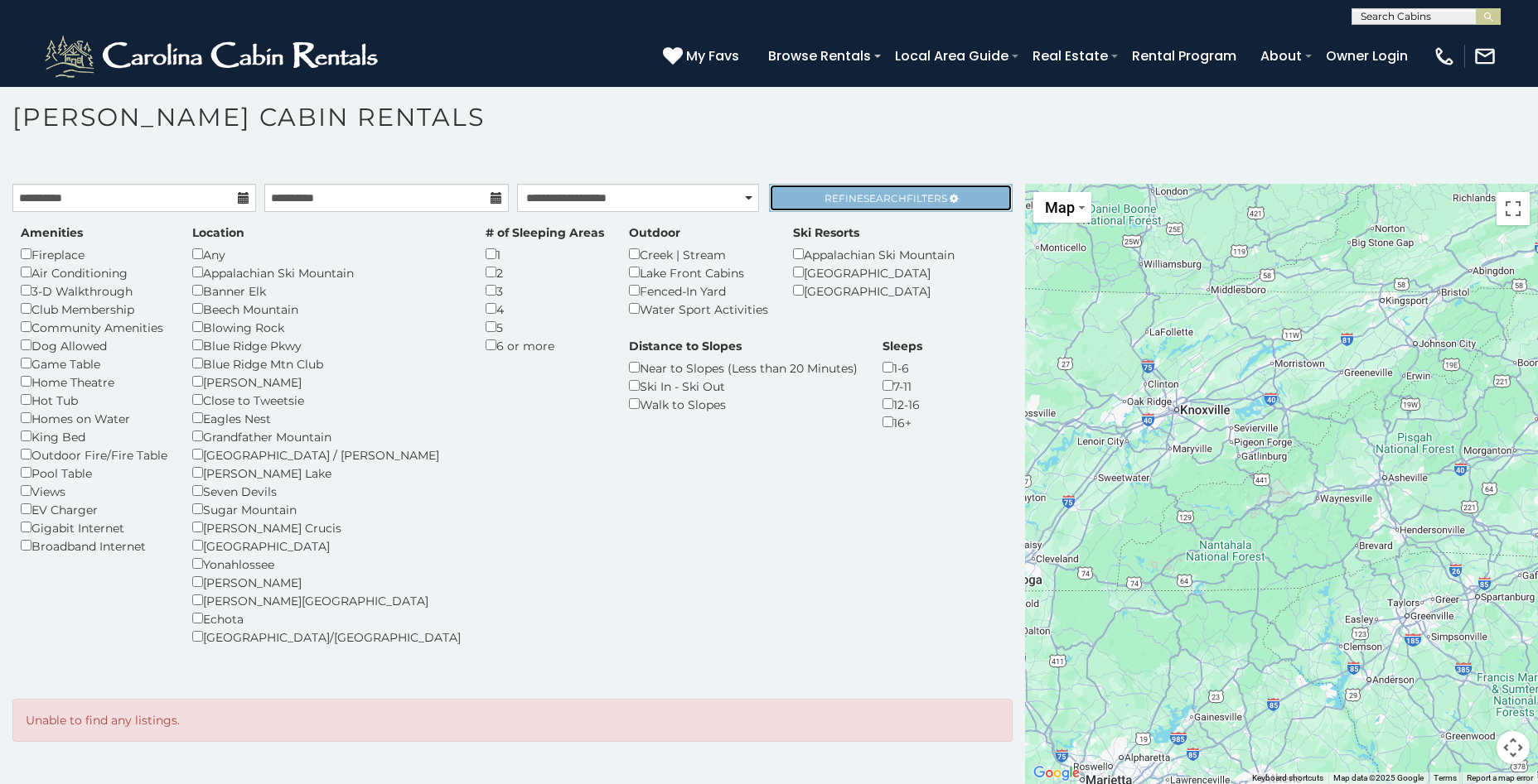
click at [863, 197] on span "Search" at bounding box center [885, 198] width 43 height 13
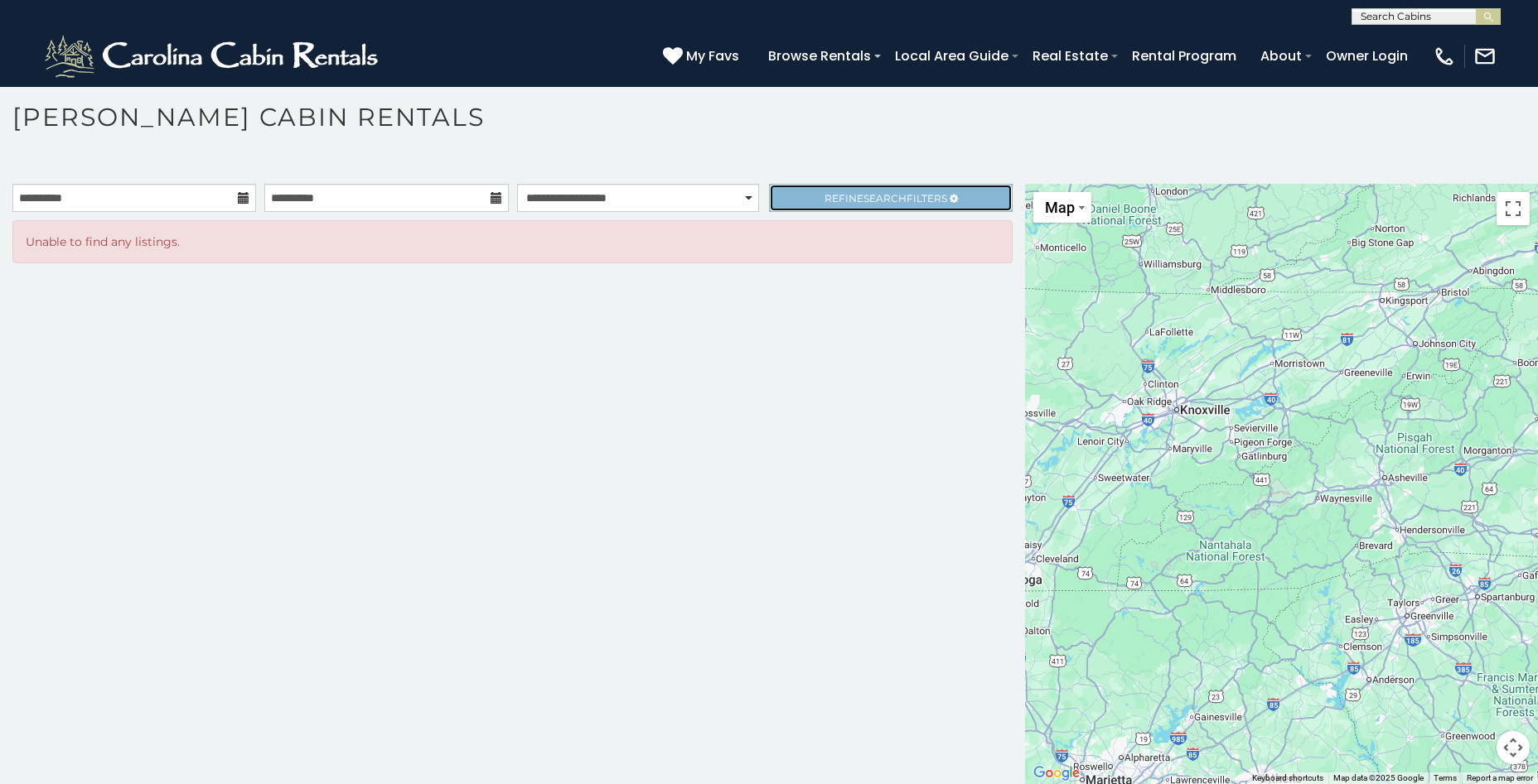
click at [848, 193] on span "Refine Search Filters" at bounding box center [885, 198] width 122 height 13
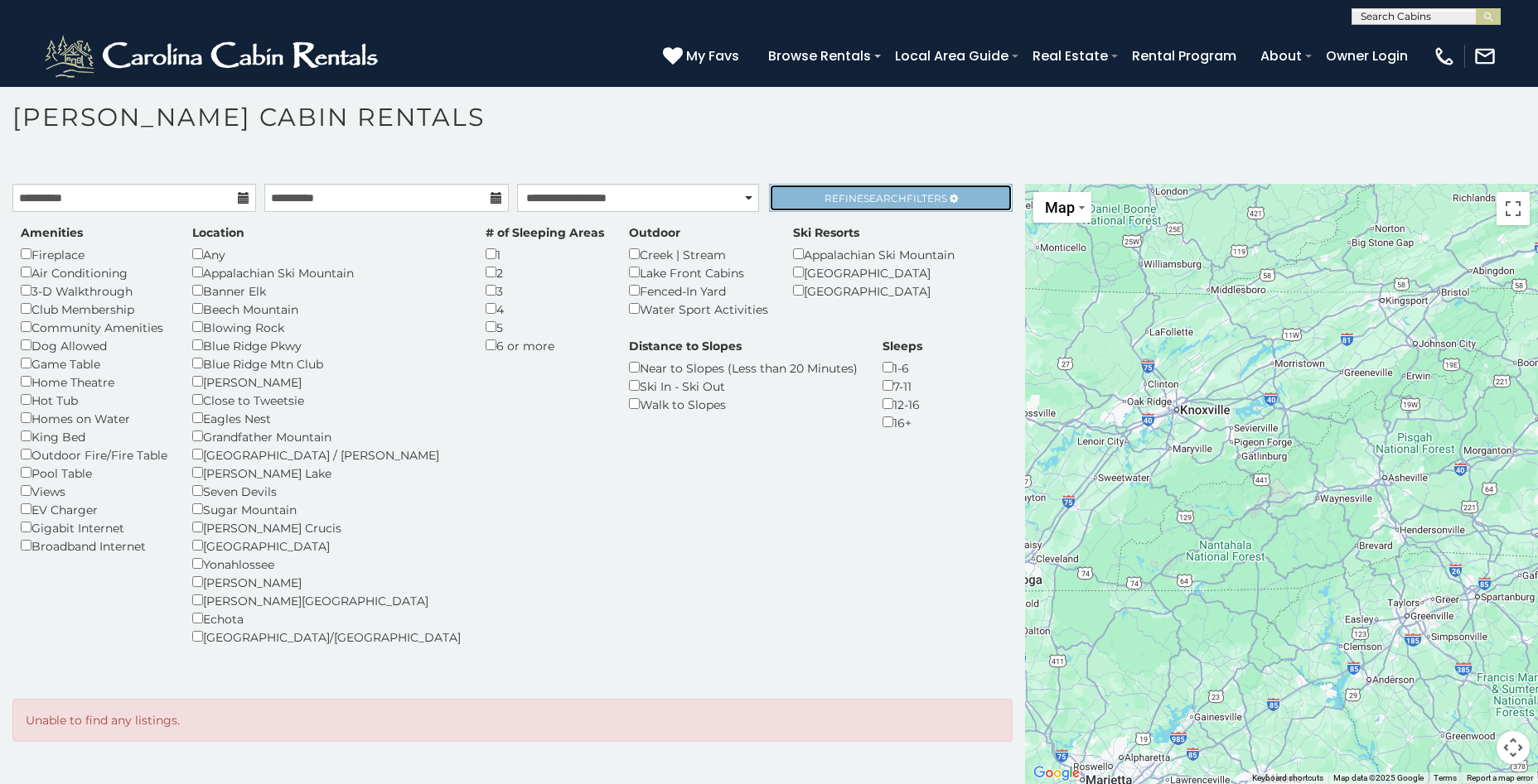
click at [842, 195] on span "Refine Search Filters" at bounding box center [885, 198] width 122 height 13
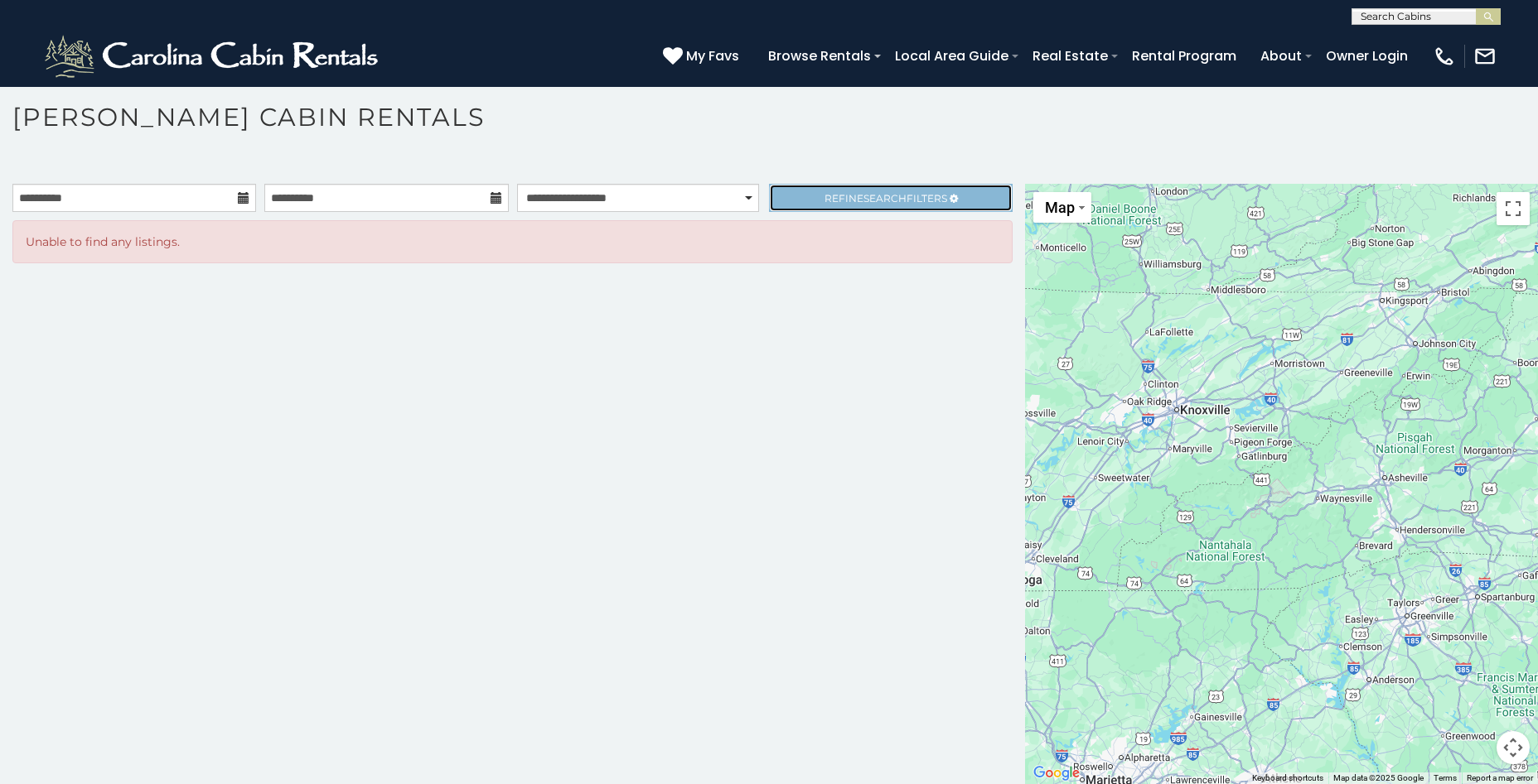
click at [841, 195] on span "Refine Search Filters" at bounding box center [885, 198] width 122 height 13
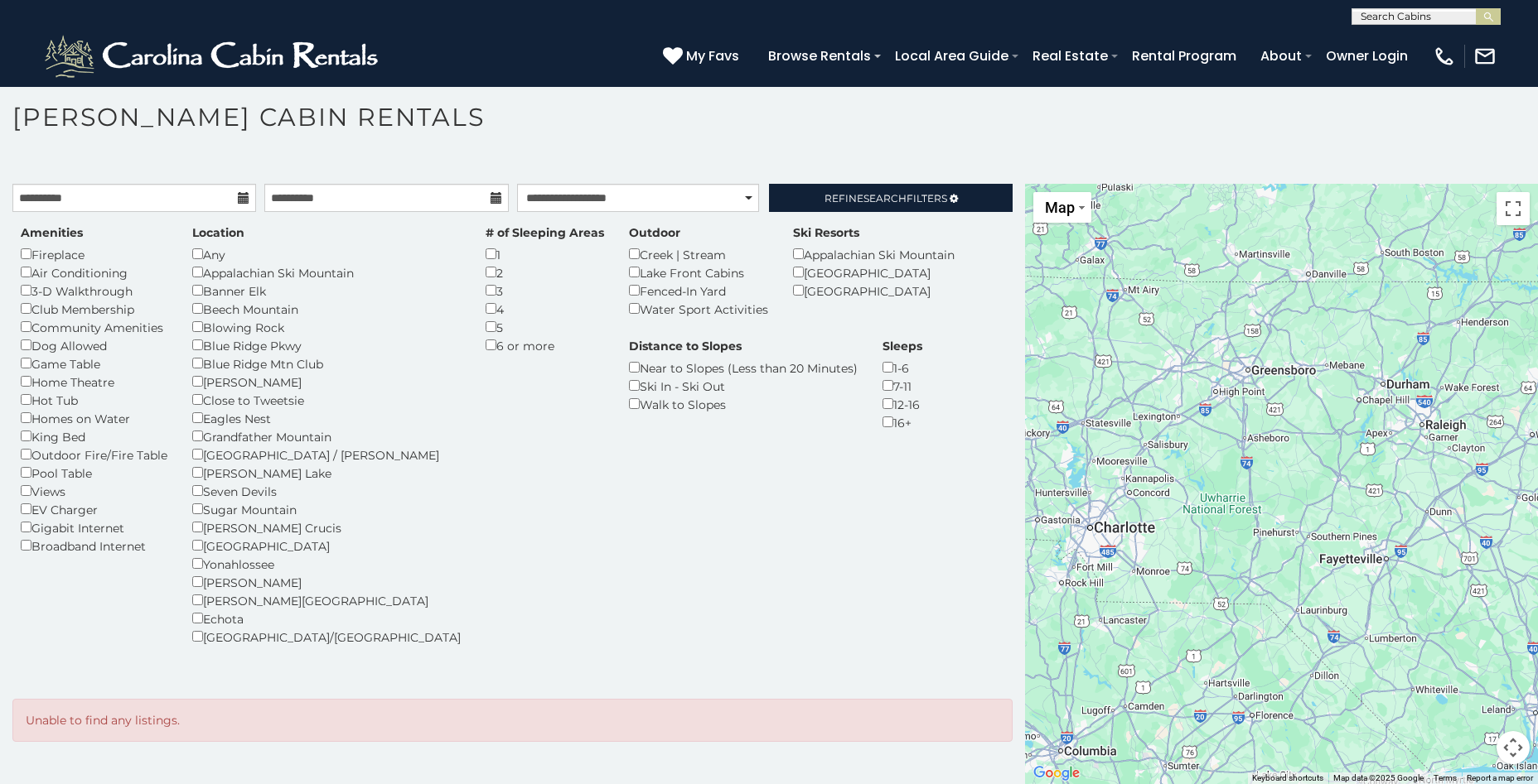
drag, startPoint x: 1498, startPoint y: 399, endPoint x: 940, endPoint y: 378, distance: 558.4
click at [941, 184] on main "**********" at bounding box center [769, 184] width 1538 height 0
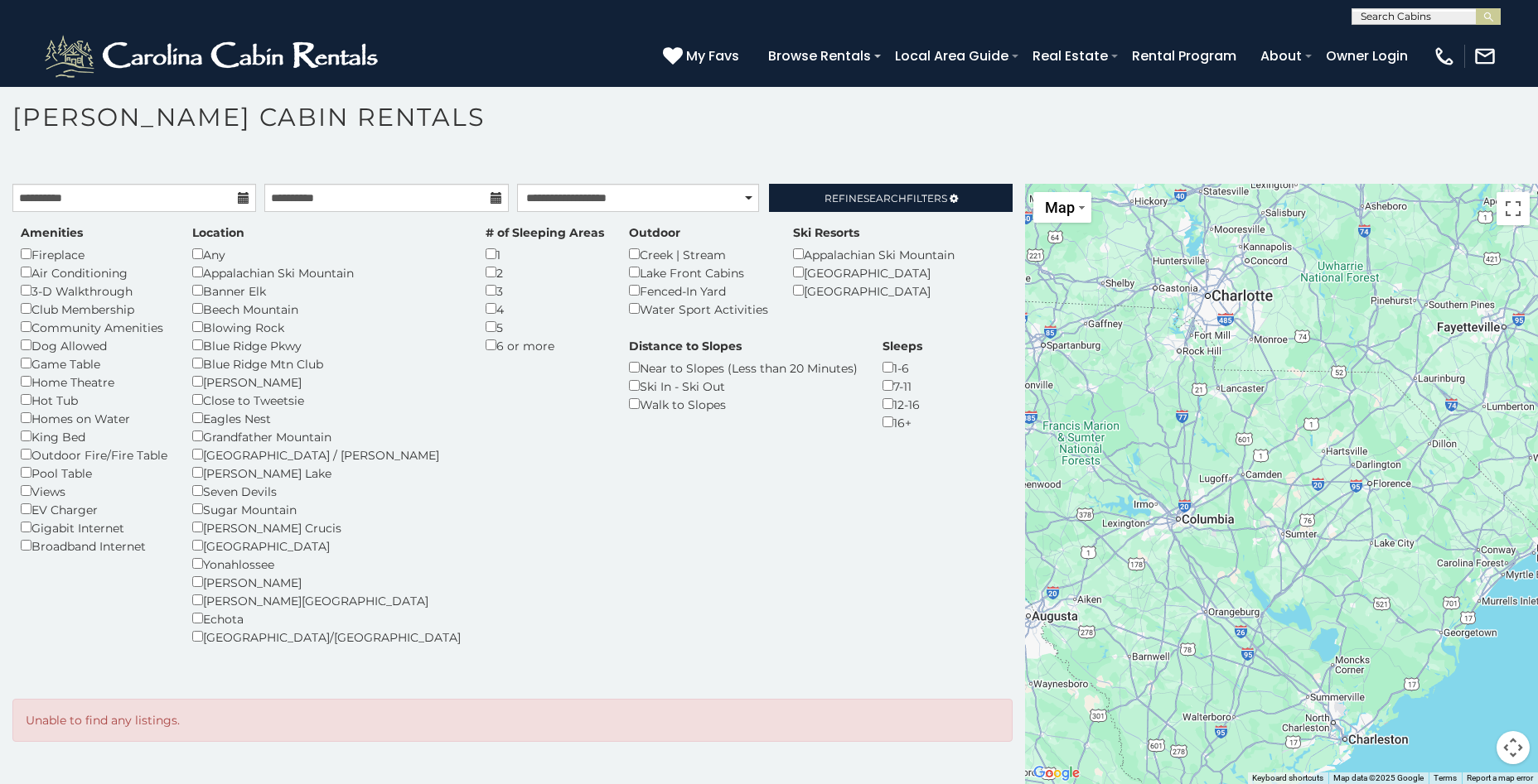
drag, startPoint x: 1447, startPoint y: 577, endPoint x: 1586, endPoint y: 359, distance: 258.5
click at [1537, 359] on html "**********" at bounding box center [769, 387] width 1538 height 793
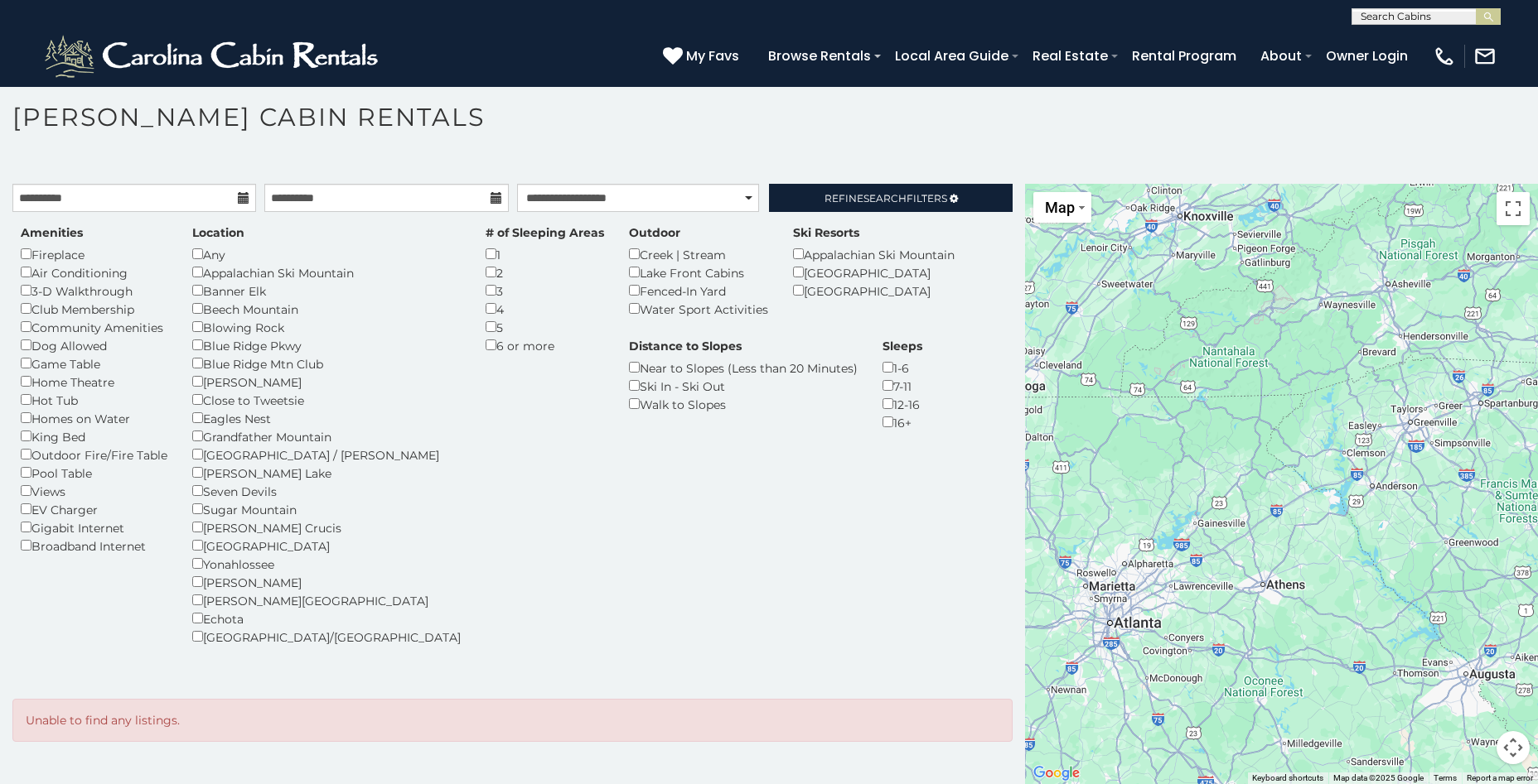
drag, startPoint x: 1064, startPoint y: 400, endPoint x: 1505, endPoint y: 454, distance: 444.3
click at [1505, 454] on div at bounding box center [1281, 484] width 513 height 600
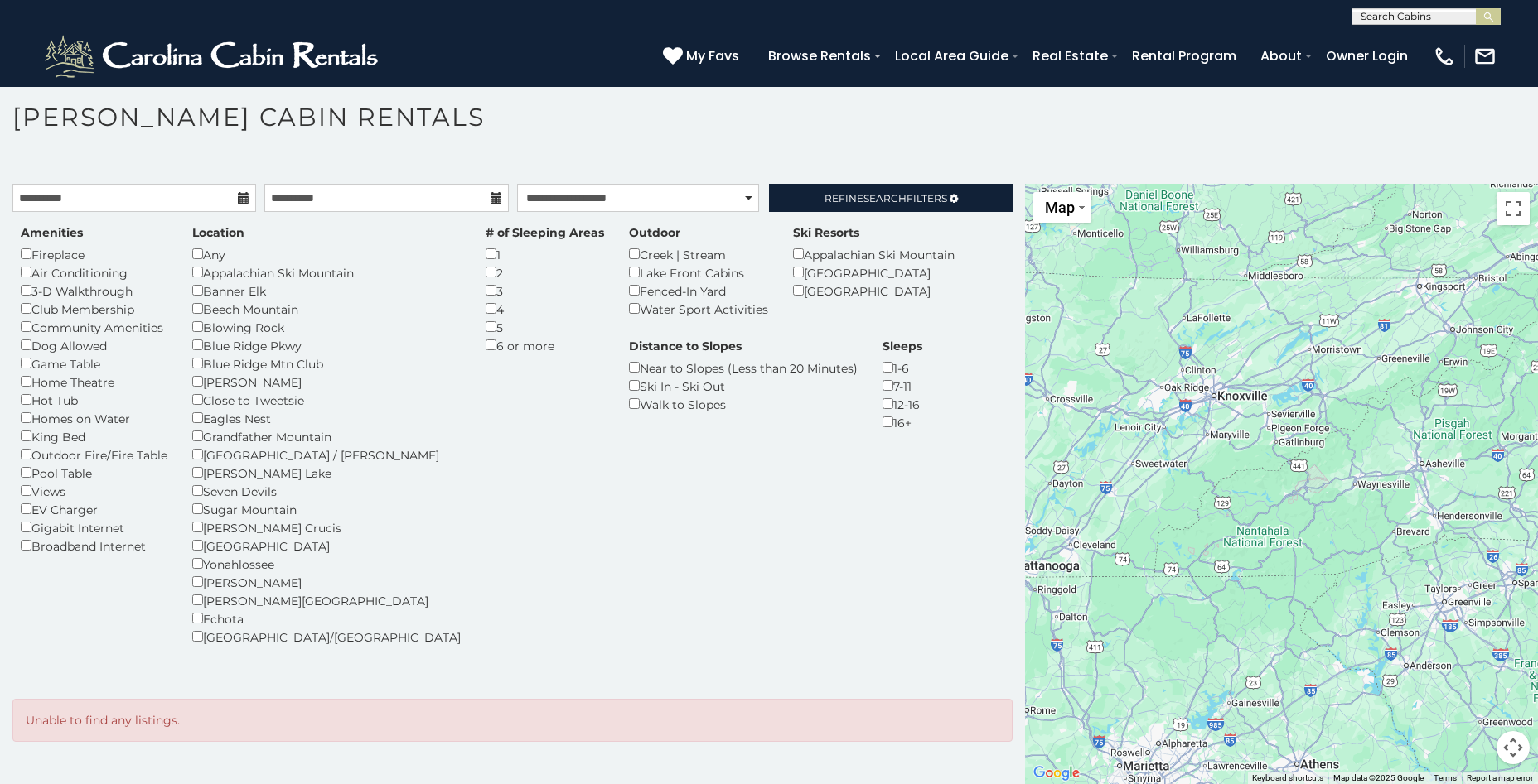
drag, startPoint x: 1098, startPoint y: 532, endPoint x: 1133, endPoint y: 716, distance: 187.3
click at [1133, 716] on div at bounding box center [1281, 484] width 513 height 600
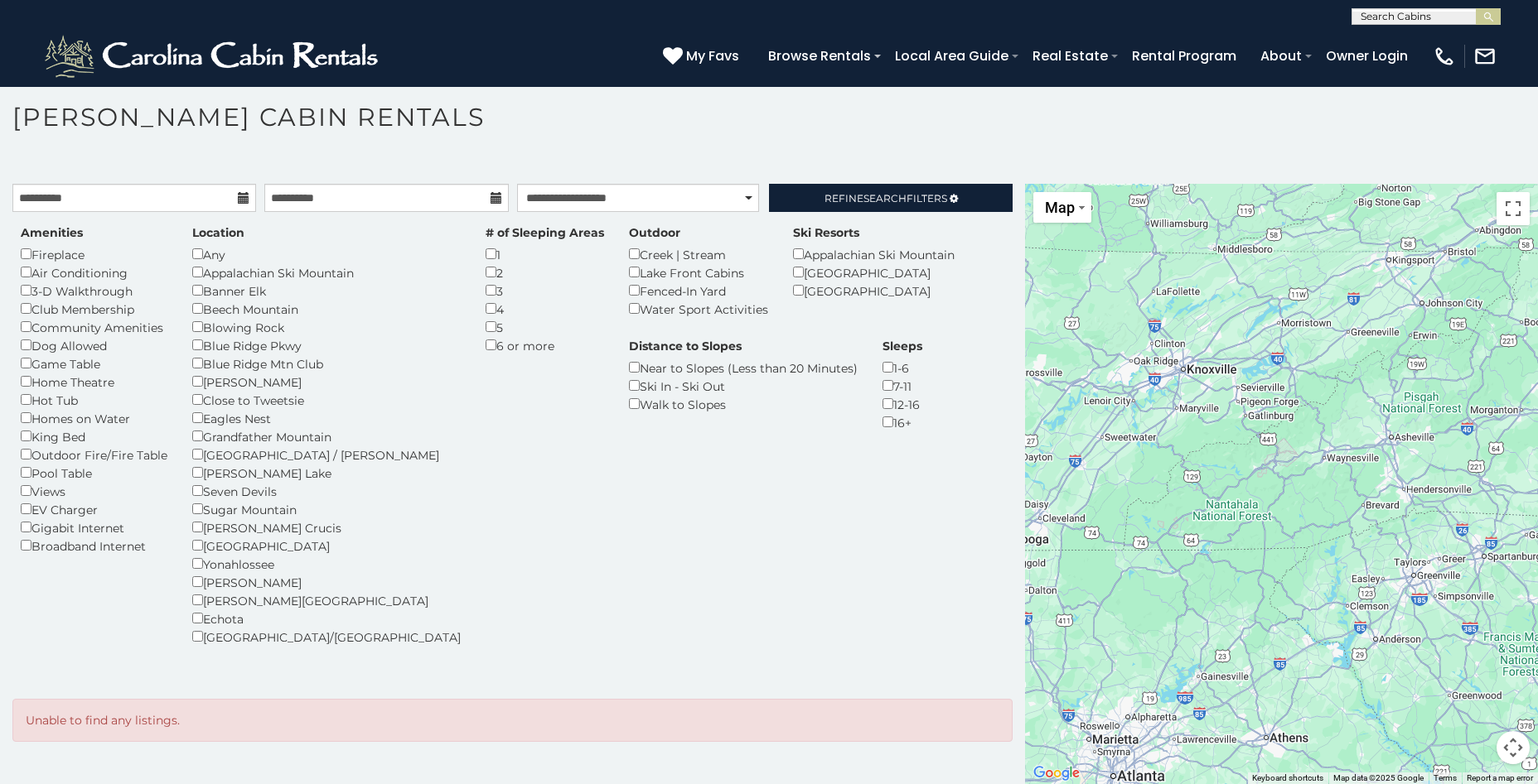
drag, startPoint x: 1094, startPoint y: 579, endPoint x: 1064, endPoint y: 549, distance: 42.4
click at [1064, 549] on div at bounding box center [1281, 484] width 513 height 600
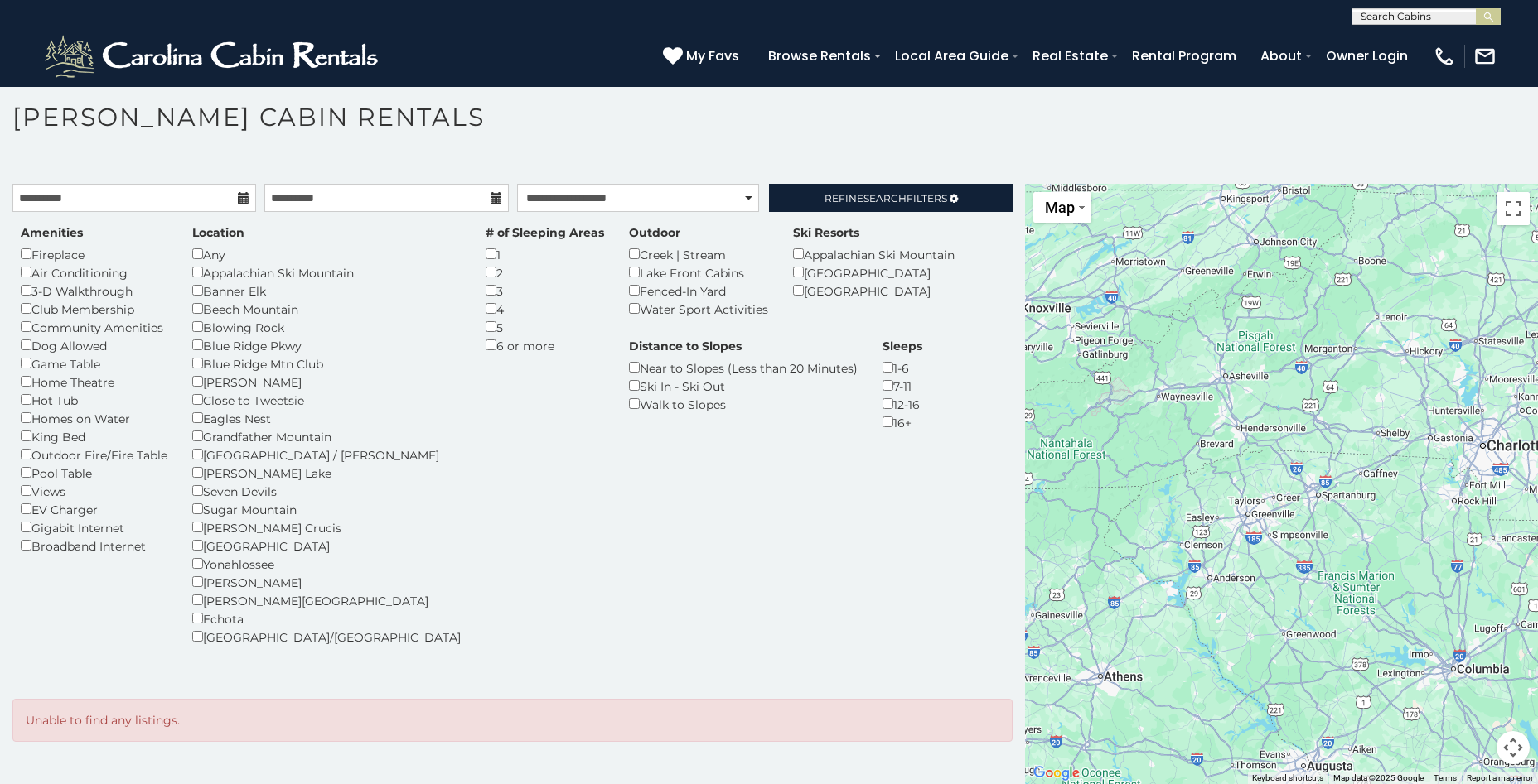
drag, startPoint x: 1411, startPoint y: 450, endPoint x: 1245, endPoint y: 389, distance: 176.9
click at [1245, 389] on div at bounding box center [1281, 484] width 513 height 600
click at [724, 51] on span "My Favs" at bounding box center [712, 56] width 53 height 21
